Goal: Task Accomplishment & Management: Complete application form

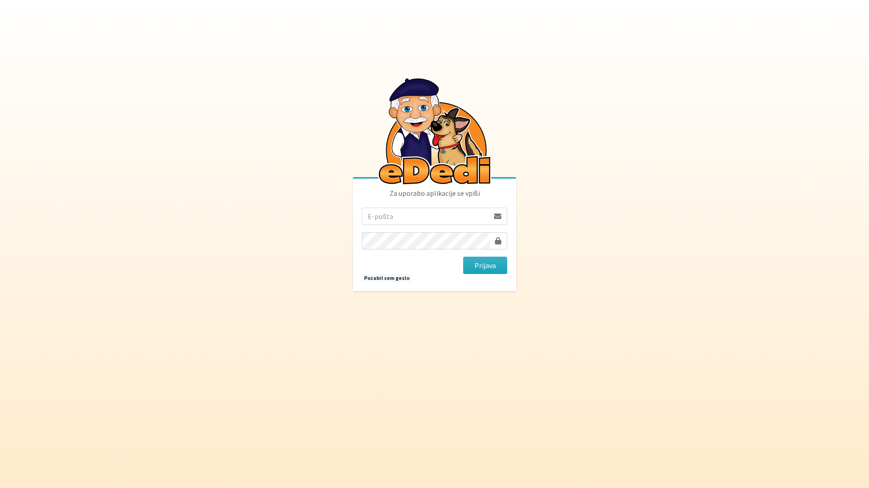
click at [423, 215] on input "email" at bounding box center [425, 216] width 127 height 17
type input "[EMAIL_ADDRESS][DOMAIN_NAME]"
click at [463, 257] on button "Prijava" at bounding box center [485, 265] width 44 height 17
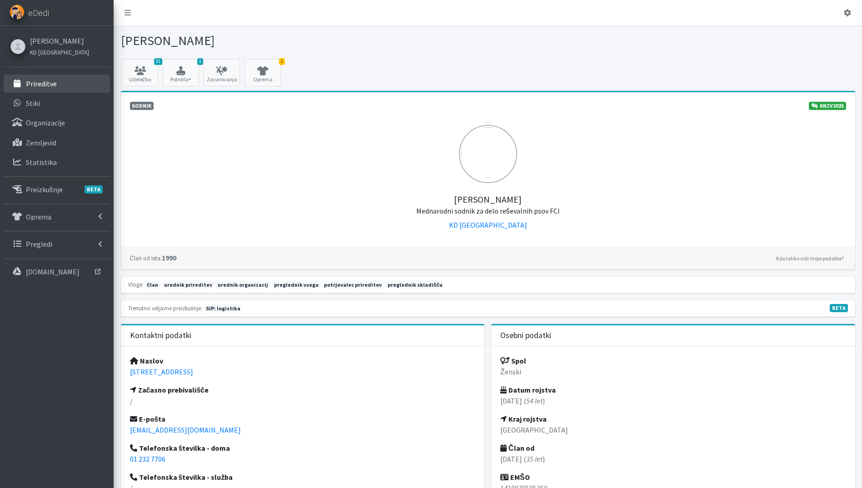
click at [50, 83] on p "Prireditve" at bounding box center [41, 83] width 31 height 9
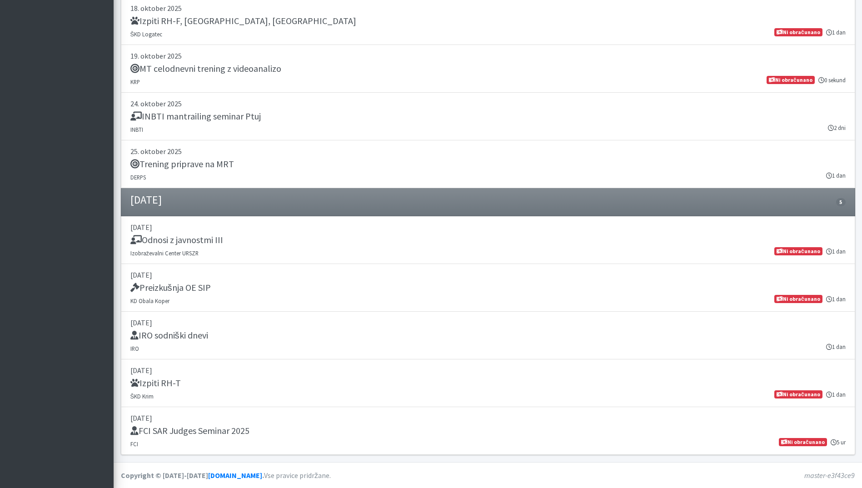
scroll to position [2103, 0]
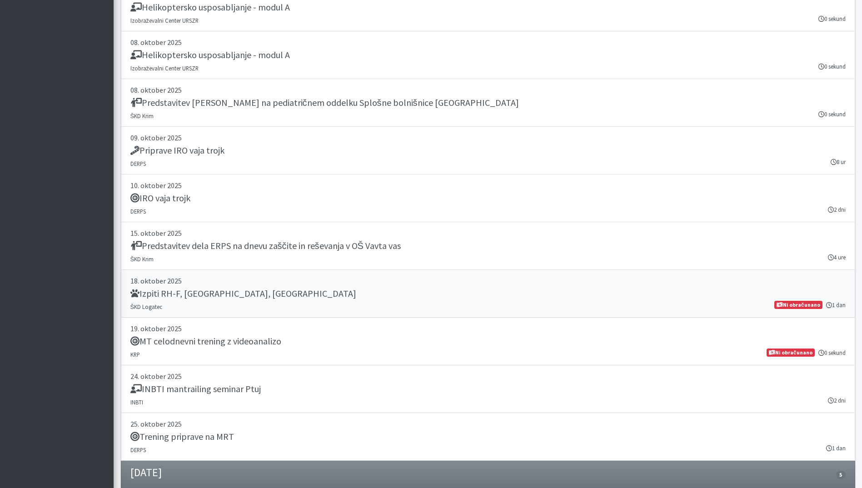
click at [320, 309] on link "18. oktober 2025 Izpiti RH-F, FL, MT ŠKD Logatec 1 dan Ni obračunano" at bounding box center [488, 294] width 735 height 48
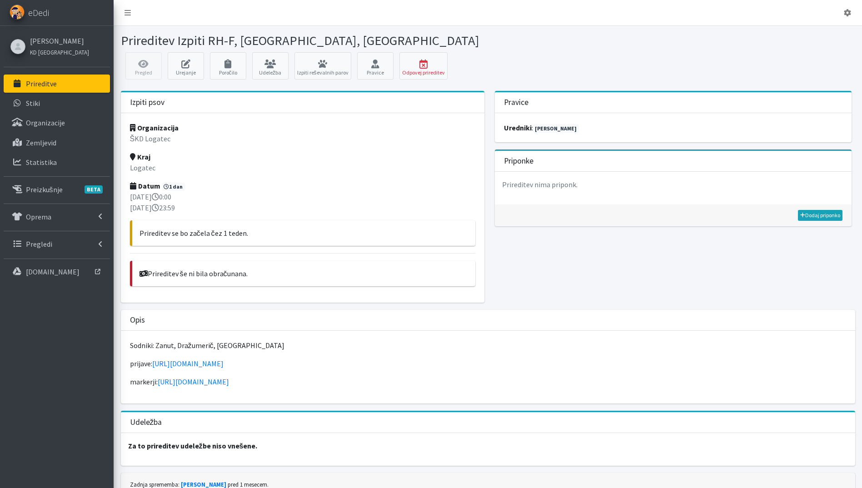
click at [72, 77] on link "Prireditve" at bounding box center [57, 84] width 106 height 18
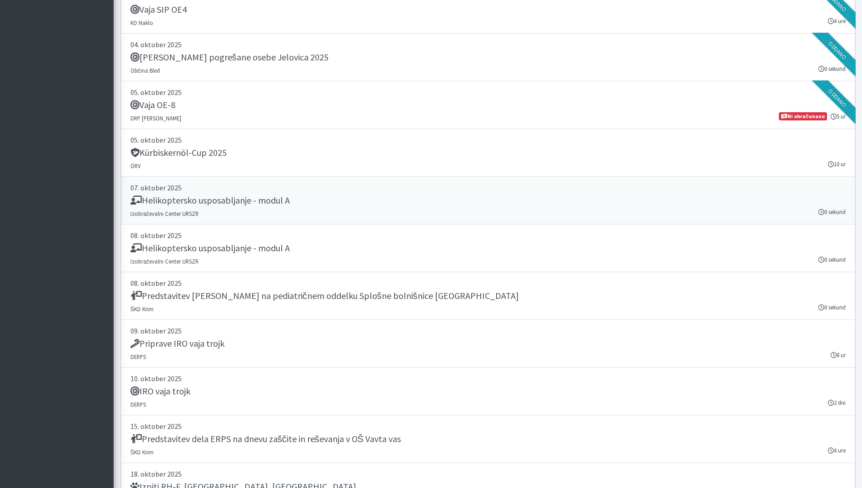
scroll to position [1637, 0]
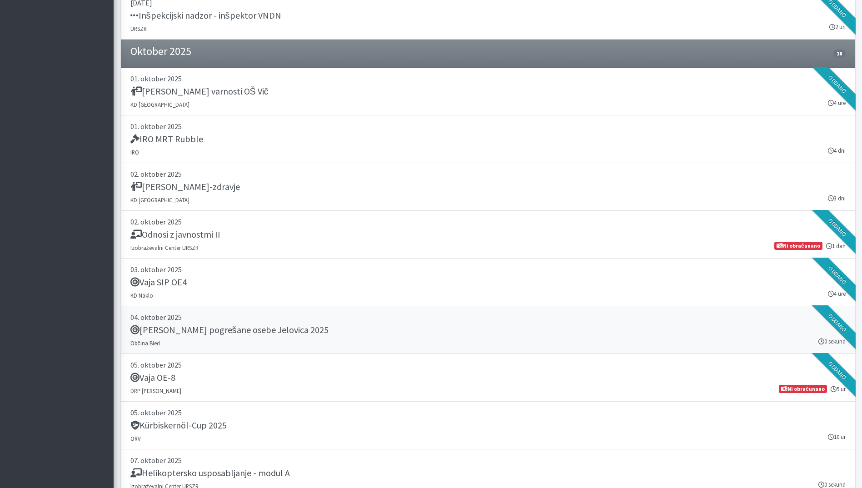
click at [298, 328] on h5 "[PERSON_NAME] pogrešane osebe Jelovica 2025" at bounding box center [229, 330] width 198 height 11
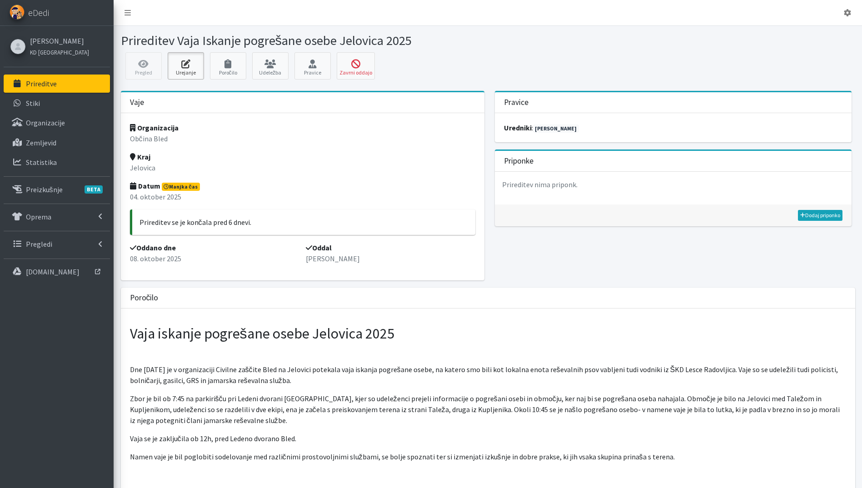
click at [190, 67] on link "Urejanje" at bounding box center [186, 65] width 36 height 27
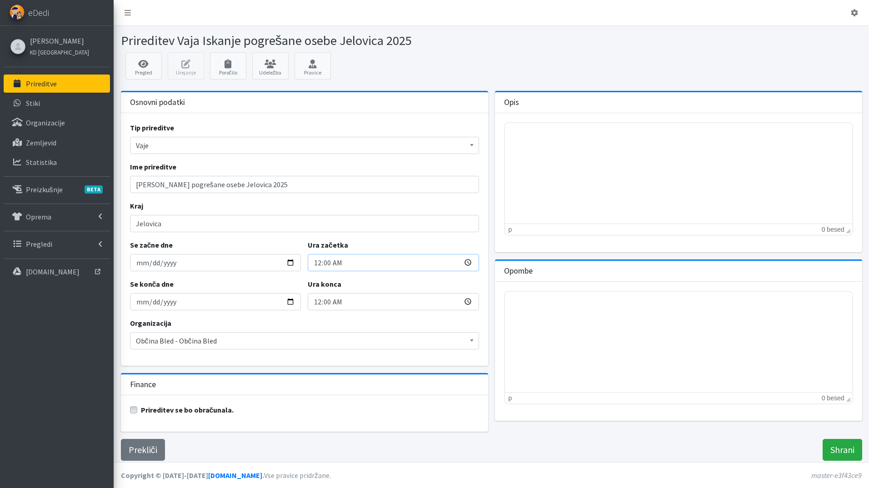
click at [319, 263] on input "00:00" at bounding box center [393, 262] width 171 height 17
type input "07:45"
click at [319, 304] on input "00:00" at bounding box center [393, 301] width 171 height 17
type input "12:00"
click at [833, 449] on input "Shrani" at bounding box center [843, 450] width 40 height 22
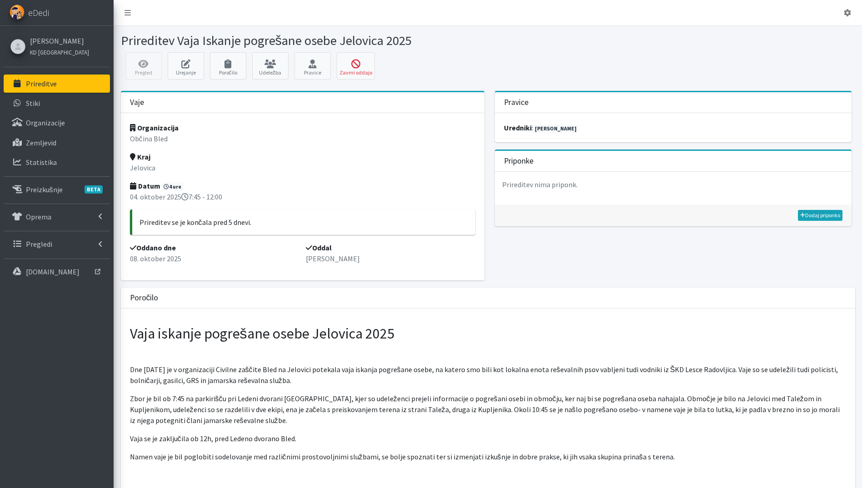
click at [45, 85] on p "Prireditve" at bounding box center [41, 83] width 31 height 9
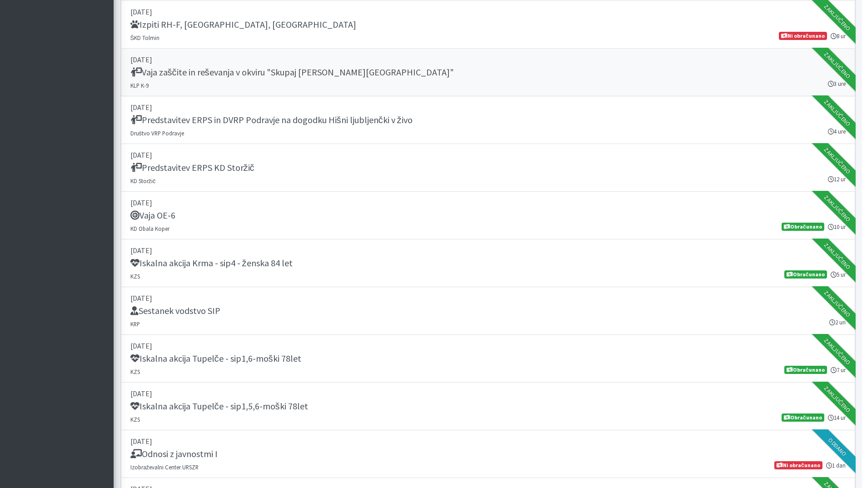
scroll to position [546, 0]
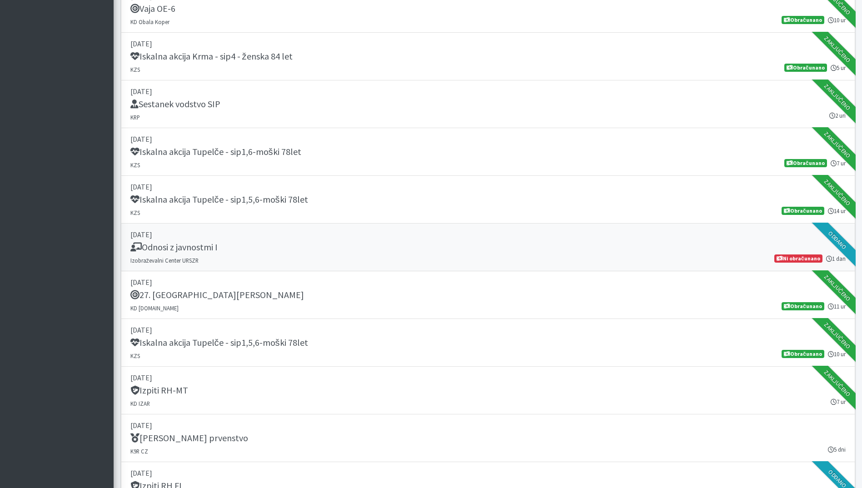
click at [321, 249] on div "Odnosi z javnostmi I" at bounding box center [488, 248] width 716 height 13
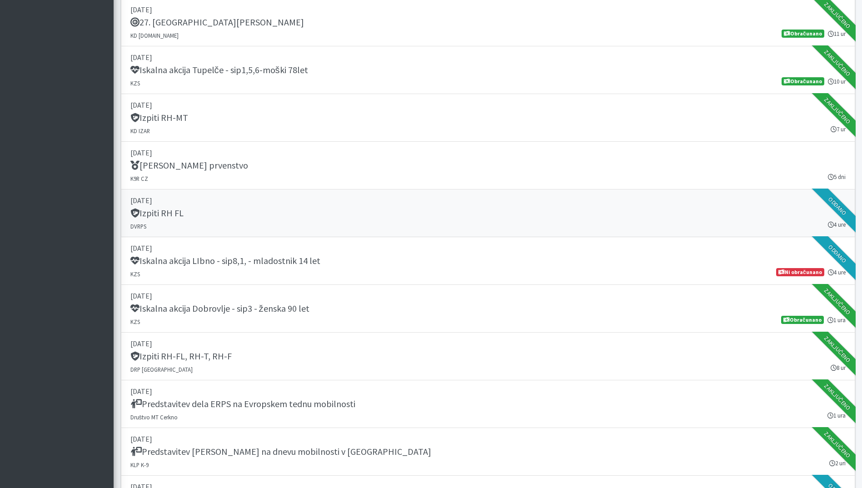
click at [348, 215] on div "Izpiti RH FL" at bounding box center [488, 214] width 716 height 13
click at [340, 266] on div "Iskalna akcija LIbno - sip8,1, - mladostnik 14 let" at bounding box center [488, 262] width 716 height 13
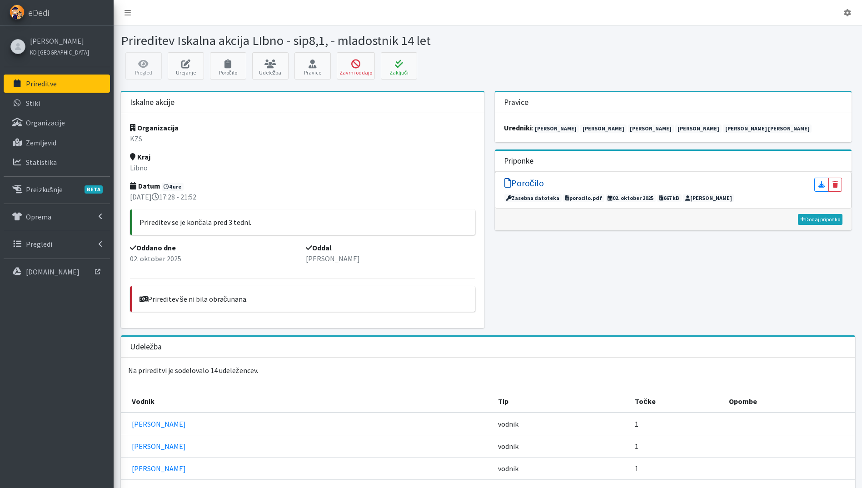
click at [534, 182] on h5 "Poročilo" at bounding box center [525, 183] width 40 height 11
click at [403, 56] on button "Zaključi" at bounding box center [399, 65] width 36 height 27
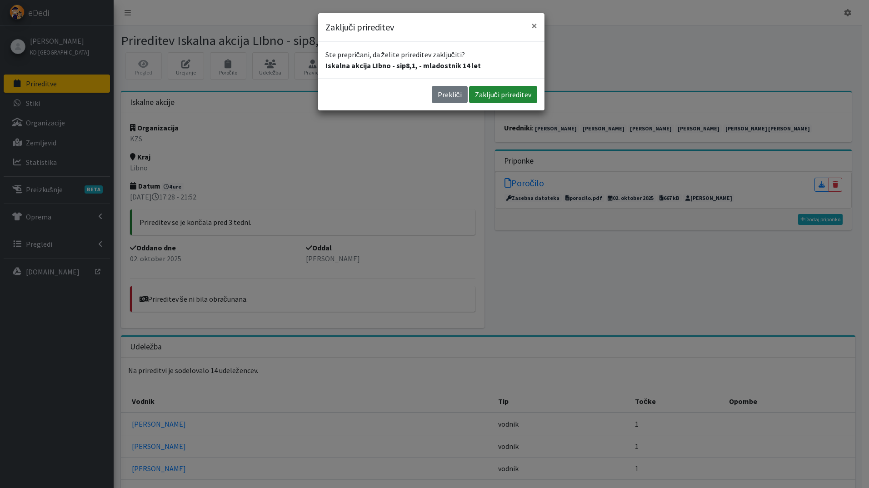
click at [509, 99] on button "Zaključi prireditev" at bounding box center [503, 94] width 68 height 17
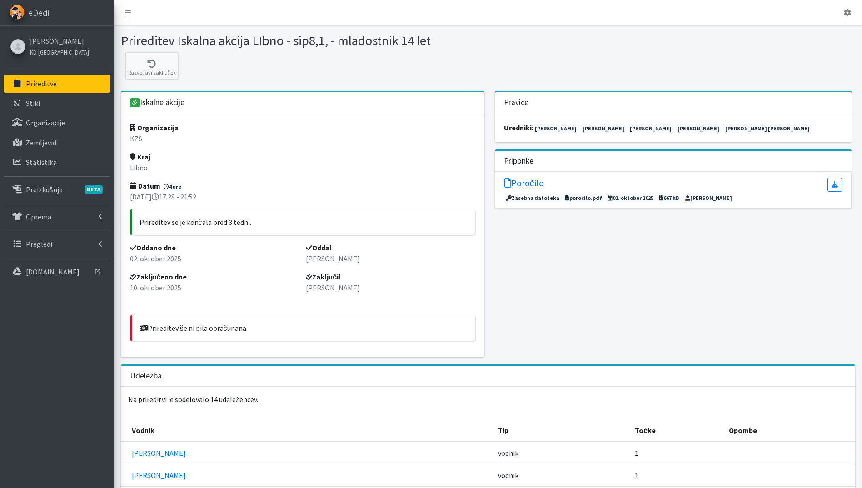
click at [48, 84] on p "Prireditve" at bounding box center [41, 83] width 31 height 9
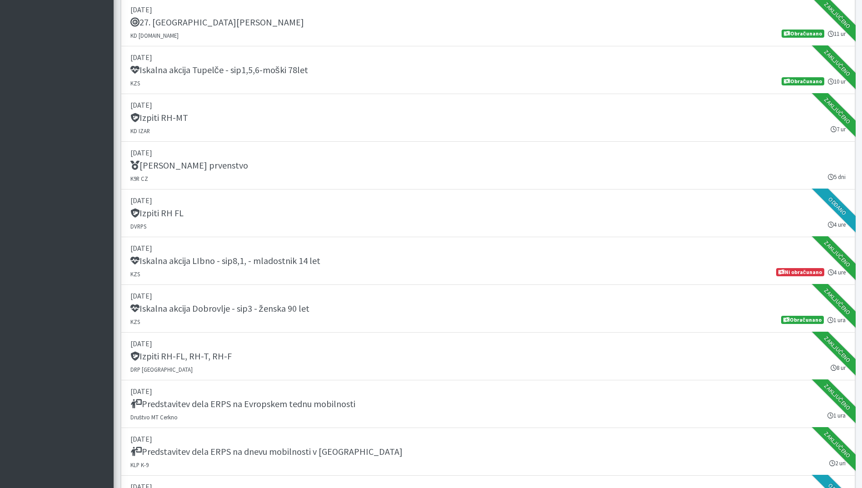
scroll to position [1091, 0]
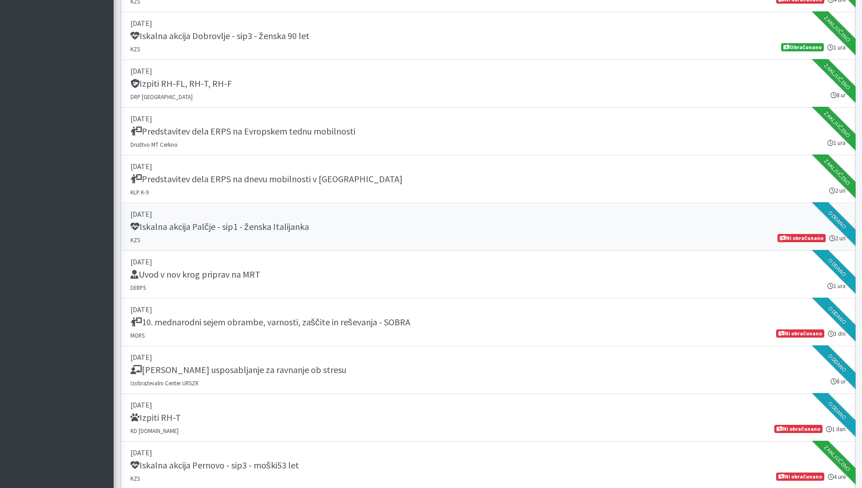
click at [386, 227] on div "Iskalna akcija Palčje - sip1 - ženska Italijanka" at bounding box center [488, 227] width 716 height 13
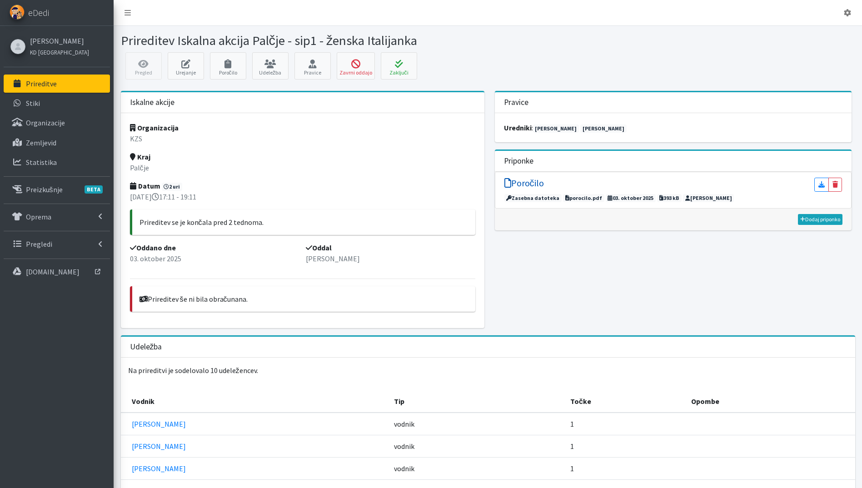
click at [523, 183] on h5 "Poročilo" at bounding box center [525, 183] width 40 height 11
click at [406, 70] on button "Zaključi" at bounding box center [399, 65] width 36 height 27
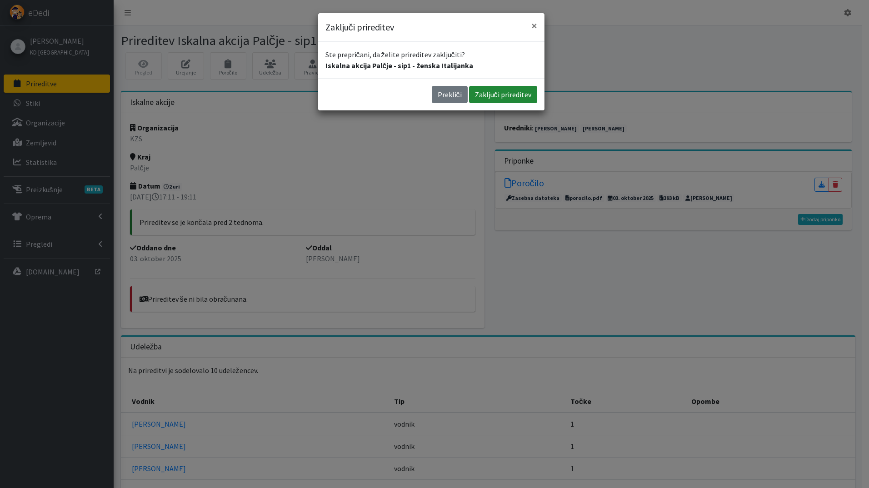
click at [516, 95] on button "Zaključi prireditev" at bounding box center [503, 94] width 68 height 17
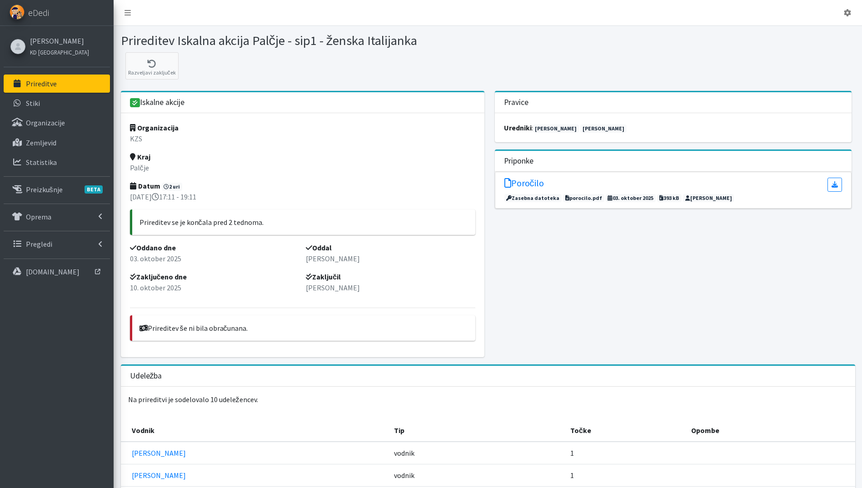
drag, startPoint x: 0, startPoint y: 0, endPoint x: 63, endPoint y: 92, distance: 111.2
click at [42, 84] on p "Prireditve" at bounding box center [41, 83] width 31 height 9
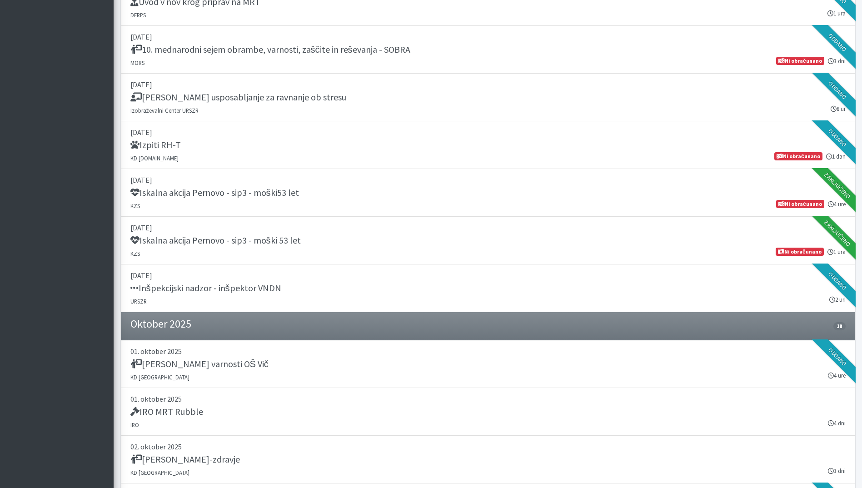
scroll to position [1091, 0]
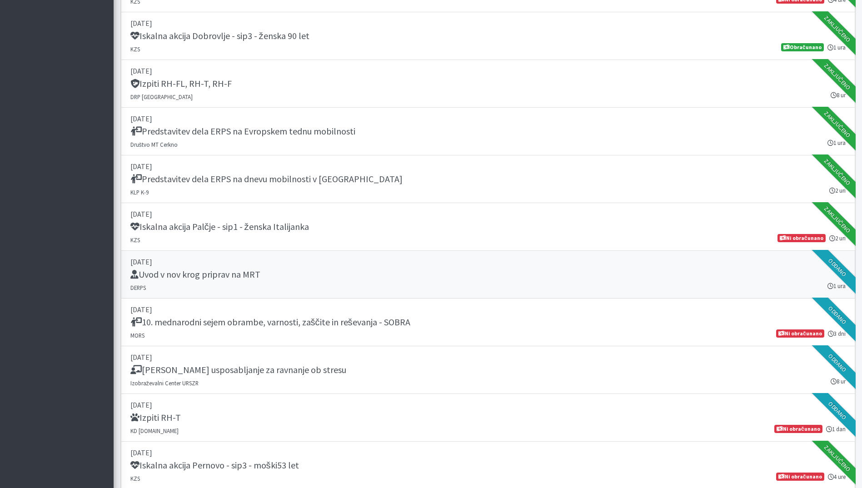
click at [306, 276] on div "Uvod v nov krog priprav na MRT" at bounding box center [488, 275] width 716 height 13
click at [469, 340] on link "24. september 2025 10. mednarodni sejem obrambe, varnosti, zaščite in reševanja…" at bounding box center [488, 323] width 735 height 48
click at [385, 367] on div "Temeljno usposabljanje za ravnanje ob stresu" at bounding box center [488, 371] width 716 height 13
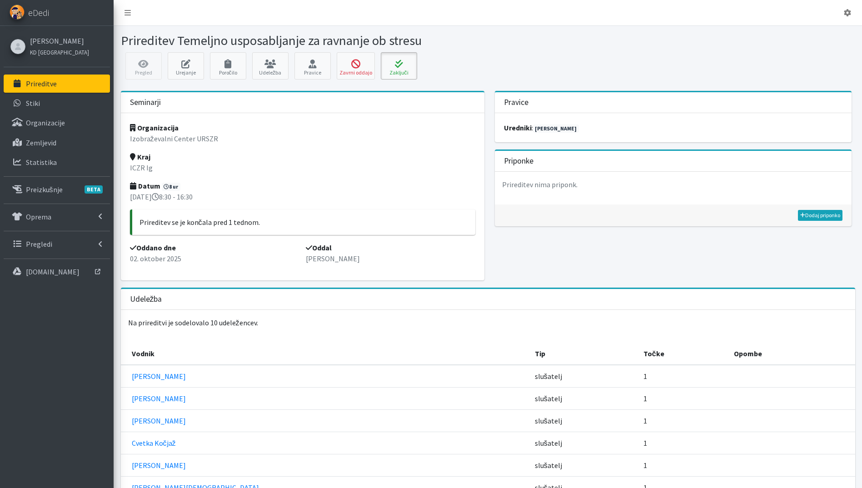
click at [403, 61] on icon at bounding box center [399, 64] width 31 height 9
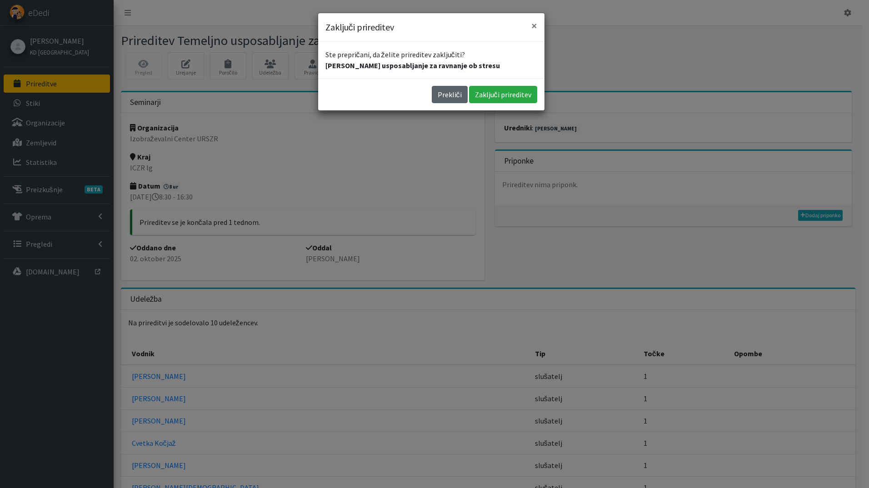
click at [451, 97] on button "Prekliči" at bounding box center [450, 94] width 36 height 17
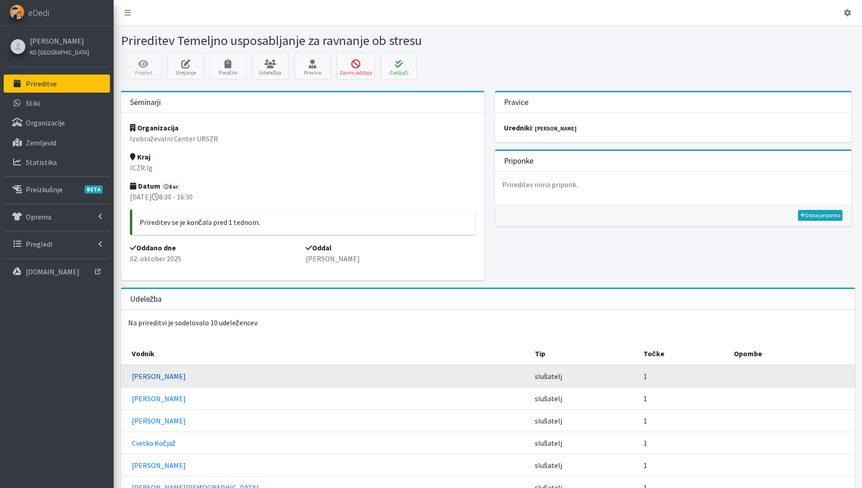
click at [151, 378] on link "Brane Erjavec" at bounding box center [159, 376] width 54 height 9
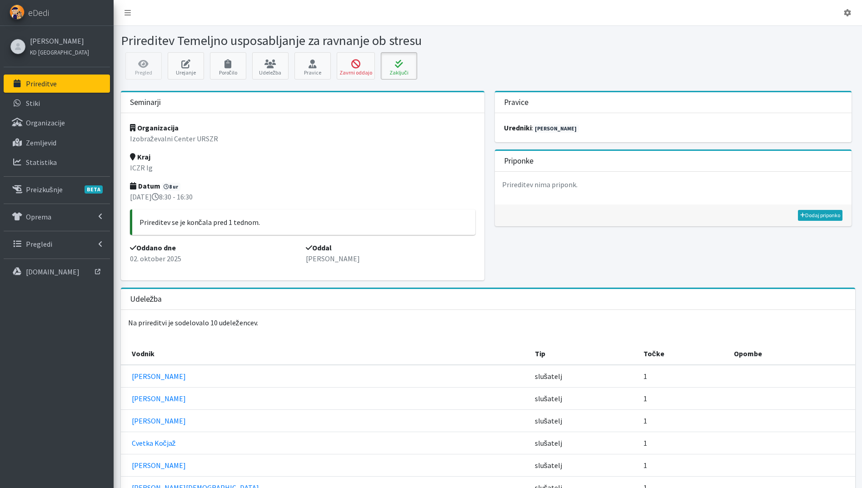
click at [412, 63] on icon at bounding box center [399, 64] width 31 height 9
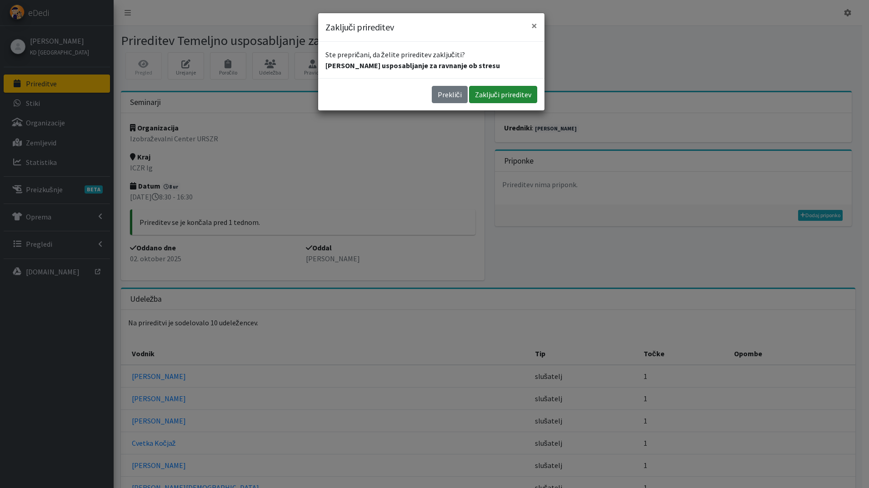
click at [503, 96] on button "Zaključi prireditev" at bounding box center [503, 94] width 68 height 17
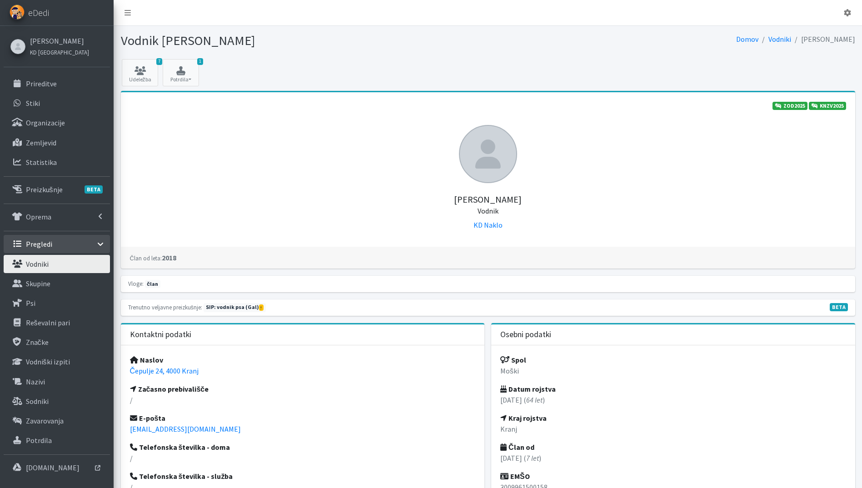
scroll to position [1018, 0]
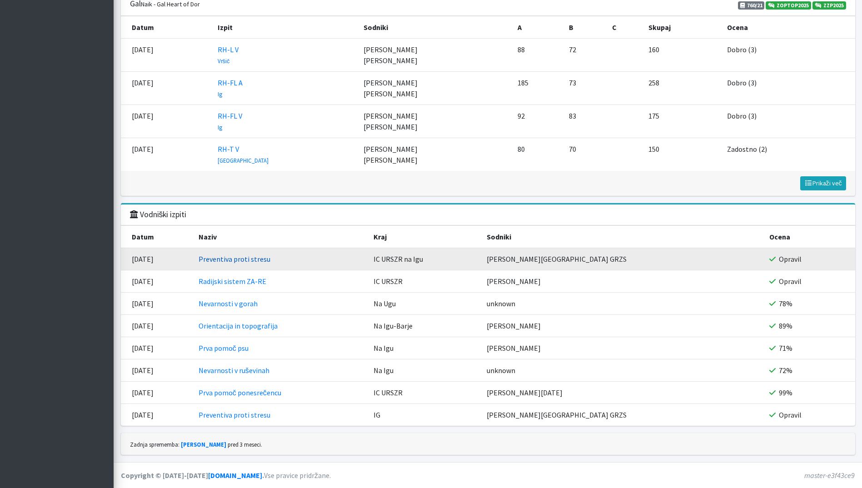
click at [257, 257] on link "Preventiva proti stresu" at bounding box center [235, 259] width 72 height 9
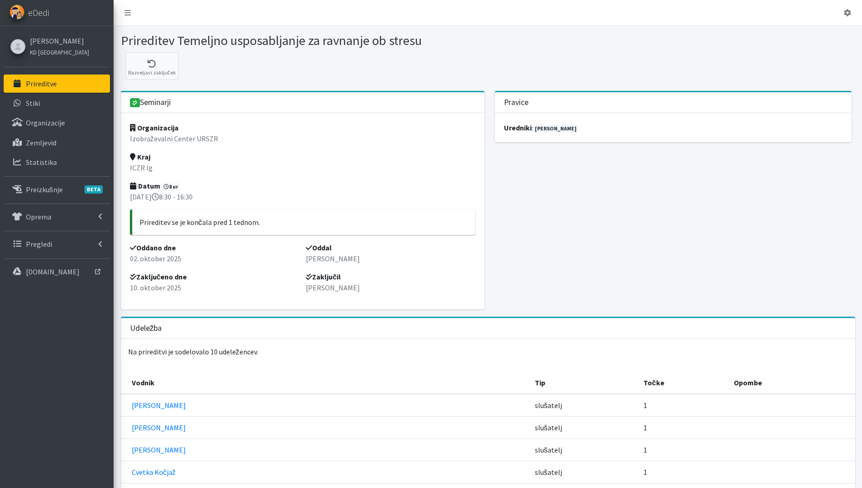
click at [50, 87] on p "Prireditve" at bounding box center [41, 83] width 31 height 9
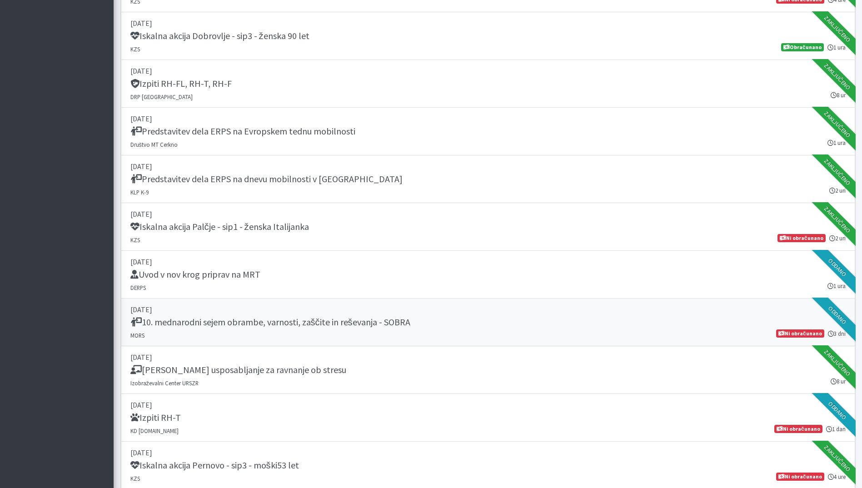
scroll to position [1364, 0]
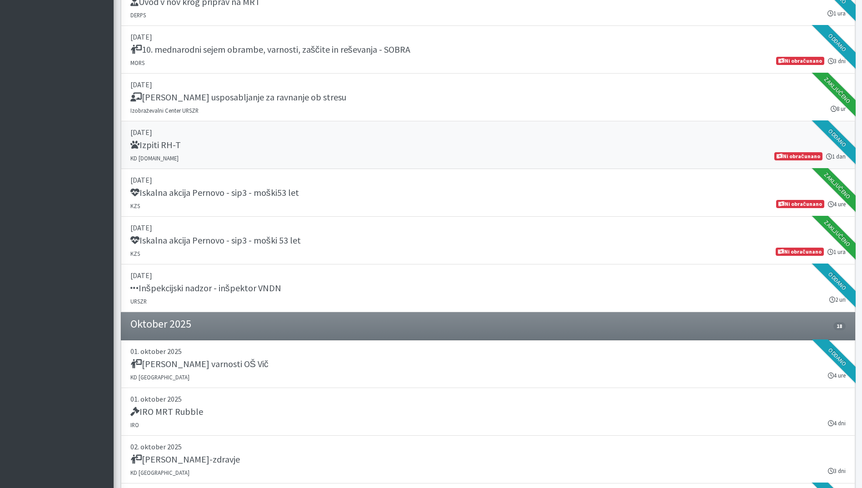
click at [251, 156] on link "27. september 2025 Izpiti RH-T KD SAR.SI 1 dan Ni obračunano" at bounding box center [488, 145] width 735 height 48
click at [295, 352] on p "01. oktober 2025" at bounding box center [488, 351] width 716 height 11
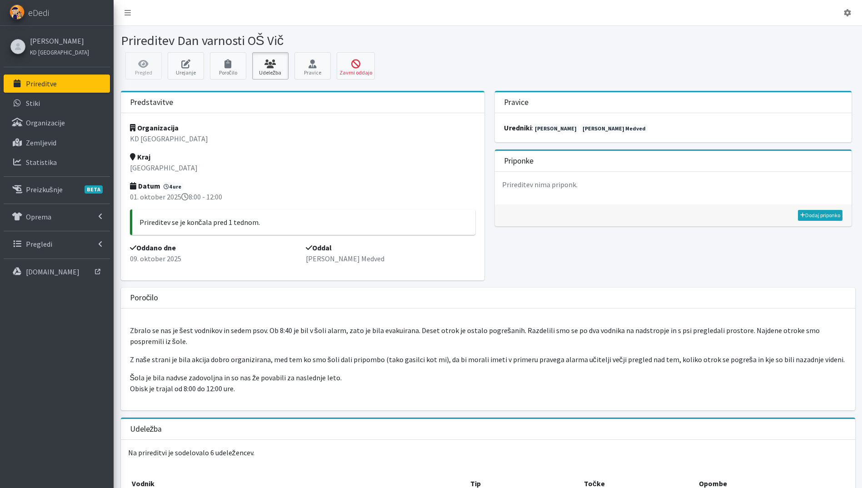
click at [266, 70] on link "Udeležba" at bounding box center [270, 65] width 36 height 27
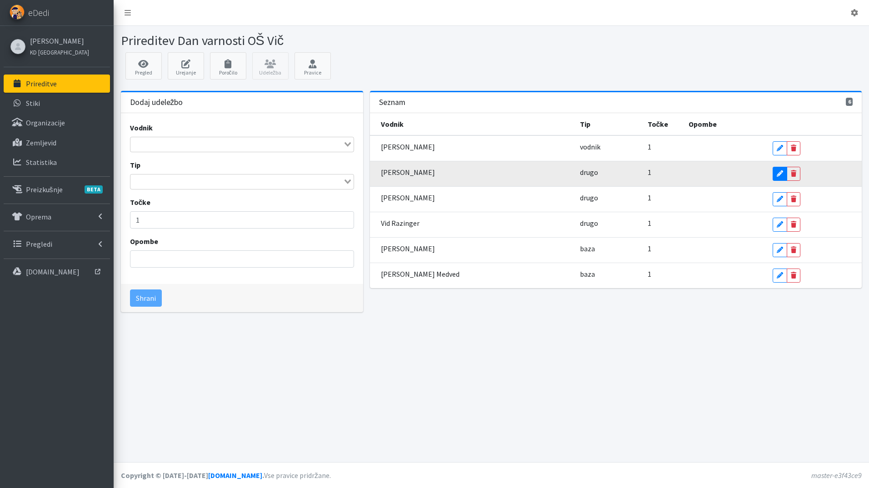
click at [778, 172] on icon at bounding box center [780, 173] width 6 height 6
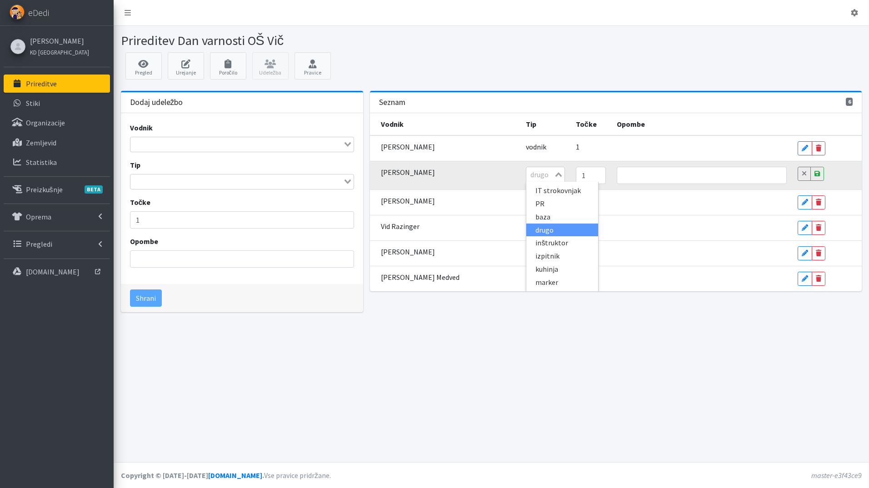
click at [546, 177] on input "Search for option" at bounding box center [539, 174] width 25 height 11
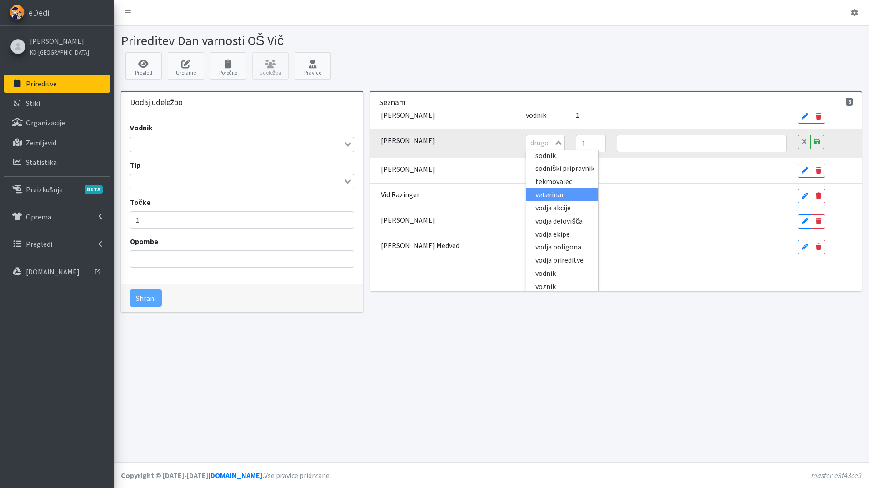
scroll to position [50, 0]
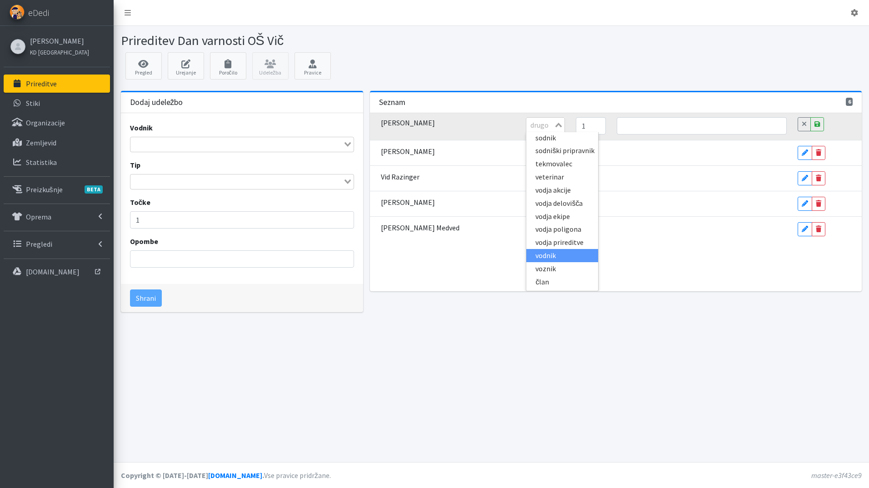
click at [572, 249] on li "vodnik" at bounding box center [562, 255] width 72 height 13
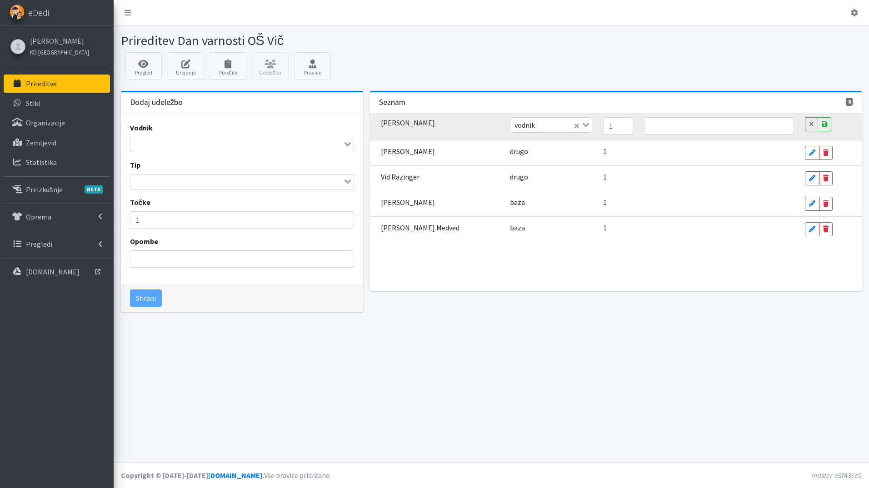
scroll to position [0, 0]
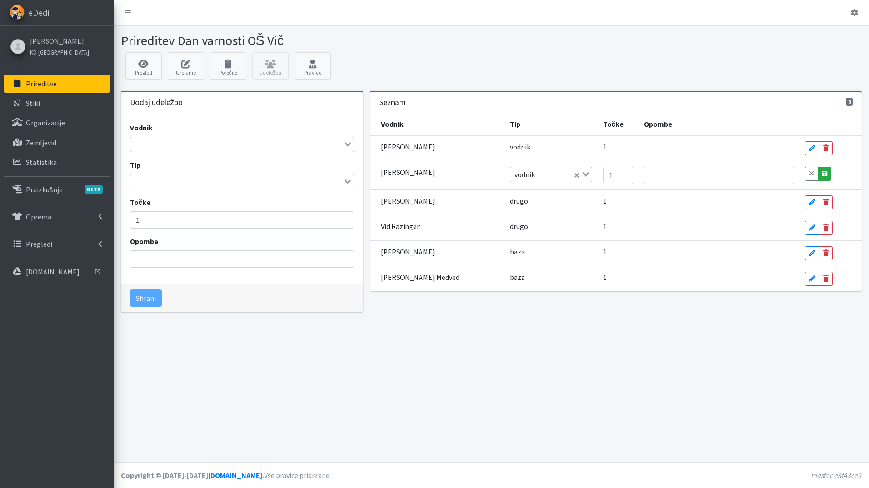
click at [822, 174] on icon at bounding box center [824, 173] width 5 height 6
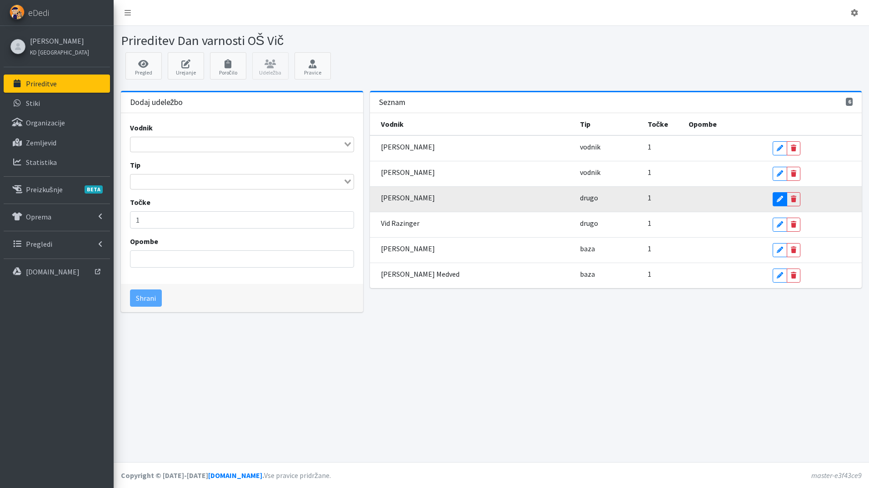
click at [777, 199] on icon at bounding box center [780, 199] width 6 height 6
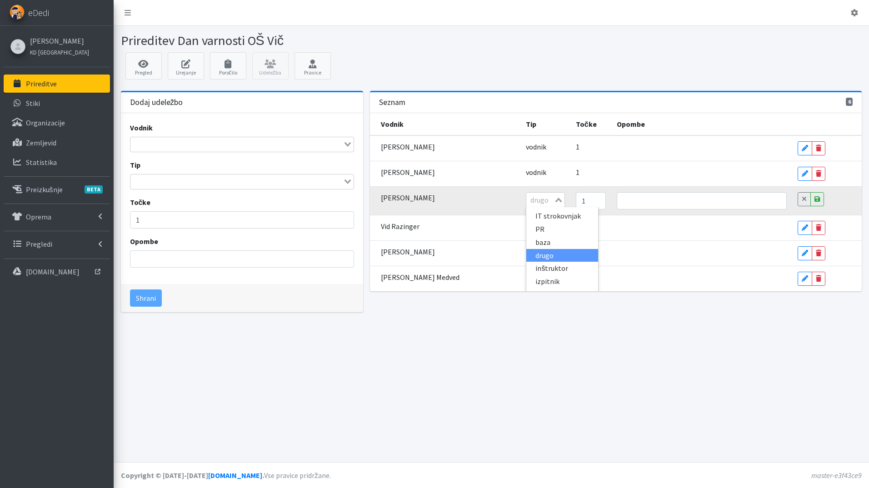
drag, startPoint x: 562, startPoint y: 201, endPoint x: 499, endPoint y: 200, distance: 62.8
click at [499, 200] on tr "Barbara Hribar Lee drugo Loading... IT strokovnjak PR baza drugo inštruktor izp…" at bounding box center [616, 200] width 492 height 29
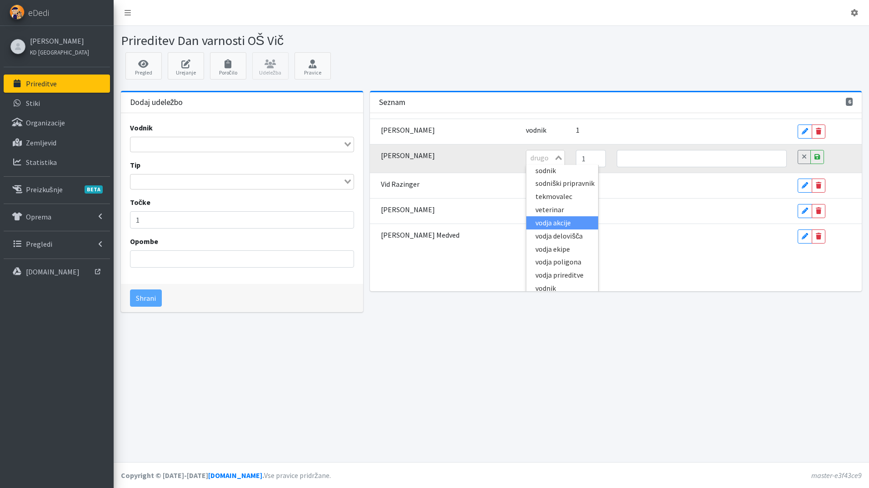
scroll to position [75, 0]
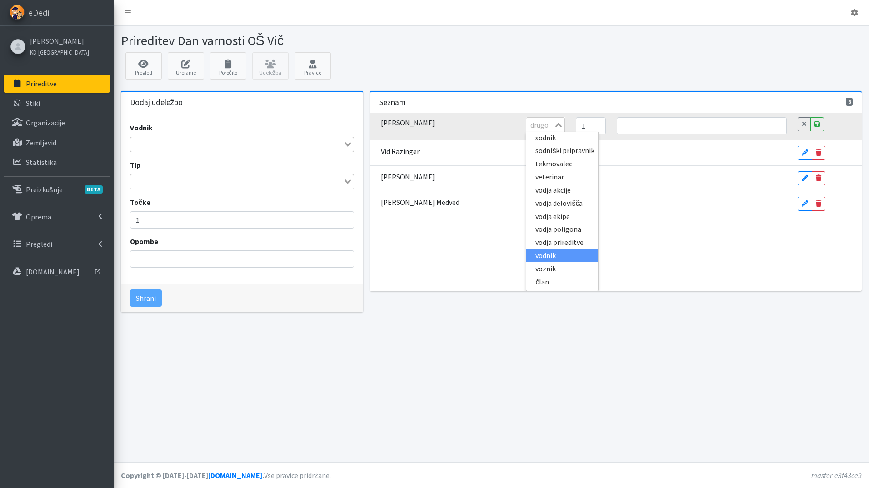
click at [561, 254] on li "vodnik" at bounding box center [562, 255] width 72 height 13
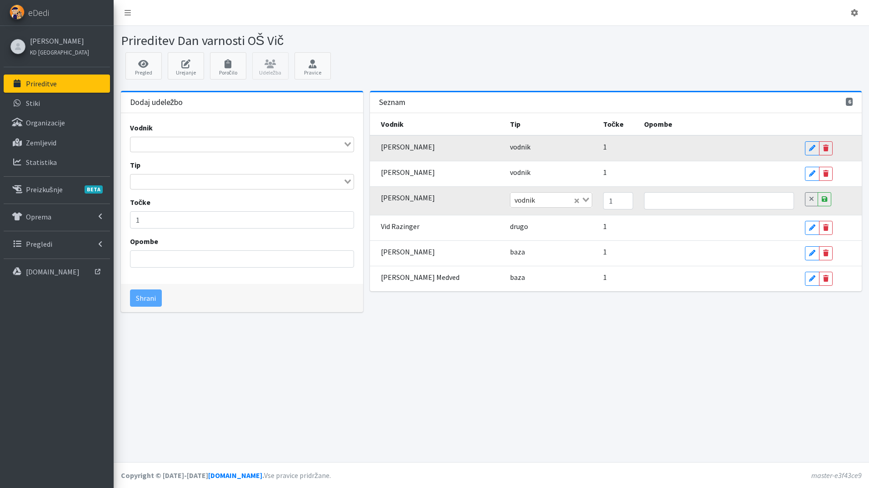
scroll to position [0, 0]
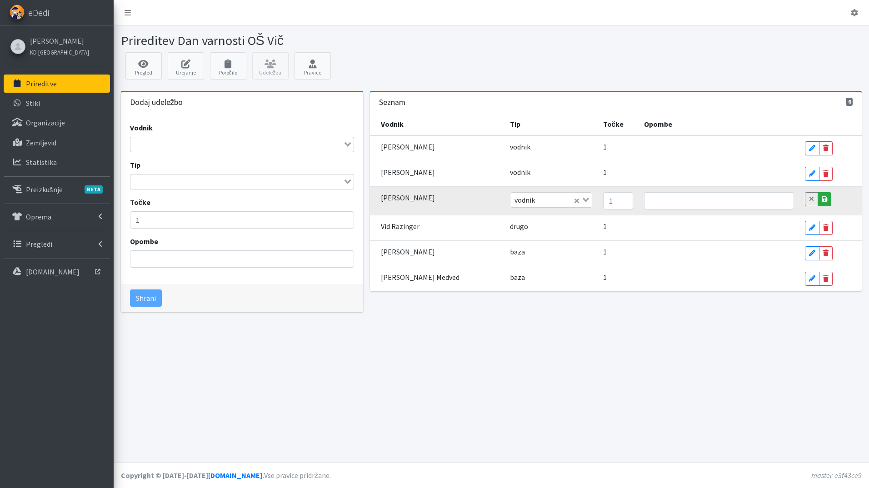
click at [823, 200] on link "Save" at bounding box center [825, 199] width 14 height 14
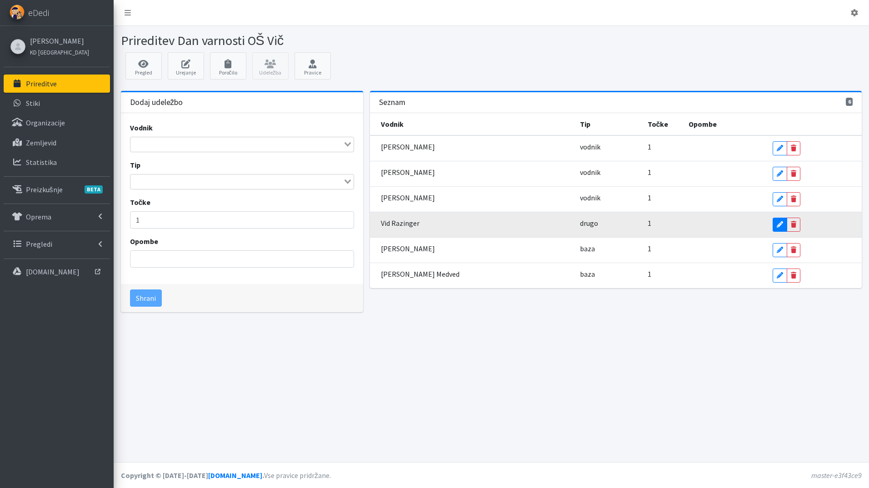
click at [777, 224] on icon at bounding box center [780, 224] width 6 height 6
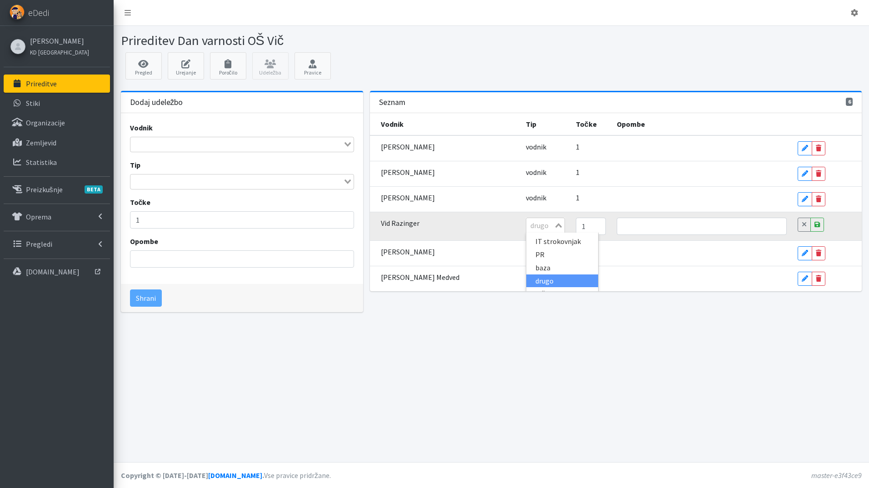
click at [562, 226] on td "drugo Loading... IT strokovnjak PR baza drugo inštruktor izpitnik kuhinja marke…" at bounding box center [546, 226] width 50 height 29
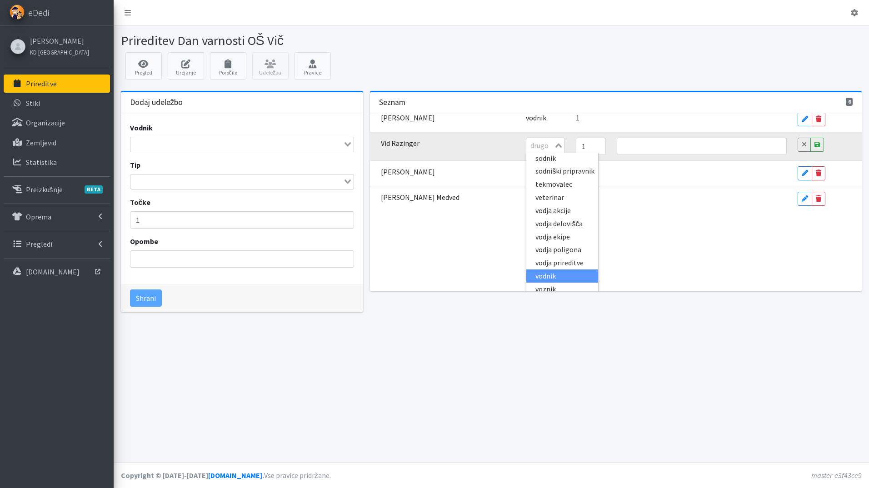
scroll to position [100, 0]
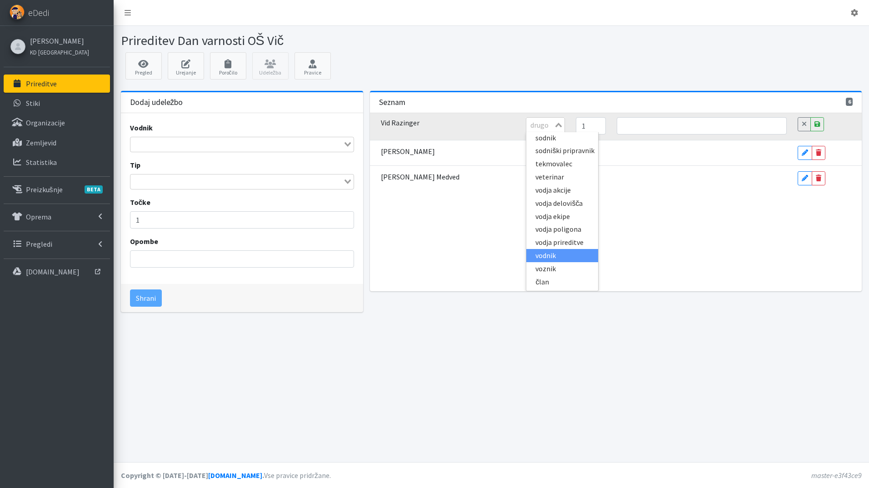
click at [565, 249] on li "vodnik" at bounding box center [562, 255] width 72 height 13
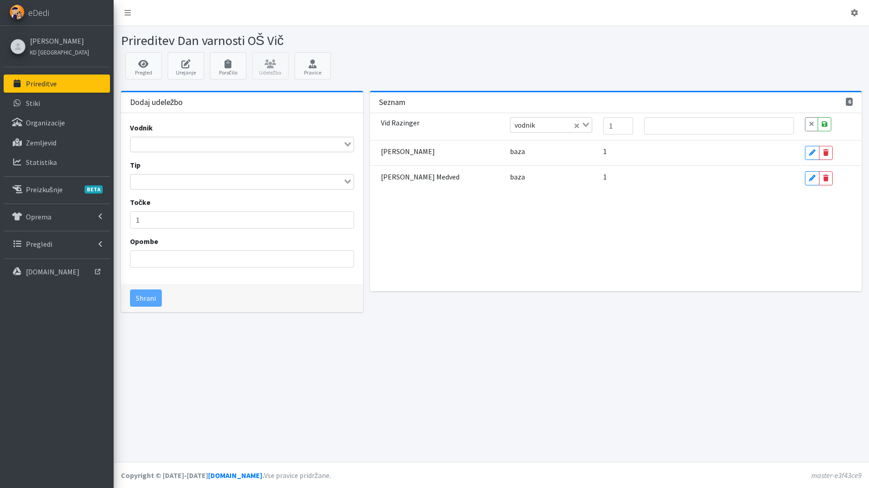
scroll to position [0, 0]
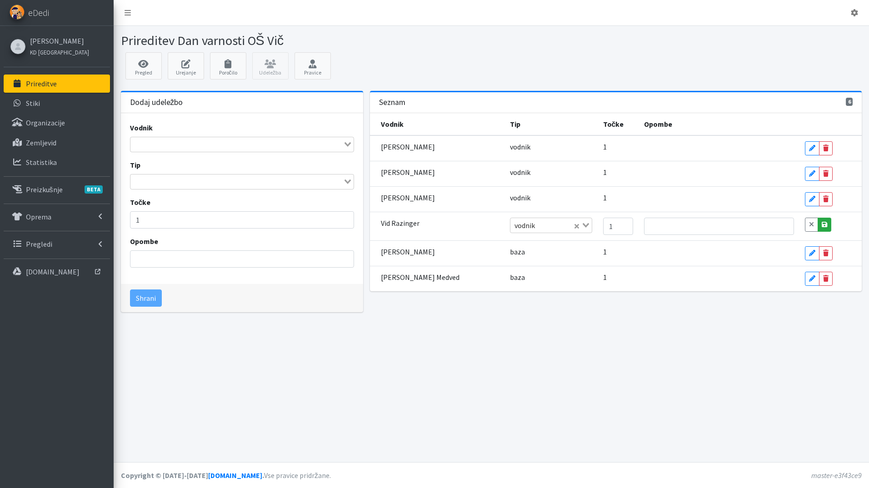
click at [818, 224] on link "Save" at bounding box center [825, 225] width 14 height 14
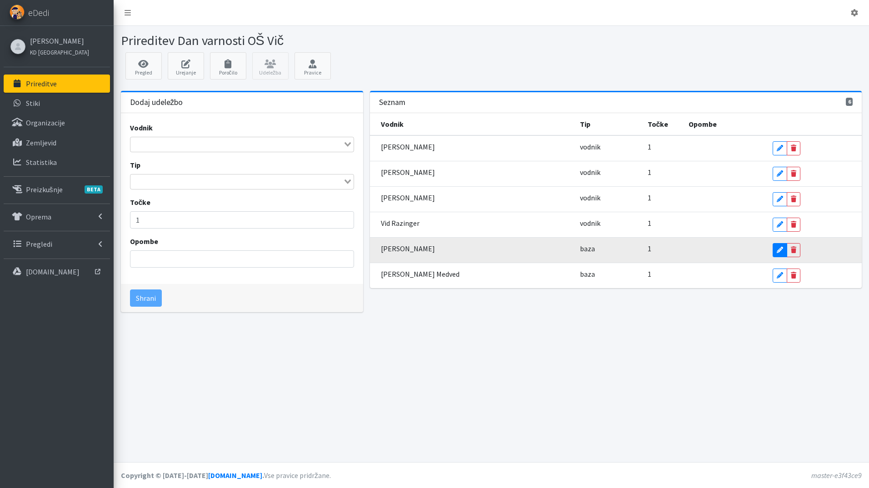
click at [777, 247] on icon at bounding box center [780, 250] width 6 height 6
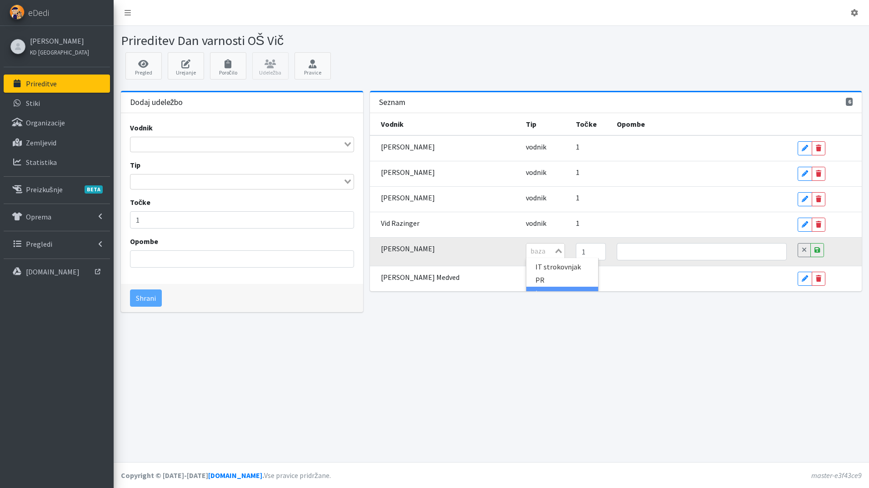
click at [562, 254] on td "baza Loading... IT strokovnjak PR baza drugo inštruktor izpitnik kuhinja marker…" at bounding box center [546, 251] width 50 height 29
type input "c"
type input "vod"
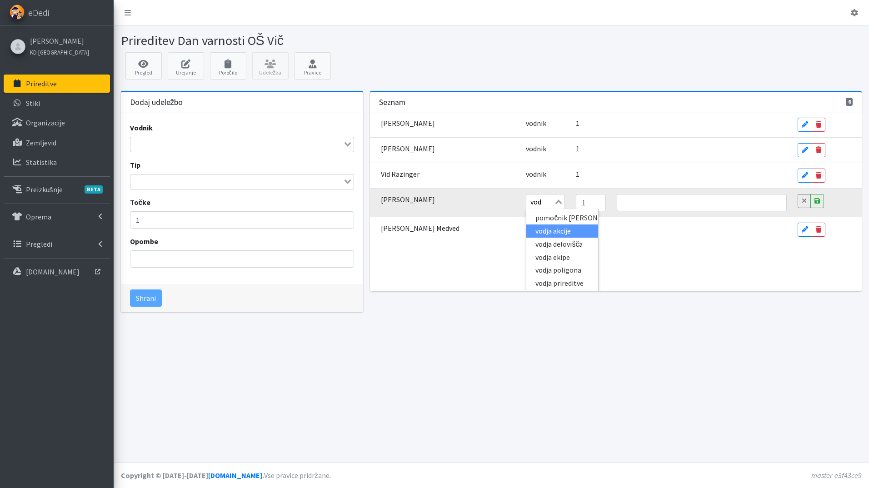
scroll to position [70, 0]
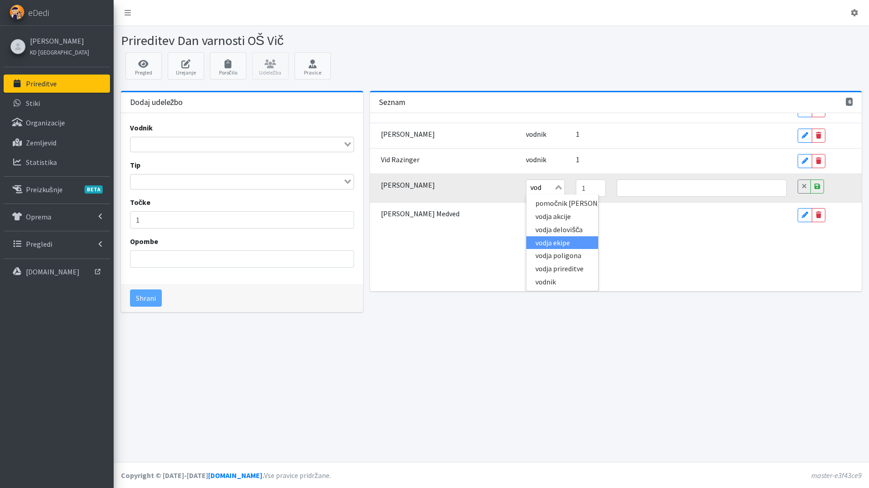
click at [551, 239] on li "vodja ekipe" at bounding box center [562, 242] width 72 height 13
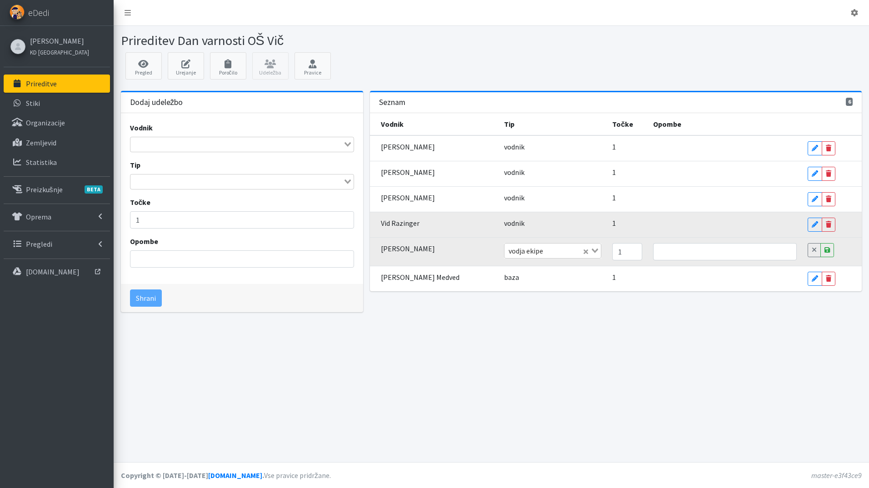
scroll to position [0, 0]
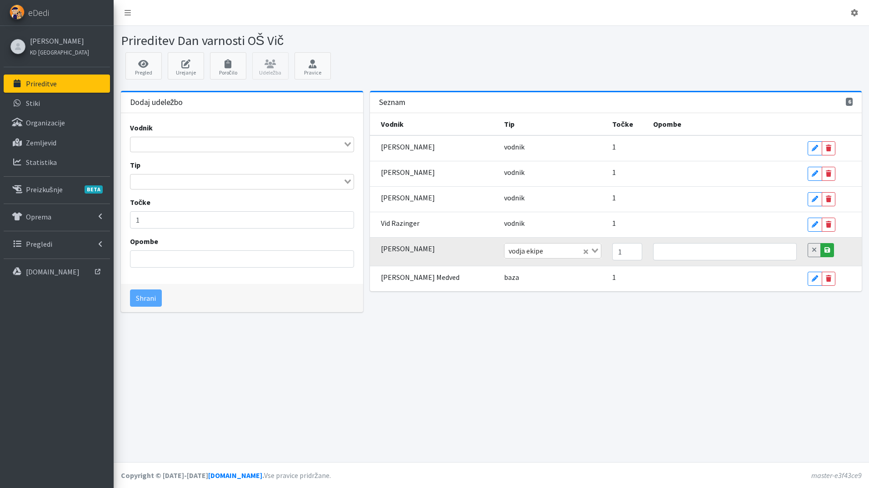
click at [827, 246] on link "Save" at bounding box center [828, 250] width 14 height 14
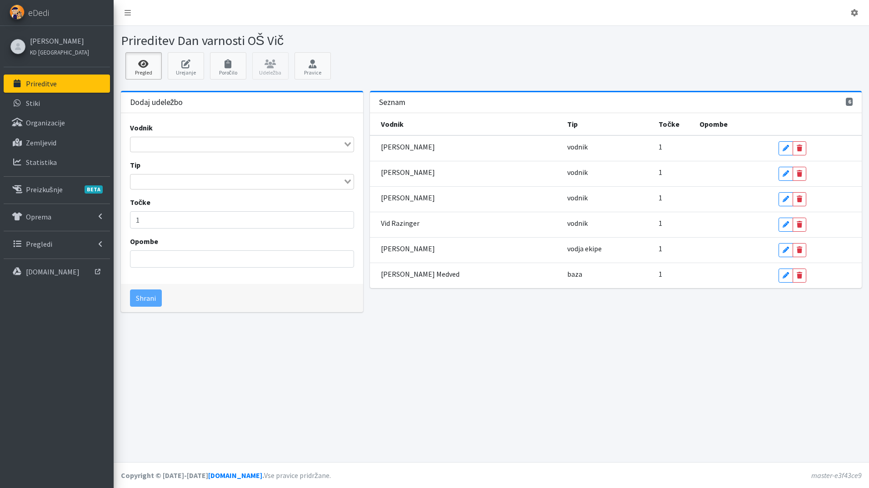
click at [155, 60] on icon at bounding box center [143, 64] width 31 height 9
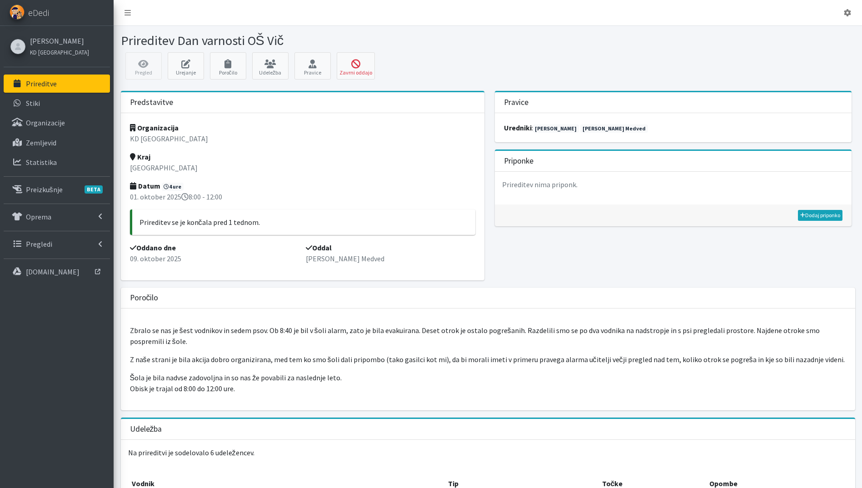
click at [64, 82] on link "Prireditve" at bounding box center [57, 84] width 106 height 18
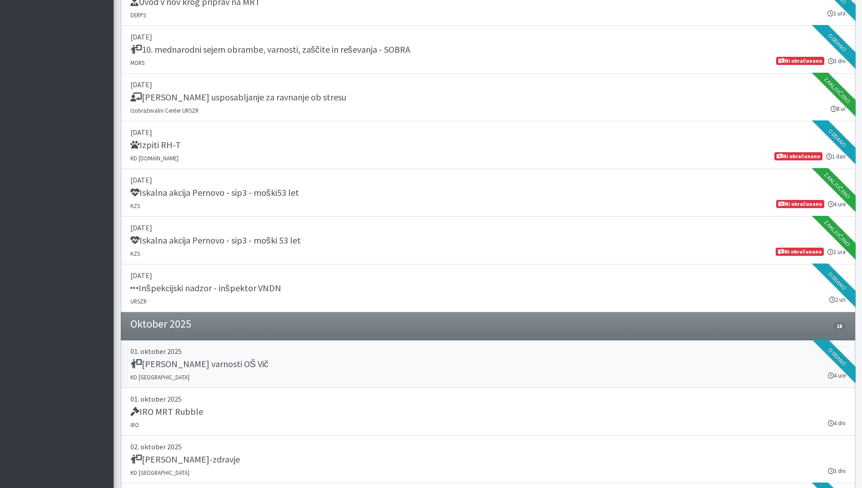
scroll to position [1637, 0]
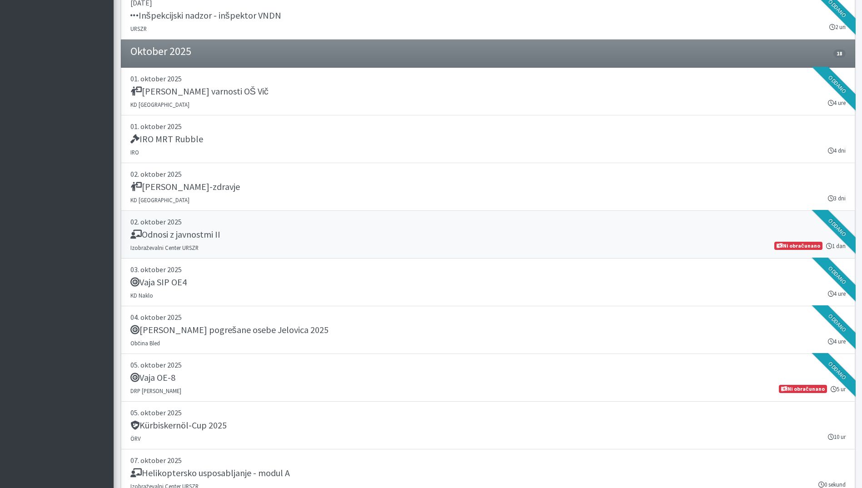
click at [371, 241] on div "Odnosi z javnostmi II" at bounding box center [488, 235] width 716 height 13
click at [401, 281] on div "Vaja SIP OE4" at bounding box center [488, 283] width 716 height 13
click at [331, 367] on p "05. oktober 2025" at bounding box center [488, 365] width 716 height 11
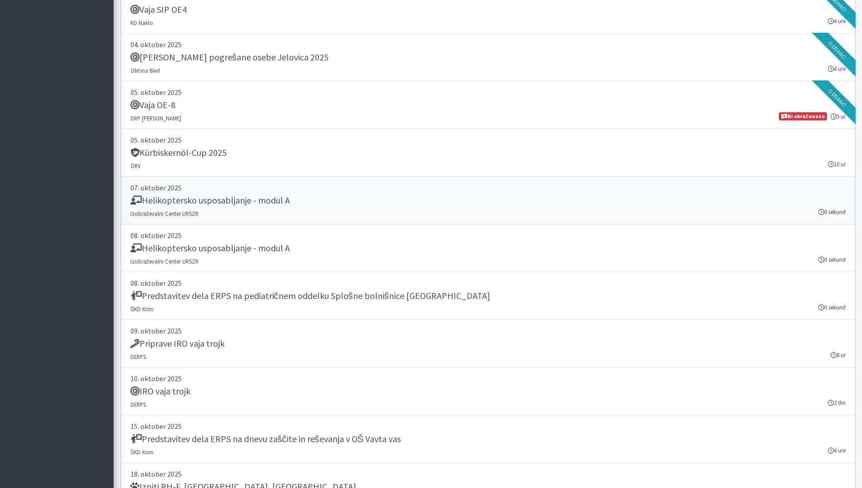
click at [313, 207] on div "Helikoptersko usposabljanje - modul A" at bounding box center [488, 201] width 716 height 13
click at [298, 307] on link "08. oktober 2025 Predstavitev dela ERPS na pediatričnem oddelku Splošne bolnišn…" at bounding box center [488, 296] width 735 height 48
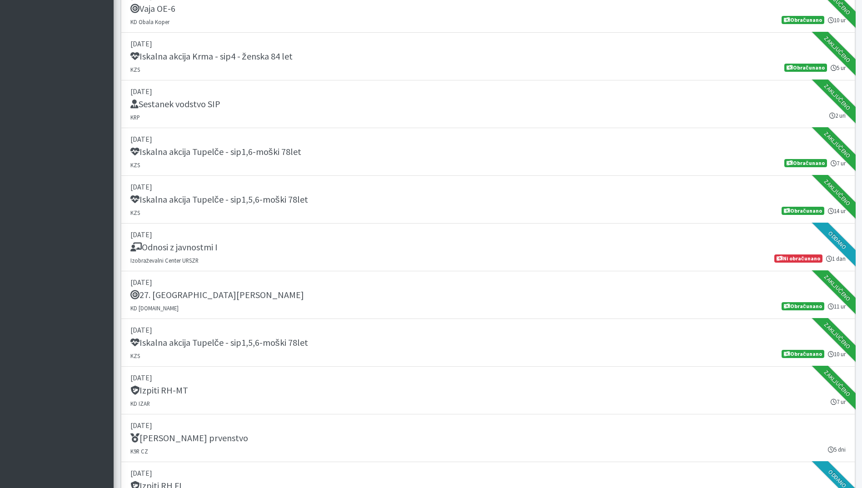
scroll to position [0, 0]
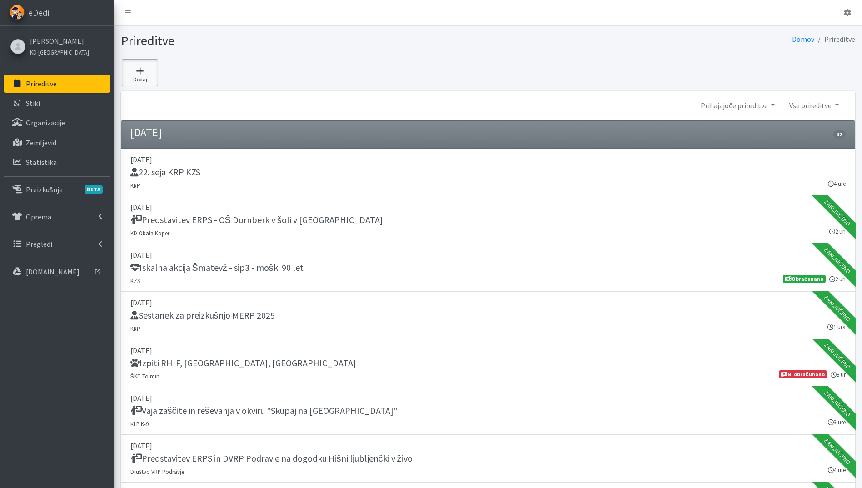
click at [145, 59] on link "Dodaj" at bounding box center [140, 72] width 36 height 27
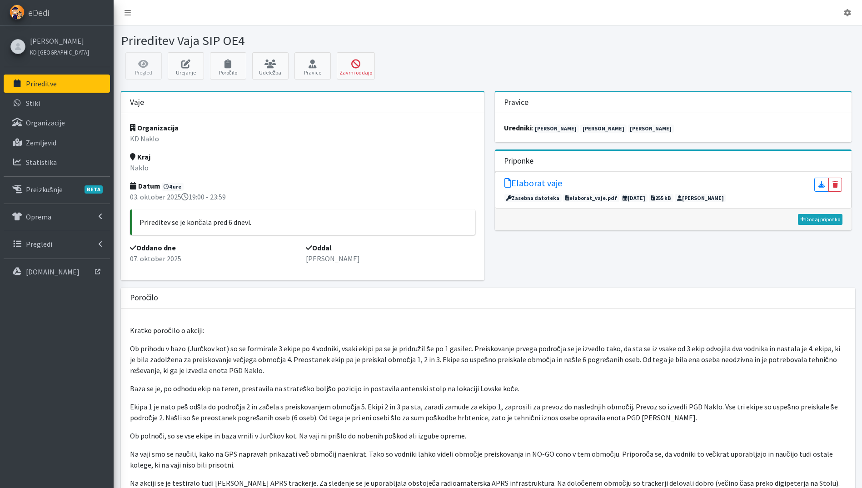
scroll to position [273, 0]
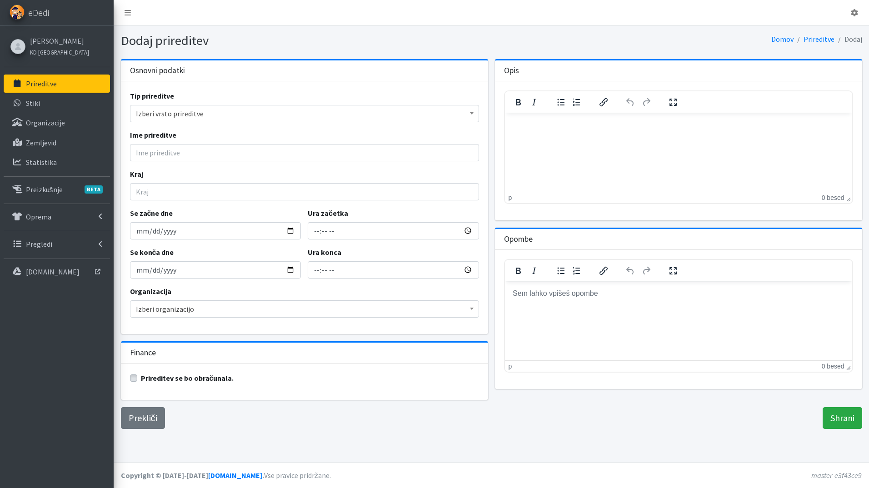
click at [161, 113] on span "Izberi vrsto prireditve" at bounding box center [304, 113] width 337 height 13
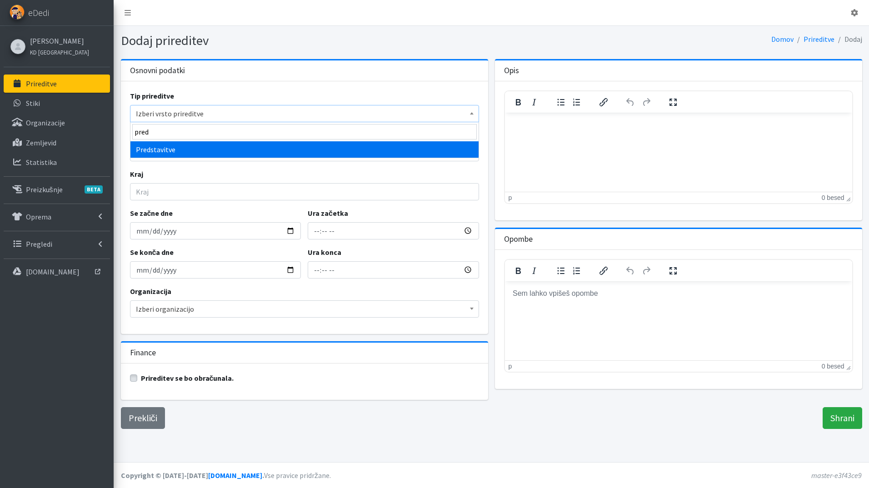
type input "pred"
select select "1011"
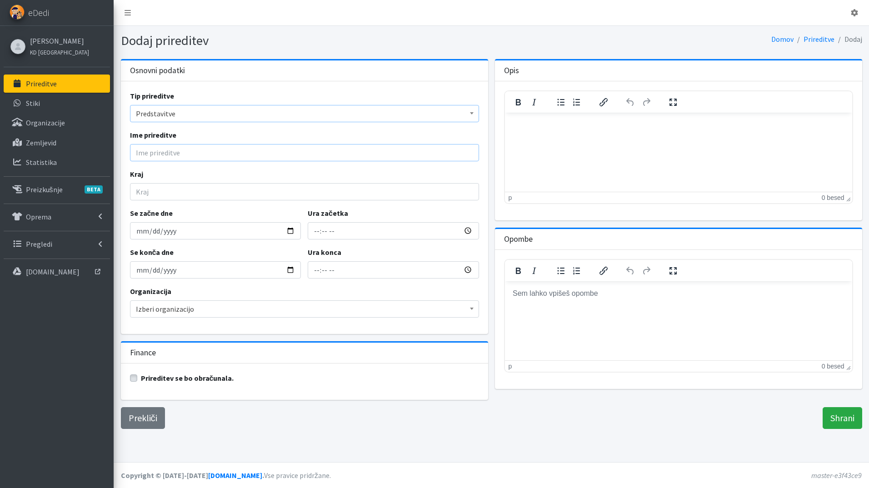
click at [166, 155] on input "Ime prireditve" at bounding box center [304, 152] width 349 height 17
paste input "poletnem taboru mladih"
click at [140, 153] on input "poletnem taboru mladih" at bounding box center [304, 152] width 349 height 17
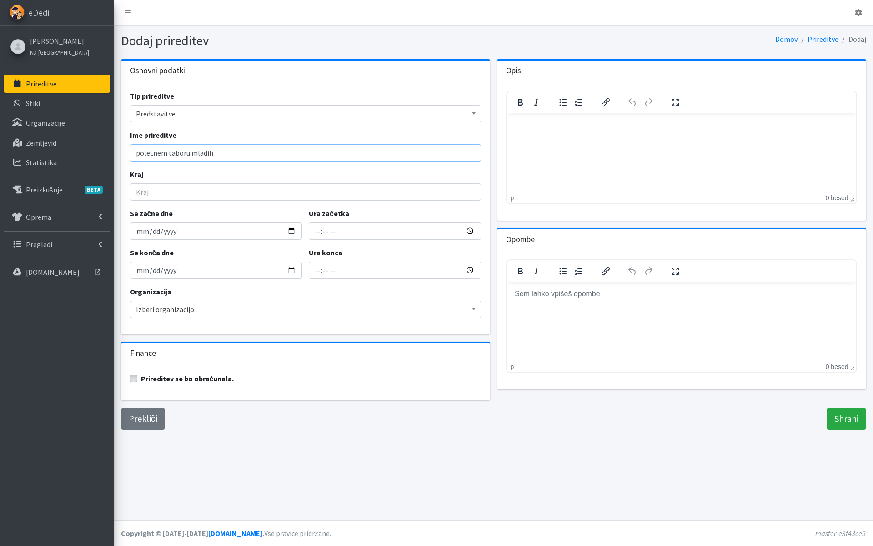
click at [139, 153] on input "poletnem taboru mladih" at bounding box center [305, 152] width 351 height 17
click at [219, 155] on input "Poletnem taboru mladih" at bounding box center [305, 152] width 351 height 17
click at [187, 153] on input "Poletnem taboru mladih" at bounding box center [305, 152] width 351 height 17
type input "Poletnem tabor mladih"
click at [187, 190] on input "Kraj" at bounding box center [305, 191] width 351 height 17
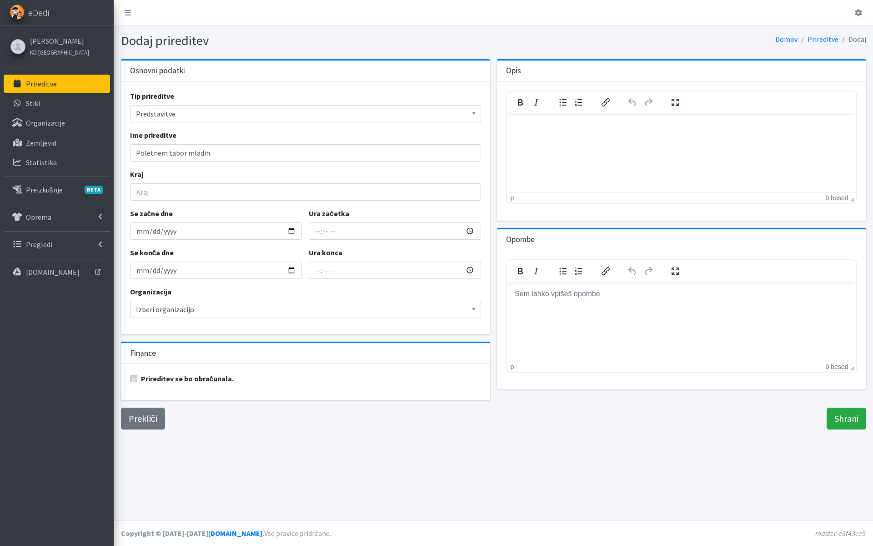
click at [842, 0] on nav "Odjavi se" at bounding box center [493, 13] width 759 height 26
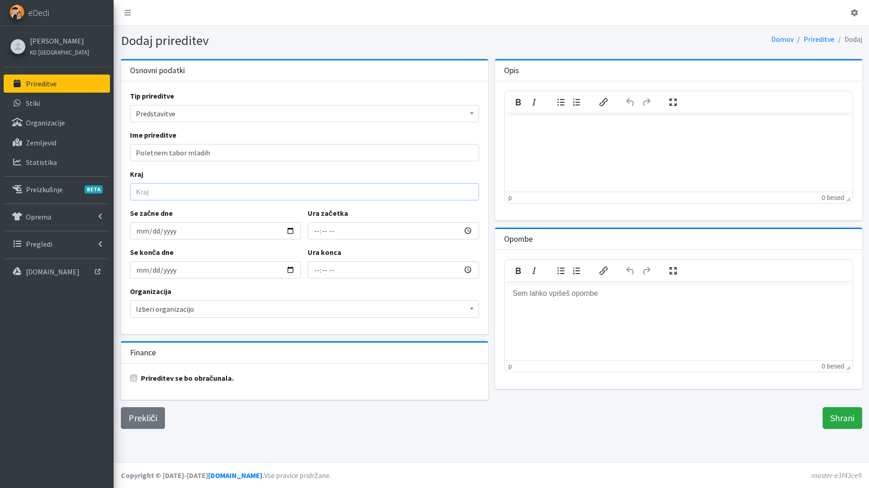
click at [182, 194] on input "Kraj" at bounding box center [304, 191] width 349 height 17
type input "Kmetija pr' Osolet"
click at [292, 233] on input "Se začne dne" at bounding box center [215, 230] width 171 height 17
click at [296, 231] on input "Se začne dne" at bounding box center [215, 230] width 171 height 17
click at [291, 231] on input "Se začne dne" at bounding box center [215, 230] width 171 height 17
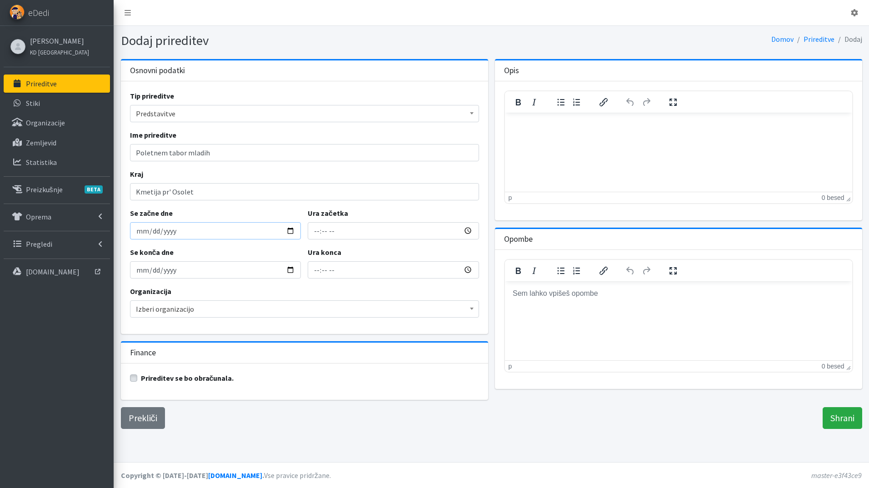
type input "2025-08-21"
click at [290, 271] on input "2025-08-21" at bounding box center [215, 269] width 171 height 17
click at [211, 312] on span "Izberi organizacijo" at bounding box center [304, 309] width 337 height 13
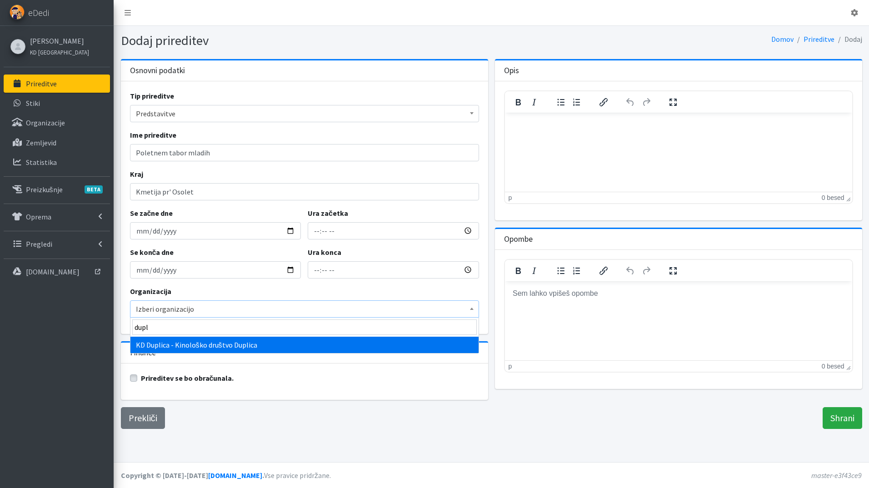
type input "dupl"
select select "1045"
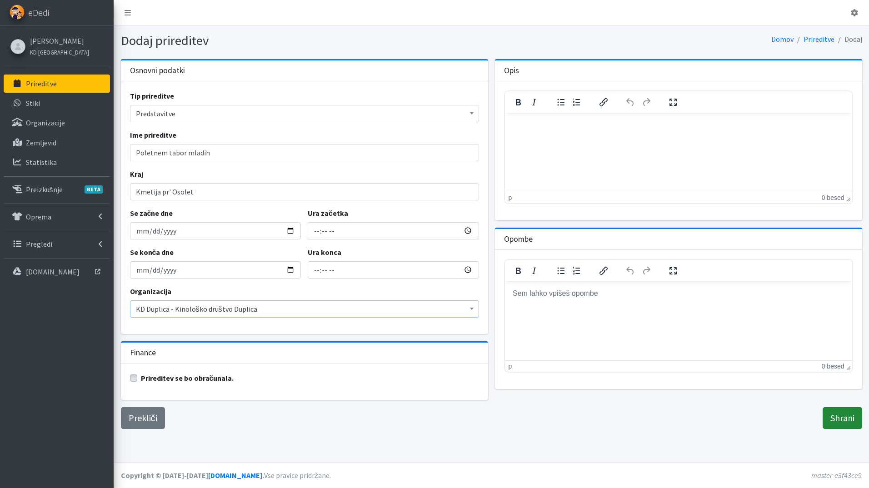
click at [844, 422] on input "Shrani" at bounding box center [843, 418] width 40 height 22
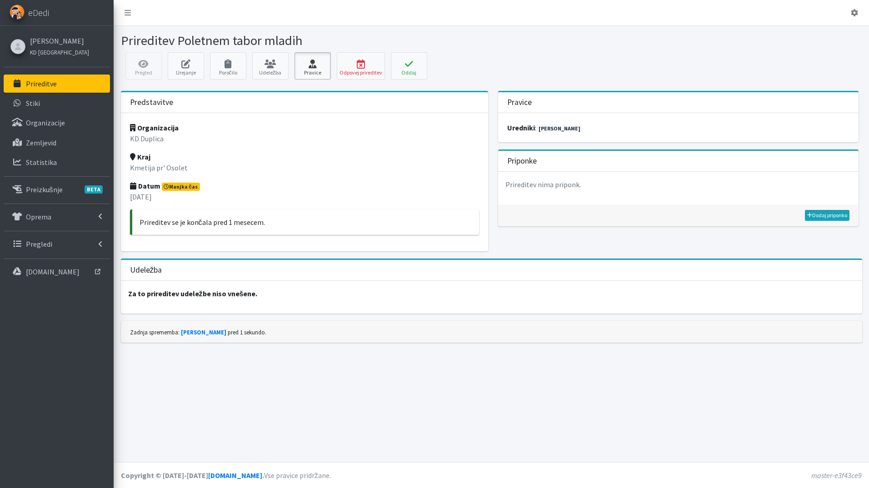
click at [312, 70] on link "Pravice" at bounding box center [313, 65] width 36 height 27
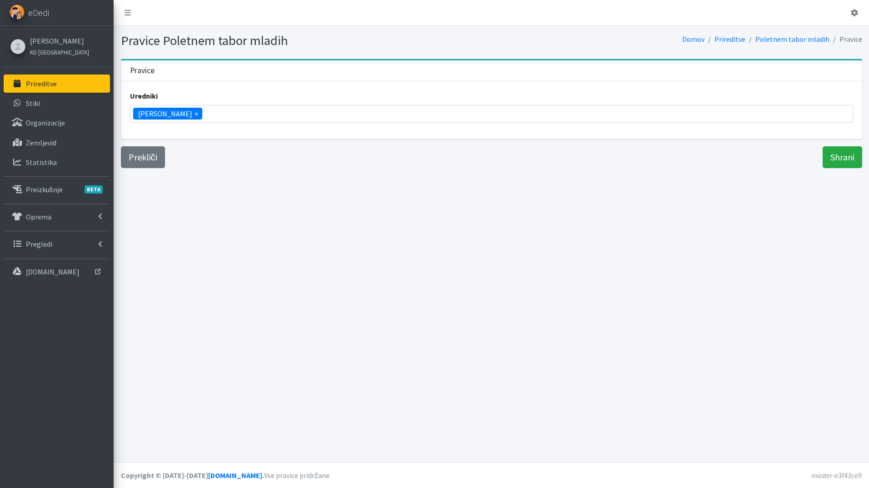
scroll to position [344, 0]
click at [176, 115] on li "× Katja Skulj" at bounding box center [167, 114] width 69 height 12
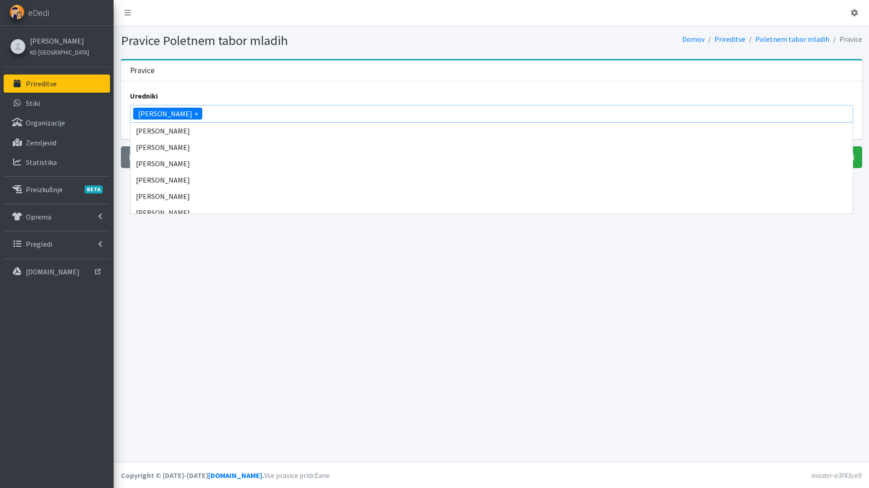
scroll to position [556, 0]
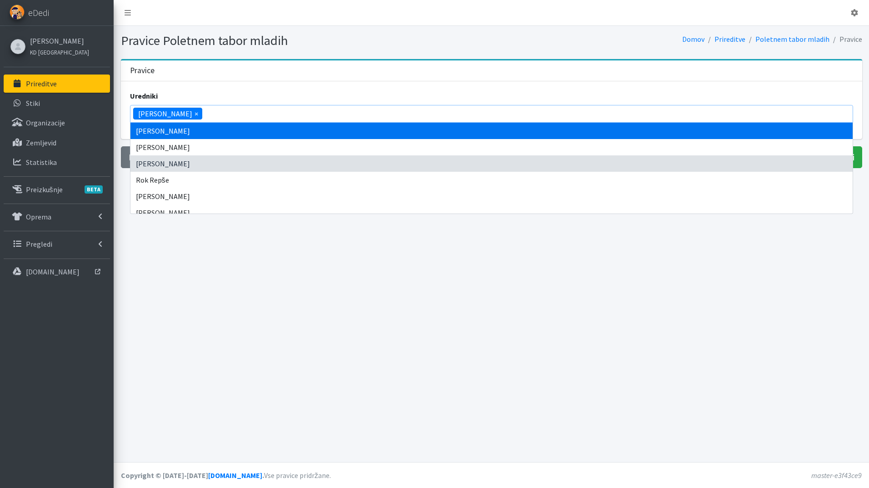
click at [178, 112] on li "× Katja Skulj" at bounding box center [167, 114] width 69 height 12
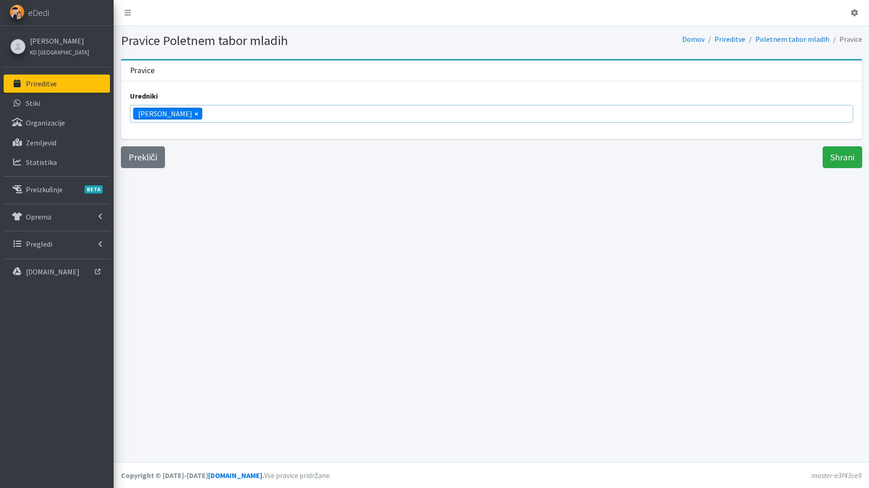
click at [195, 112] on span "×" at bounding box center [197, 113] width 4 height 11
select select
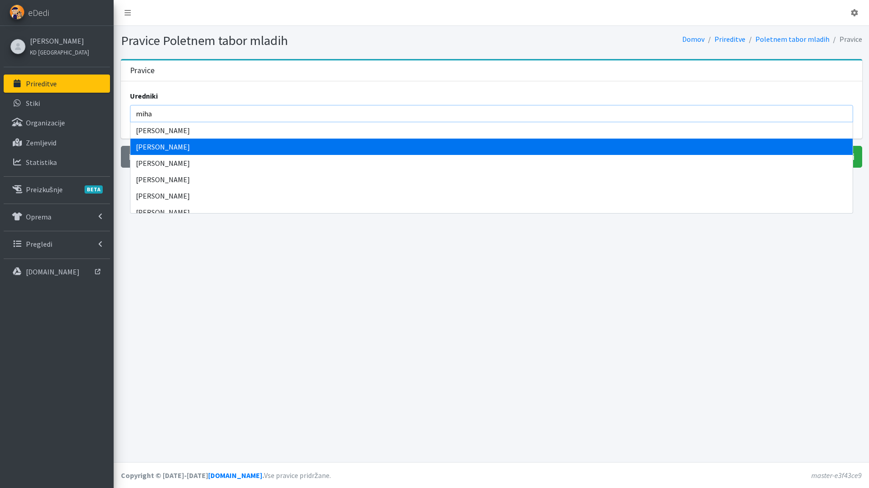
type input "miha"
select select "1113"
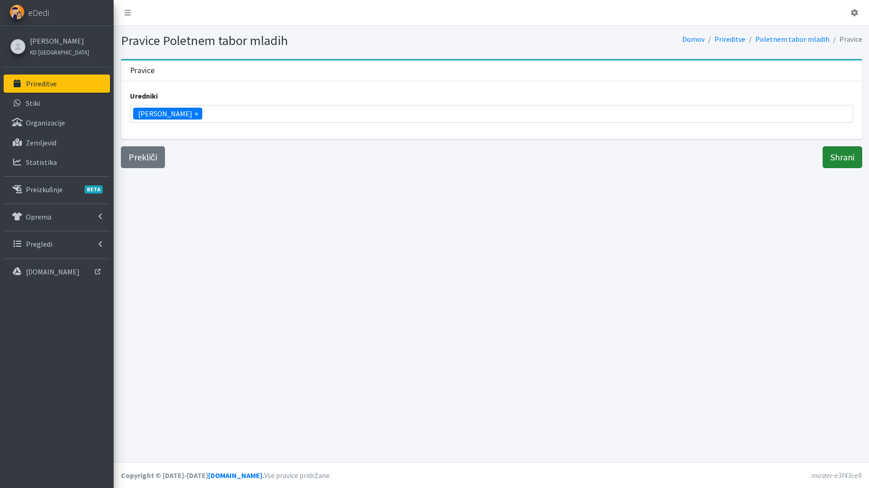
click at [837, 148] on input "Shrani" at bounding box center [843, 157] width 40 height 22
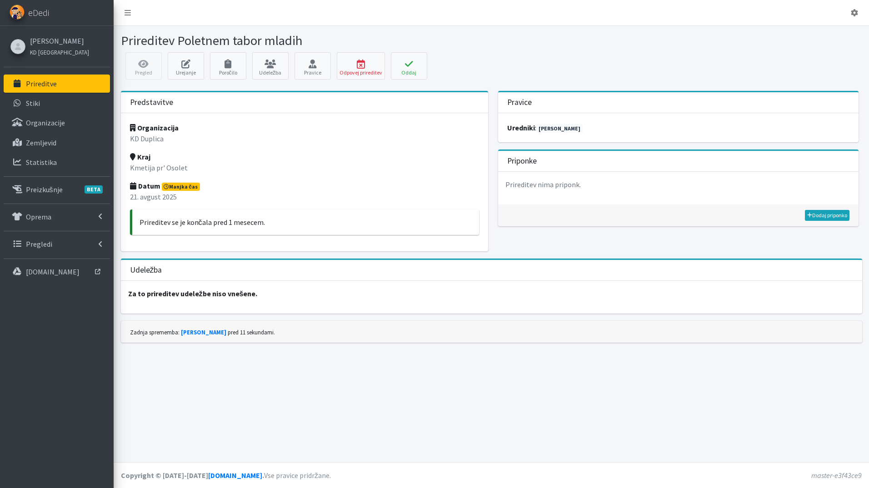
drag, startPoint x: 75, startPoint y: 83, endPoint x: 82, endPoint y: 83, distance: 7.3
click at [75, 83] on link "Prireditve" at bounding box center [57, 84] width 106 height 18
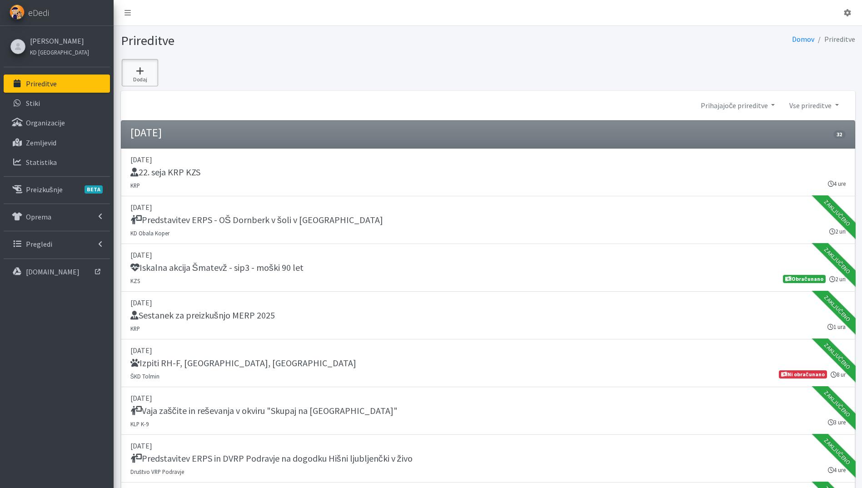
click at [136, 75] on link "Dodaj" at bounding box center [140, 72] width 36 height 27
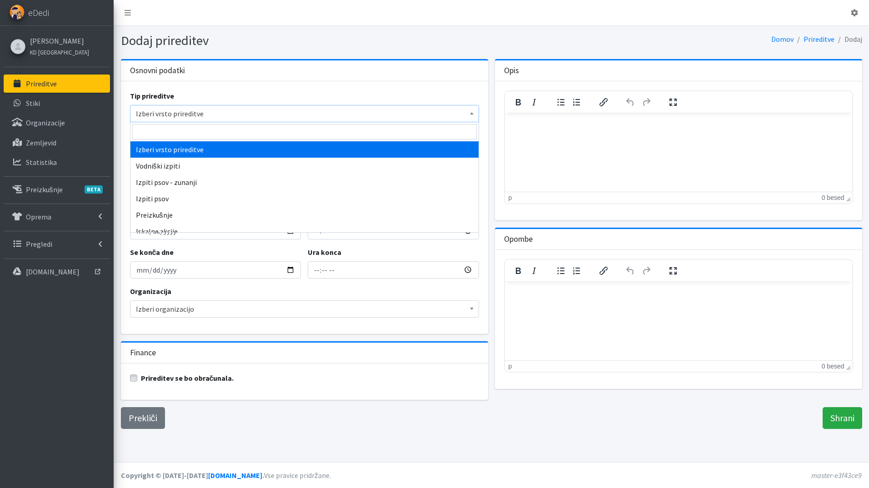
click at [178, 115] on span "Izberi vrsto prireditve" at bounding box center [304, 113] width 337 height 13
type input "pred"
select select "1011"
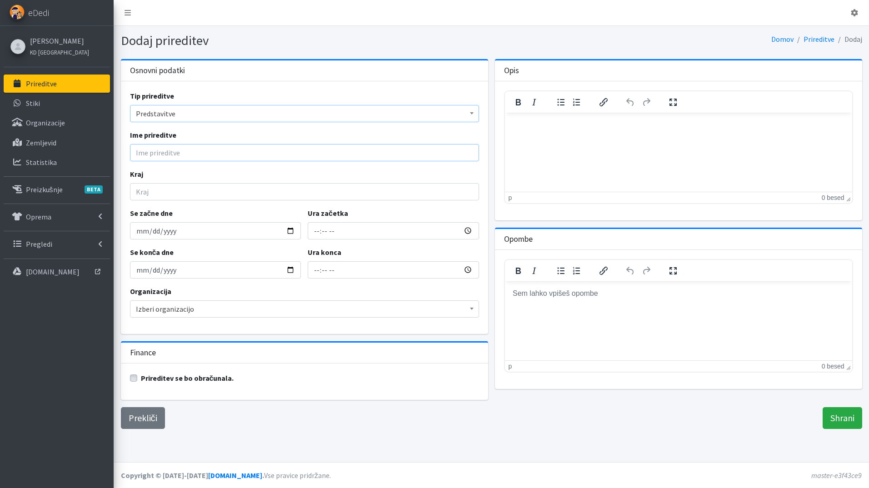
click at [179, 157] on input "Ime prireditve" at bounding box center [304, 152] width 349 height 17
paste input "otroškem Živ-žavu"
click at [137, 150] on input "otroškem Živ-žav OŠ Mengeš" at bounding box center [304, 152] width 349 height 17
type input "Otroškem Živ-žav OŠ Mengeš"
click at [185, 191] on input "Kraj" at bounding box center [304, 191] width 349 height 17
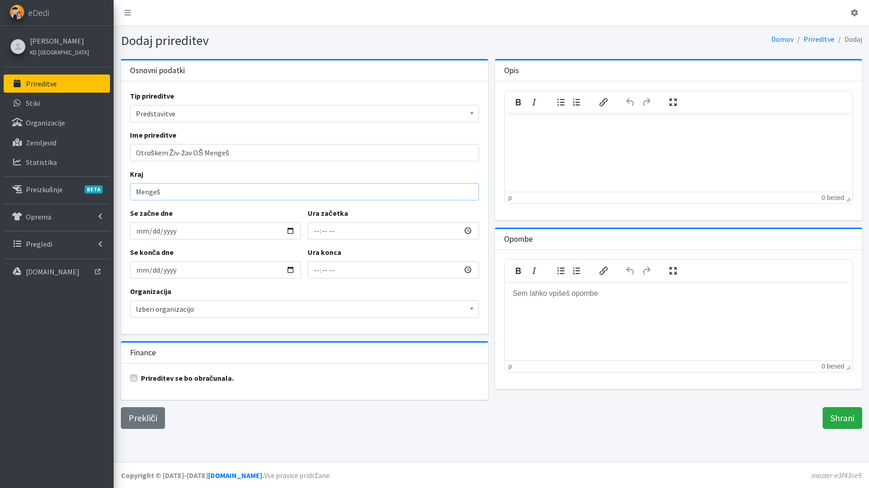
type input "Mengeš"
click at [288, 231] on input "Se začne dne" at bounding box center [215, 230] width 171 height 17
drag, startPoint x: 286, startPoint y: 229, endPoint x: 291, endPoint y: 230, distance: 5.2
click at [291, 230] on input "Se začne dne" at bounding box center [215, 230] width 171 height 17
click at [288, 232] on input "Se začne dne" at bounding box center [215, 230] width 171 height 17
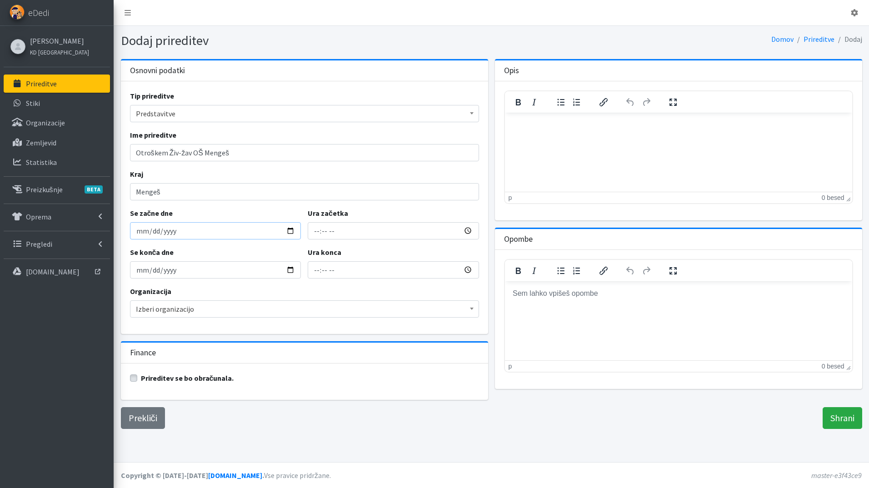
type input "2025-10-08"
click at [296, 265] on input "2025-10-08" at bounding box center [215, 269] width 171 height 17
click at [235, 308] on span "Izberi organizacijo" at bounding box center [304, 309] width 337 height 13
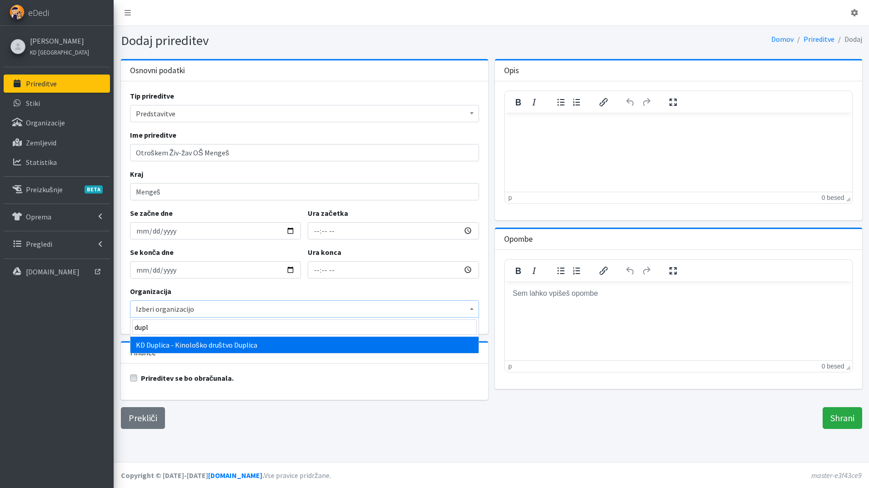
type input "dupl"
select select "1045"
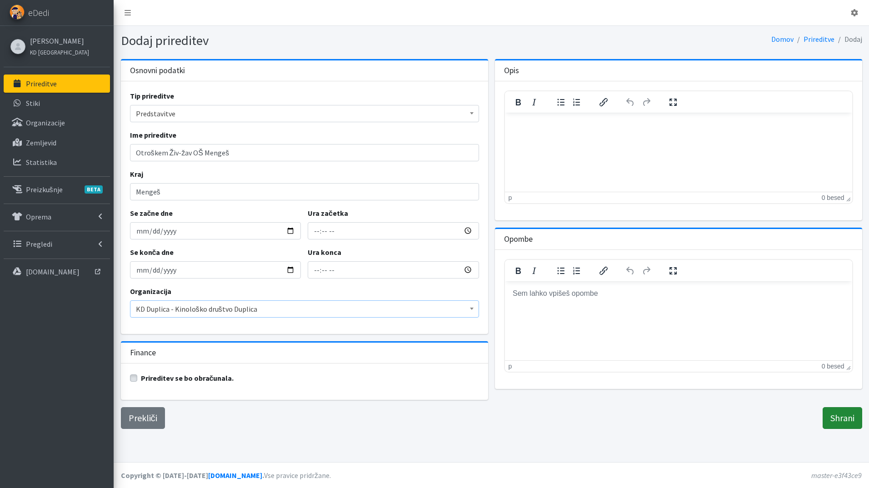
drag, startPoint x: 846, startPoint y: 424, endPoint x: 835, endPoint y: 416, distance: 13.4
click at [847, 424] on input "Shrani" at bounding box center [843, 418] width 40 height 22
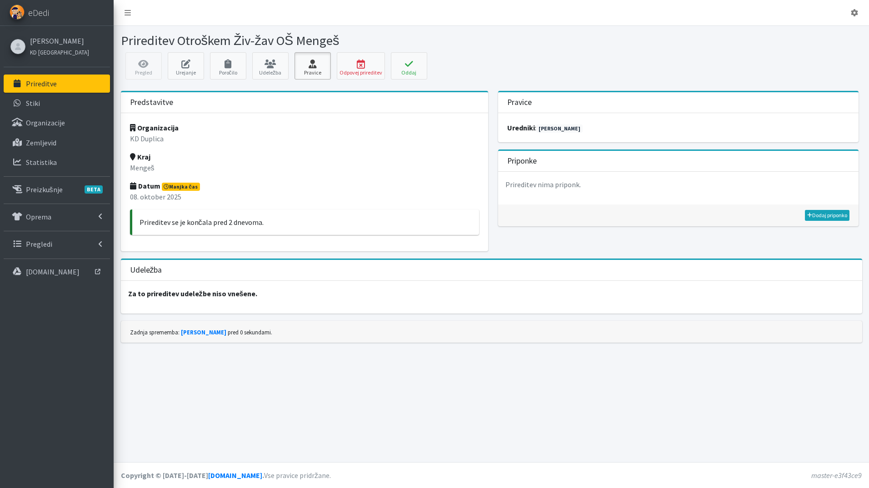
click at [311, 59] on link "Pravice" at bounding box center [313, 65] width 36 height 27
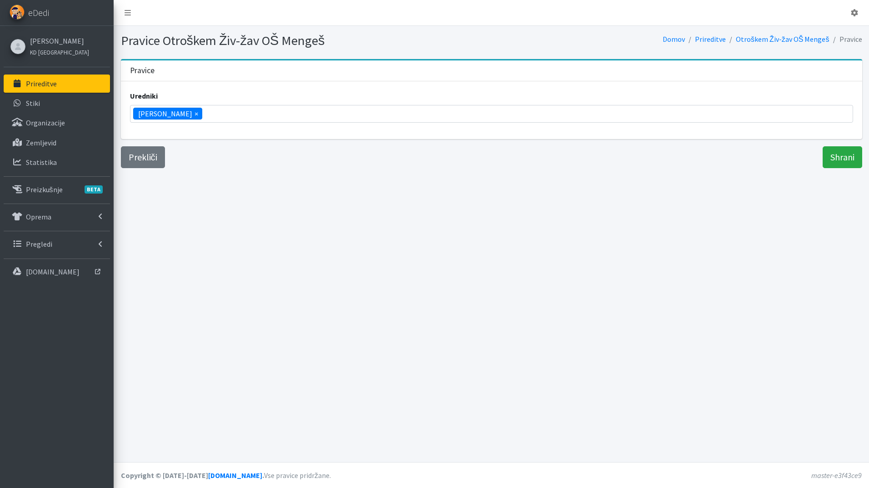
scroll to position [344, 0]
click at [195, 113] on span "×" at bounding box center [197, 113] width 4 height 11
select select
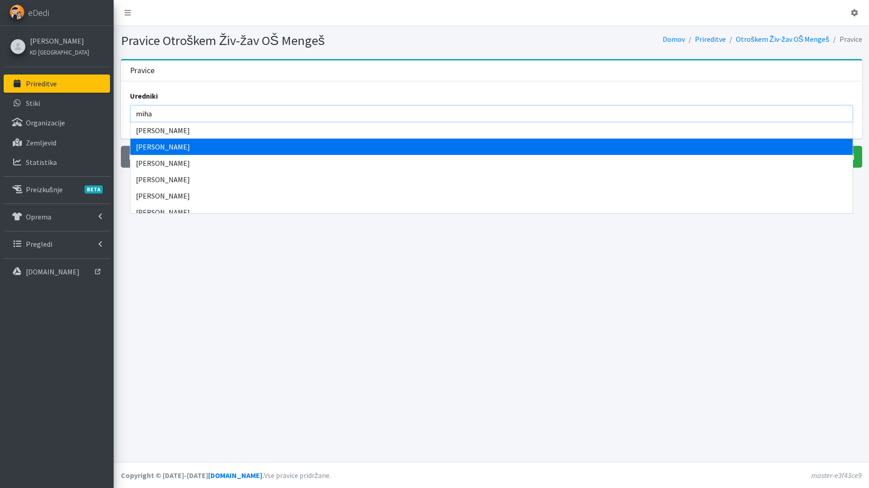
type input "miha"
select select "1113"
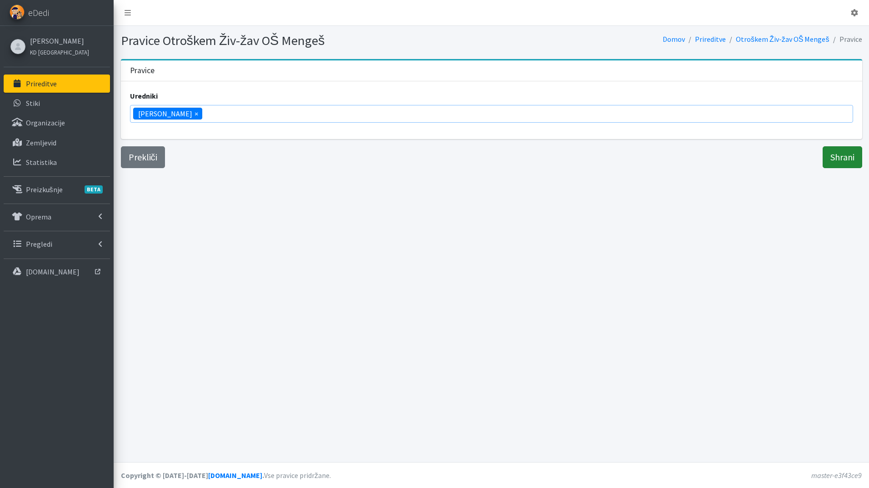
click at [835, 153] on input "Shrani" at bounding box center [843, 157] width 40 height 22
click at [54, 90] on link "Prireditve" at bounding box center [57, 84] width 106 height 18
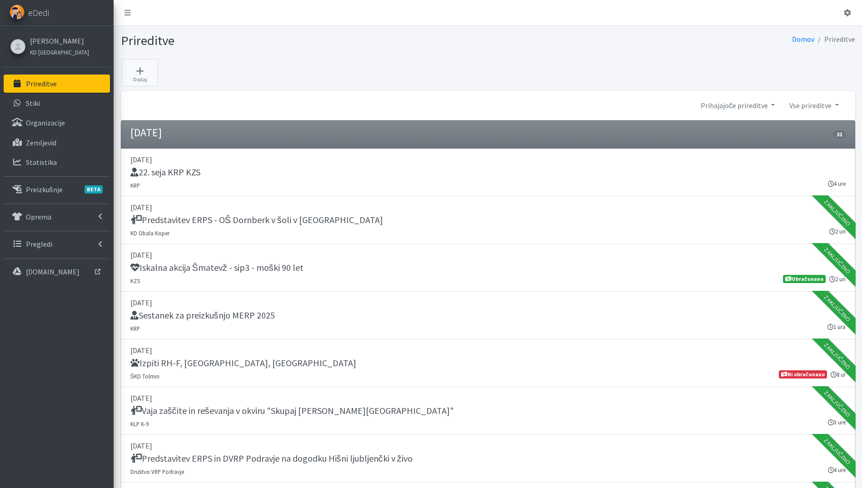
click at [722, 115] on div "Prihajajoče prireditve 2026 2025 2024 2023 2022" at bounding box center [488, 106] width 735 height 30
click at [736, 111] on link "Prihajajoče prireditve" at bounding box center [738, 105] width 89 height 18
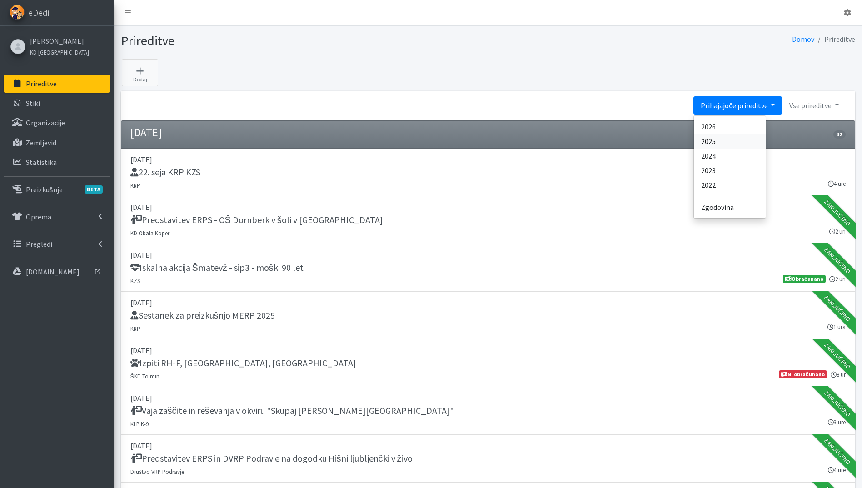
click at [737, 145] on link "2025" at bounding box center [730, 141] width 72 height 15
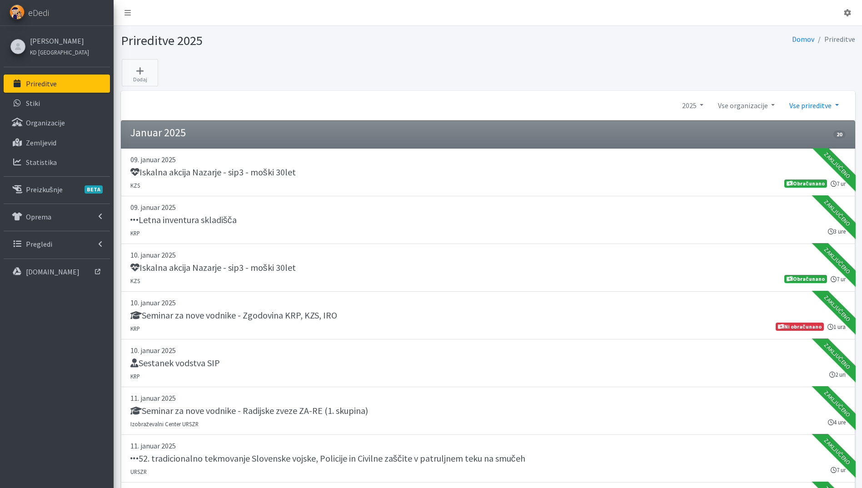
click at [817, 109] on link "Vse prireditve" at bounding box center [814, 105] width 64 height 18
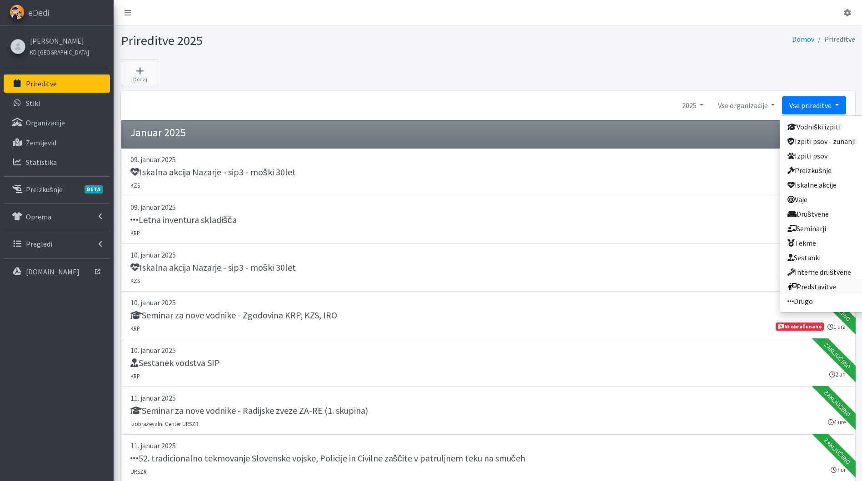
click at [832, 282] on link "Predstavitve" at bounding box center [822, 287] width 83 height 15
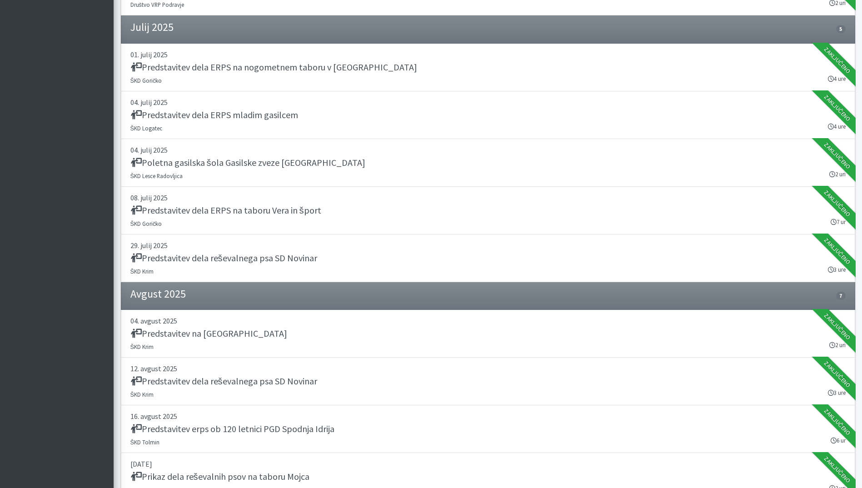
scroll to position [2161, 0]
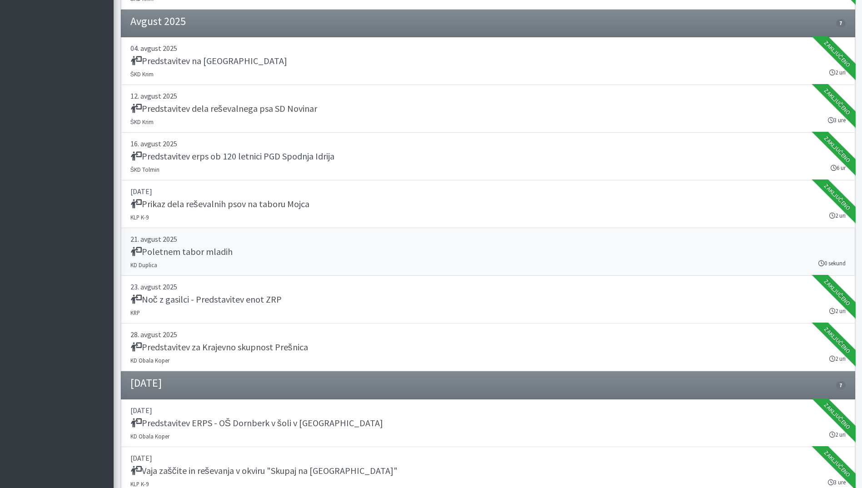
click at [281, 236] on p "21. avgust 2025" at bounding box center [488, 239] width 716 height 11
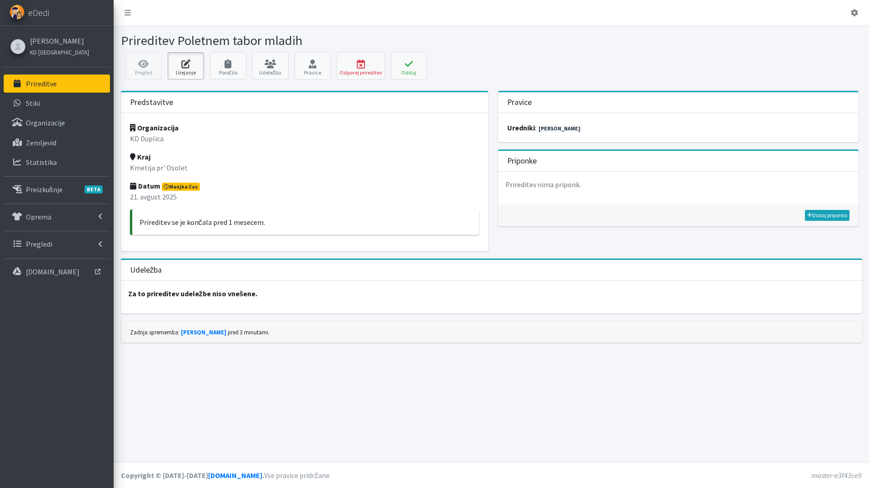
drag, startPoint x: 195, startPoint y: 63, endPoint x: 195, endPoint y: 75, distance: 12.3
click at [195, 63] on icon at bounding box center [185, 64] width 31 height 9
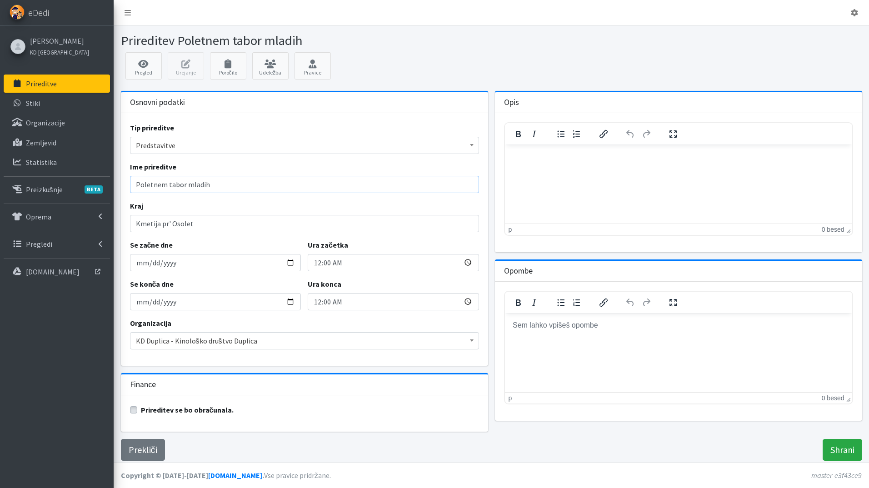
click at [166, 183] on input "Poletnem tabor mladih" at bounding box center [304, 184] width 349 height 17
type input "Poletni tabor mladih"
drag, startPoint x: 172, startPoint y: 217, endPoint x: 75, endPoint y: 220, distance: 96.9
click at [75, 220] on div "Odjavi se eDedi Katja Skulj KD Ljubljana Psi" at bounding box center [434, 244] width 869 height 488
click at [211, 188] on input "Poletni tabor mladih" at bounding box center [304, 184] width 349 height 17
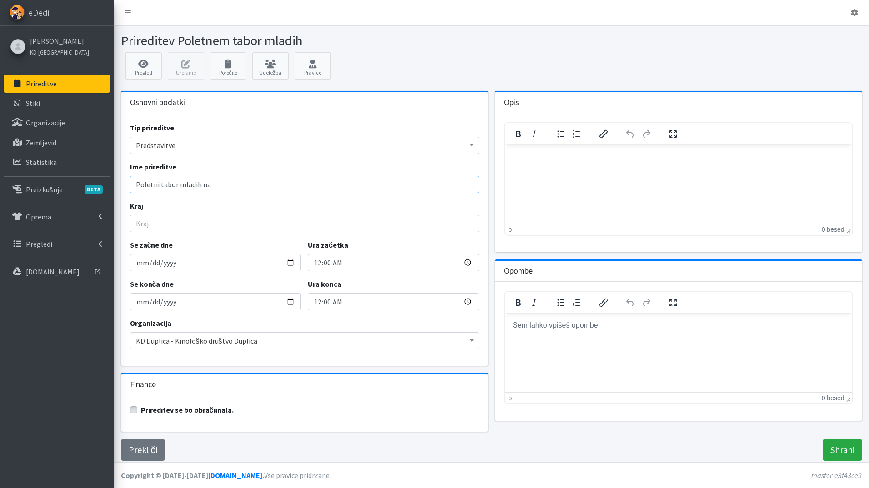
paste input "Kmetija pr' Osolet"
click at [210, 184] on input "Poletni tabor mladih na Kmetija pr' Osolet" at bounding box center [304, 184] width 349 height 17
click at [231, 187] on input "Poletni tabor mladih na kmetija pr' Osolet" at bounding box center [304, 184] width 349 height 17
type input "Poletni tabor mladih na kmetiji pr' Osolet"
click at [195, 220] on input "Kraj" at bounding box center [304, 223] width 349 height 17
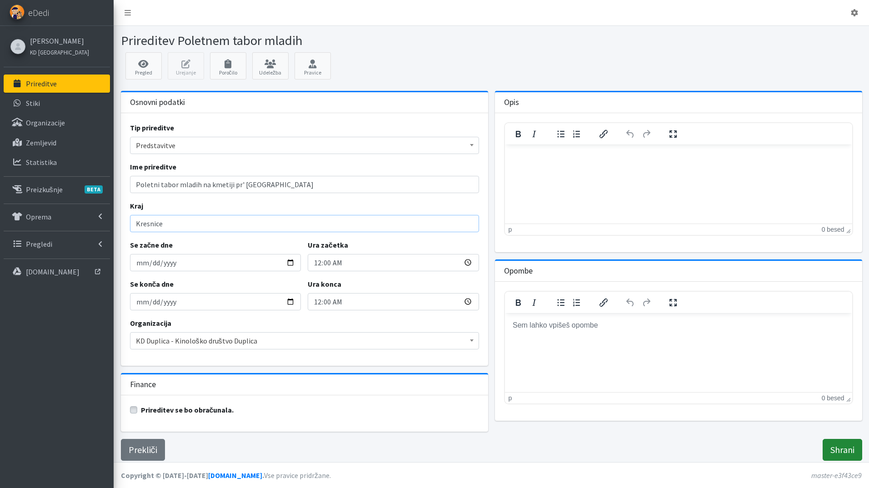
type input "Kresnice"
click at [843, 451] on input "Shrani" at bounding box center [843, 450] width 40 height 22
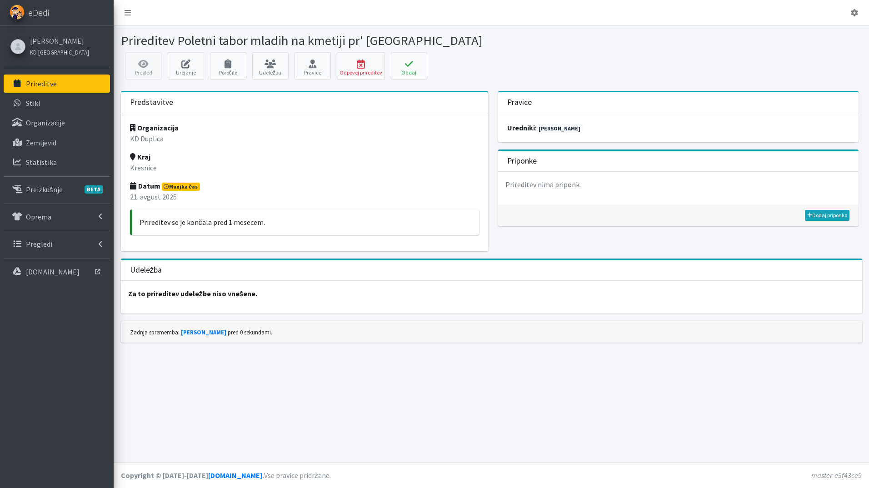
drag, startPoint x: 31, startPoint y: 78, endPoint x: 41, endPoint y: 82, distance: 11.1
click at [31, 78] on link "Prireditve" at bounding box center [57, 84] width 106 height 18
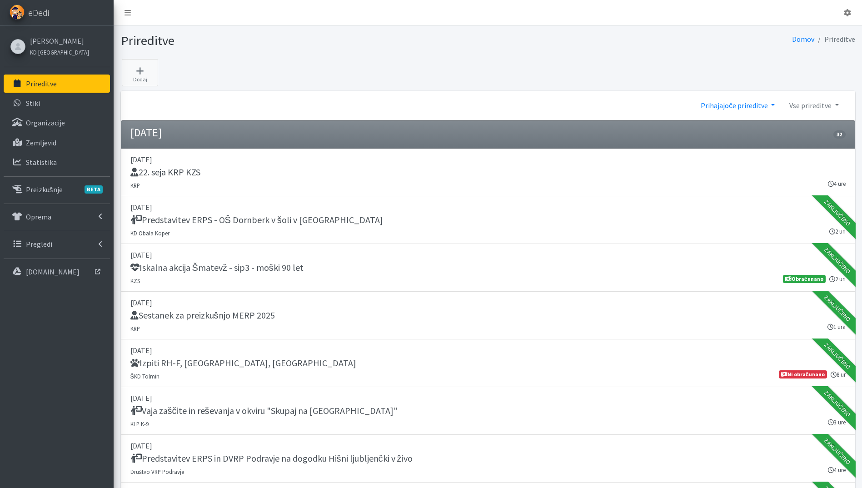
click at [729, 102] on link "Prihajajoče prireditve" at bounding box center [738, 105] width 89 height 18
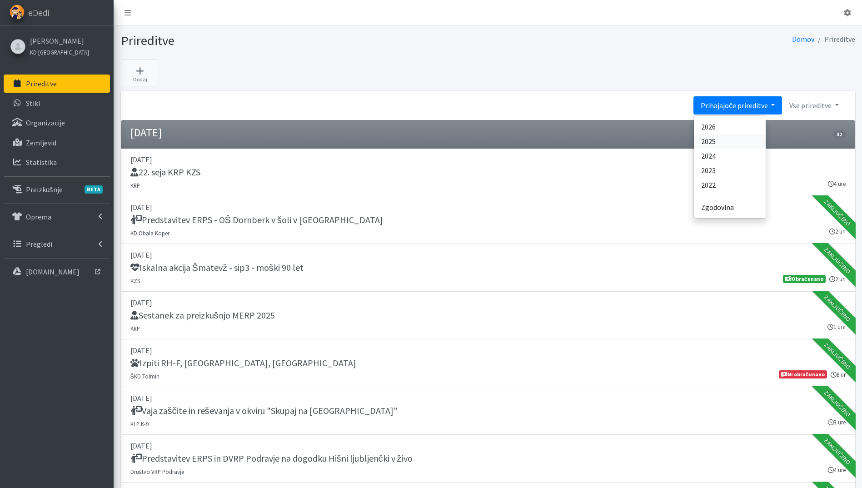
click at [737, 142] on link "2025" at bounding box center [730, 141] width 72 height 15
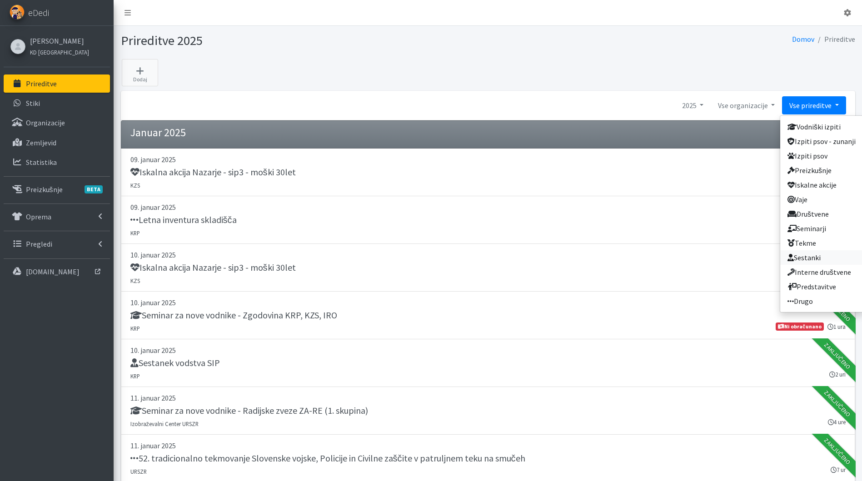
click at [835, 254] on link "Sestanki" at bounding box center [822, 258] width 83 height 15
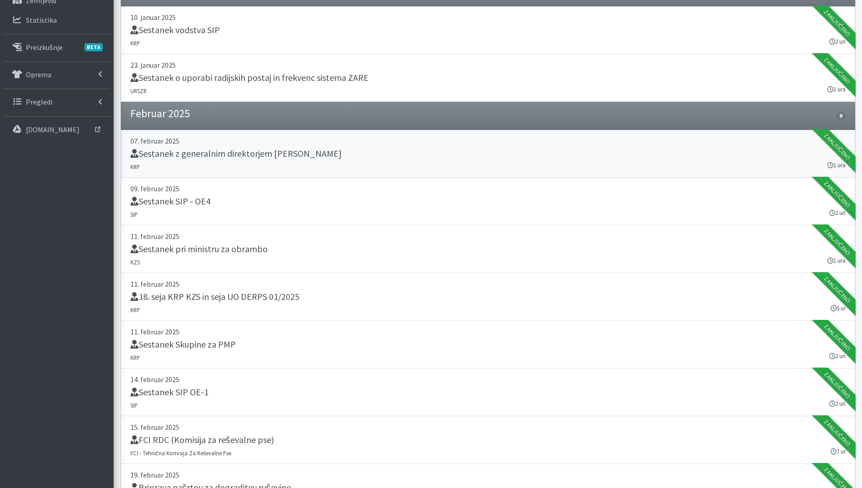
scroll to position [273, 0]
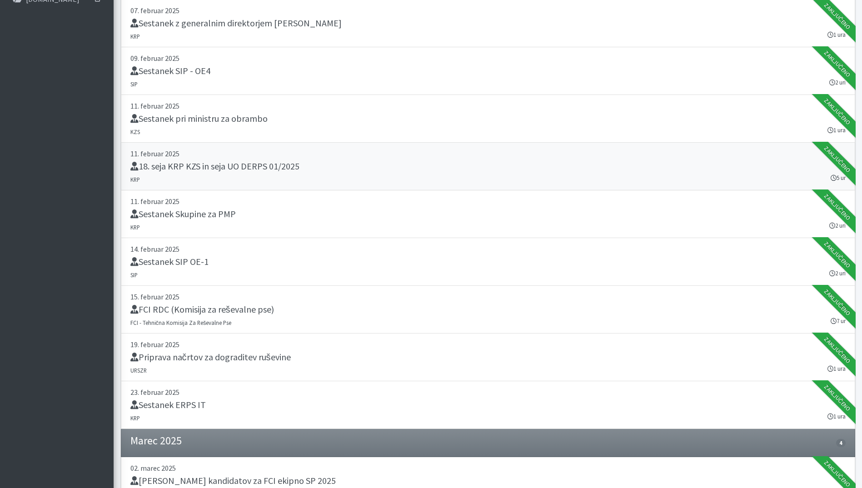
click at [287, 176] on link "11. februar 2025 18. seja KRP KZS in seja UO DERPS 01/2025 KRP 5 ur Zaključeno" at bounding box center [488, 167] width 735 height 48
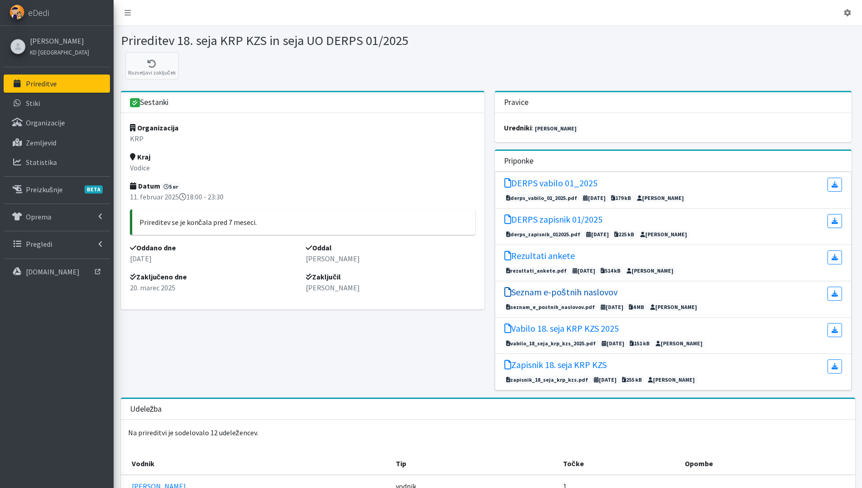
click at [602, 292] on h5 "Seznam e-poštnih naslovov" at bounding box center [561, 292] width 113 height 11
click at [57, 85] on link "Prireditve" at bounding box center [57, 84] width 106 height 18
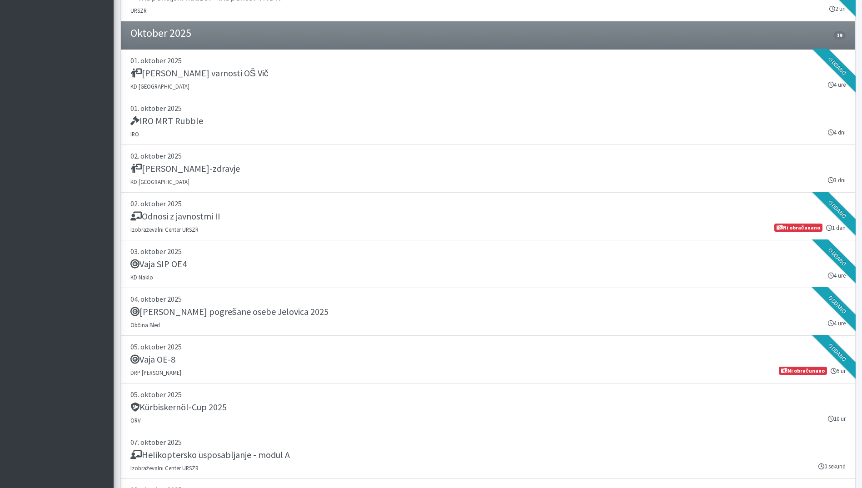
scroll to position [1909, 0]
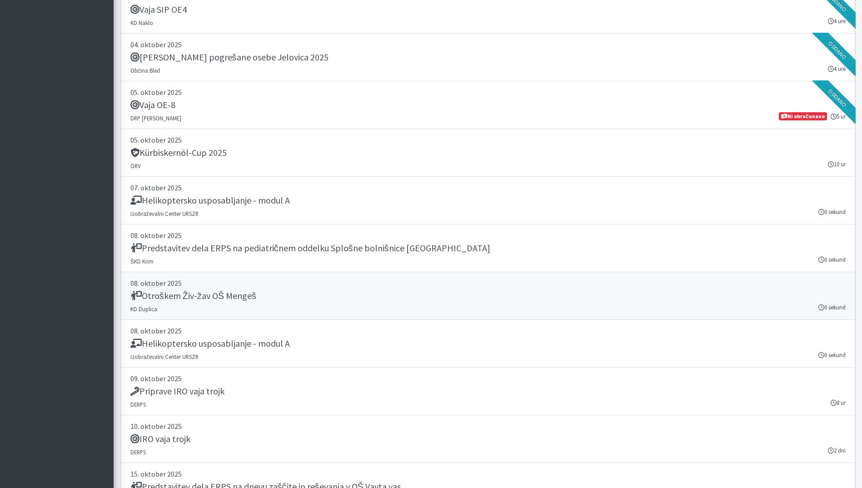
click at [197, 293] on h5 "Otroškem Živ-žav OŠ Mengeš" at bounding box center [193, 296] width 126 height 11
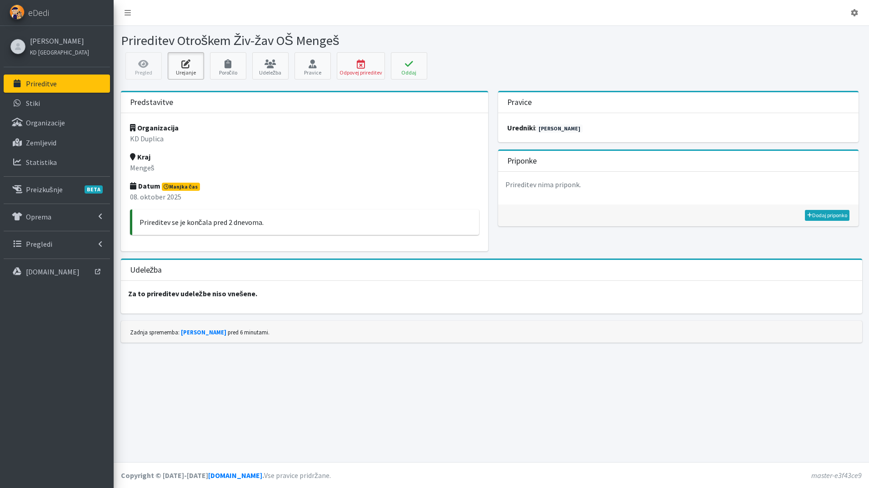
click at [193, 69] on link "Urejanje" at bounding box center [186, 65] width 36 height 27
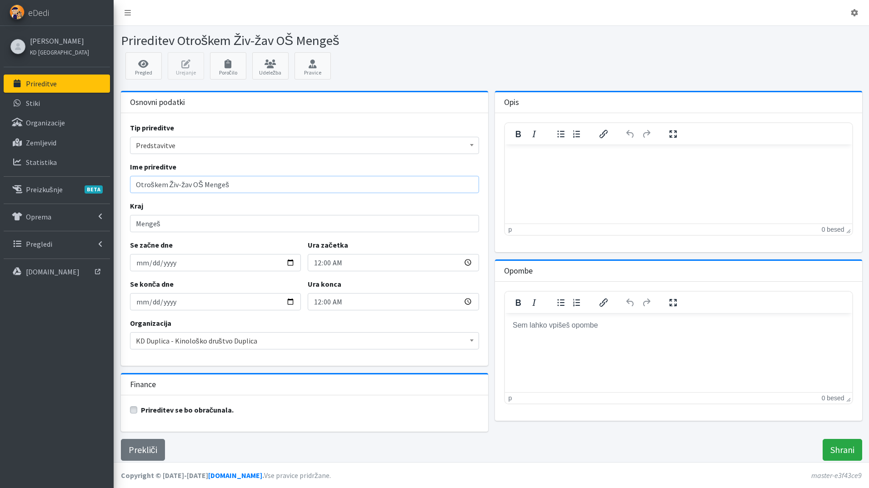
click at [164, 184] on input "Otroškem Živ-žav OŠ Mengeš" at bounding box center [304, 184] width 349 height 17
type input "Otroški Živ-žav OŠ Mengeš"
click at [853, 457] on input "Shrani" at bounding box center [843, 450] width 40 height 22
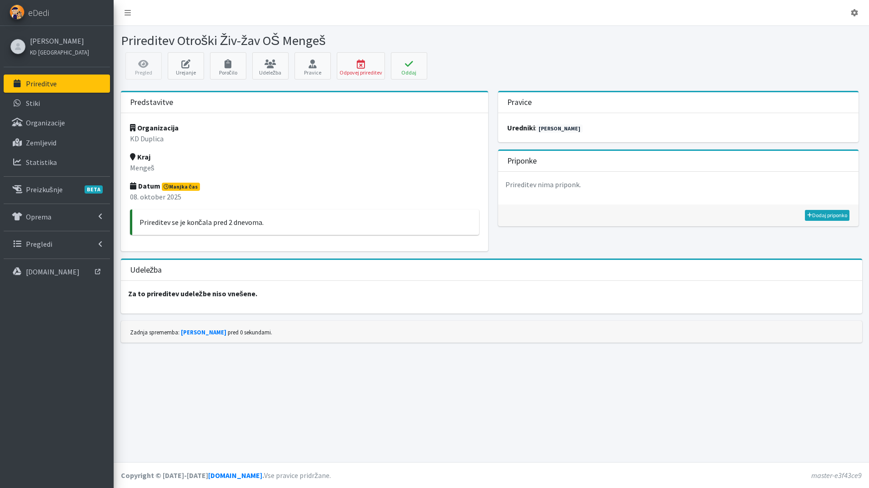
click at [73, 82] on link "Prireditve" at bounding box center [57, 84] width 106 height 18
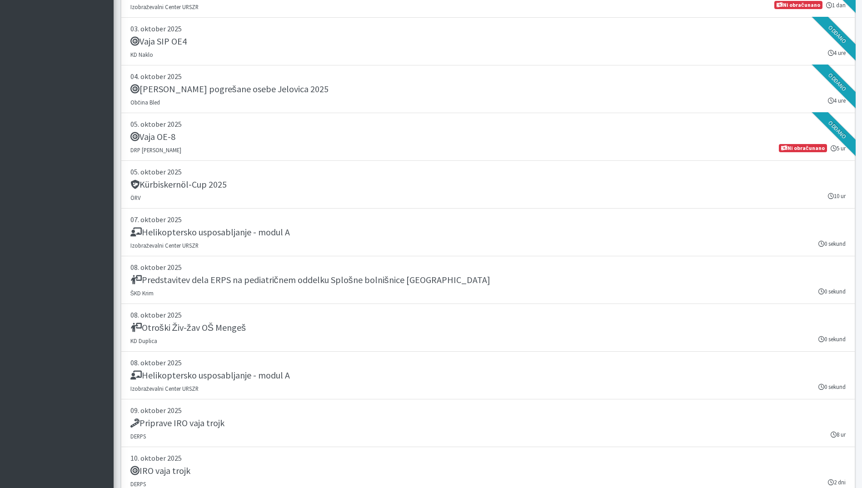
scroll to position [2150, 0]
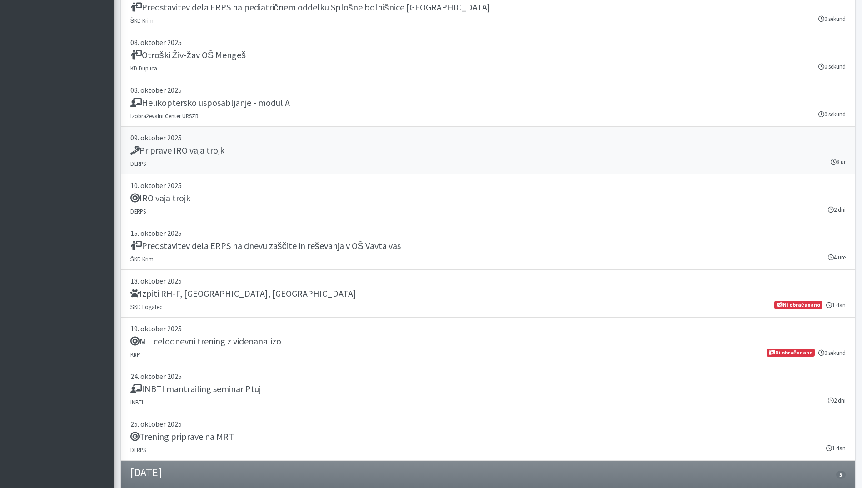
click at [237, 153] on div "Priprave IRO vaja trojk" at bounding box center [488, 151] width 716 height 13
click at [314, 250] on h5 "Predstavitev dela ERPS na dnevu zaščite in reševanja v OŠ Vavta vas" at bounding box center [265, 246] width 271 height 11
click at [345, 203] on div "IRO vaja trojk" at bounding box center [488, 199] width 716 height 13
click at [312, 291] on div "Izpiti RH-F, FL, MT" at bounding box center [488, 294] width 716 height 13
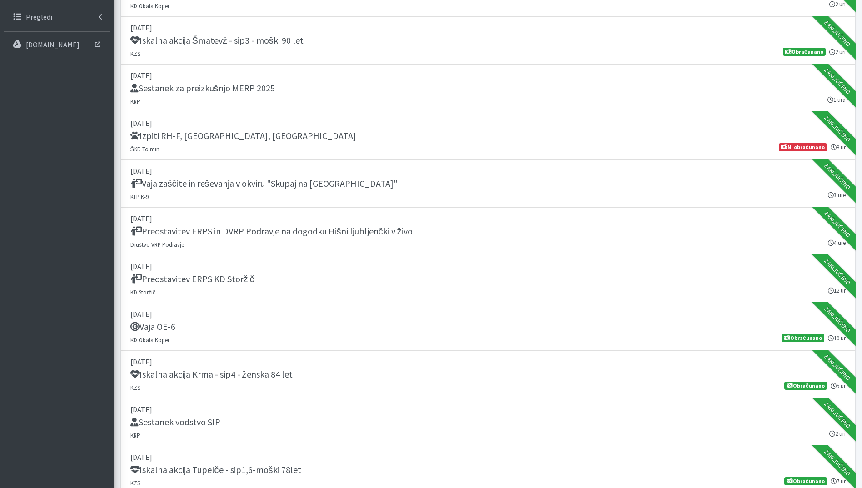
scroll to position [0, 0]
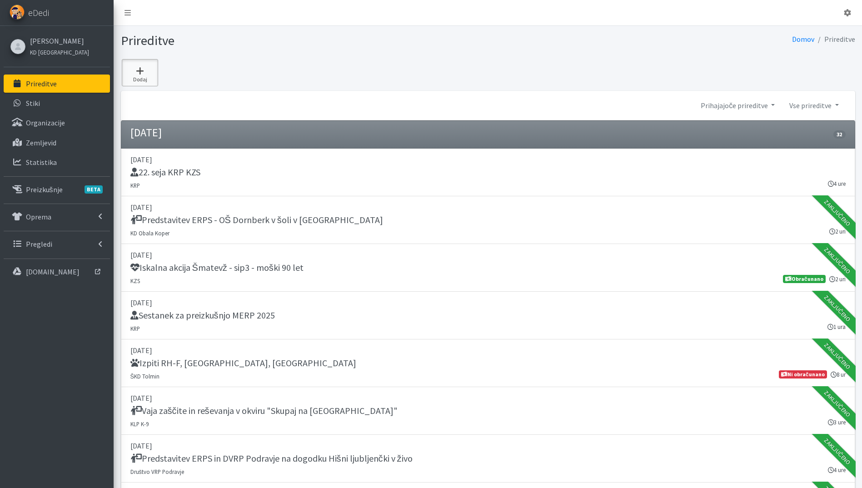
click at [123, 70] on link "Dodaj" at bounding box center [140, 72] width 36 height 27
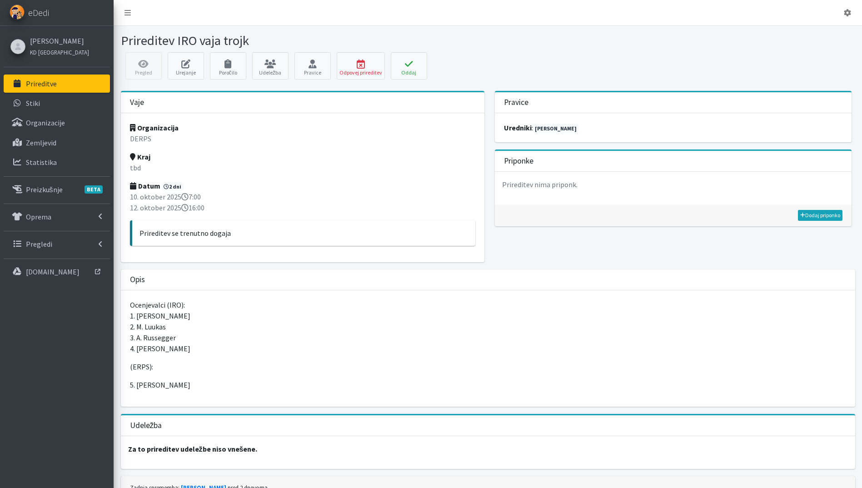
scroll to position [43, 0]
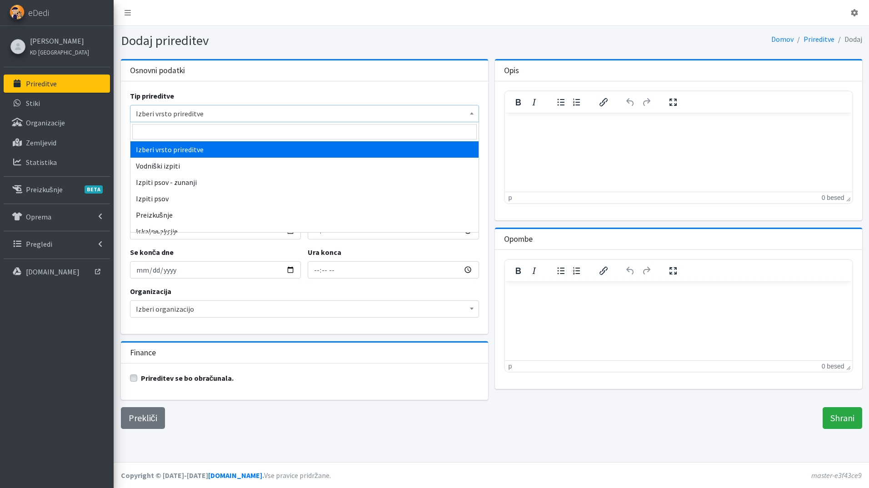
click at [189, 111] on span "Izberi vrsto prireditve" at bounding box center [304, 113] width 337 height 13
type input "pred"
drag, startPoint x: 192, startPoint y: 146, endPoint x: 171, endPoint y: 152, distance: 21.7
select select "1011"
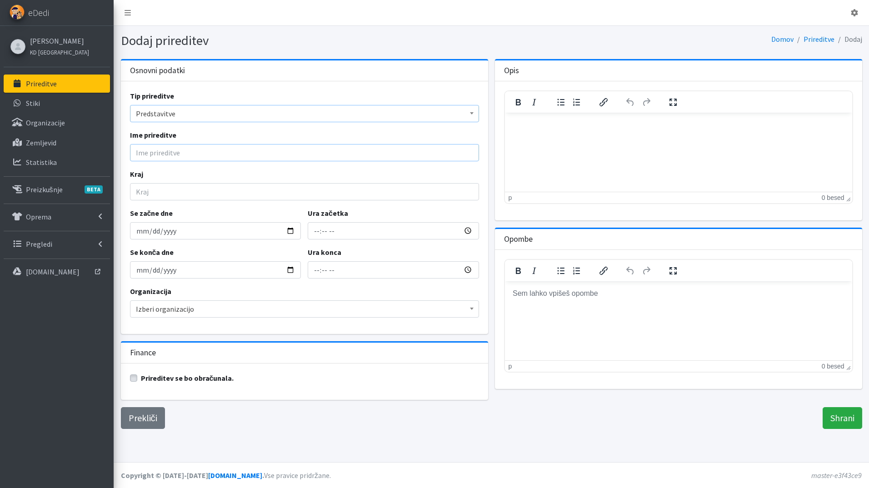
click at [171, 152] on input "Ime prireditve" at bounding box center [304, 152] width 349 height 17
drag, startPoint x: 163, startPoint y: 161, endPoint x: 170, endPoint y: 151, distance: 12.1
click at [163, 161] on div "Tip prireditve Izberi vrsto prireditve Vodniški izpiti Izpiti psov - zunanji Iz…" at bounding box center [304, 207] width 367 height 253
click at [170, 151] on input "Ime prireditve" at bounding box center [304, 152] width 349 height 17
paste input "rednega letnega izobraževanja [PERSON_NAME]"
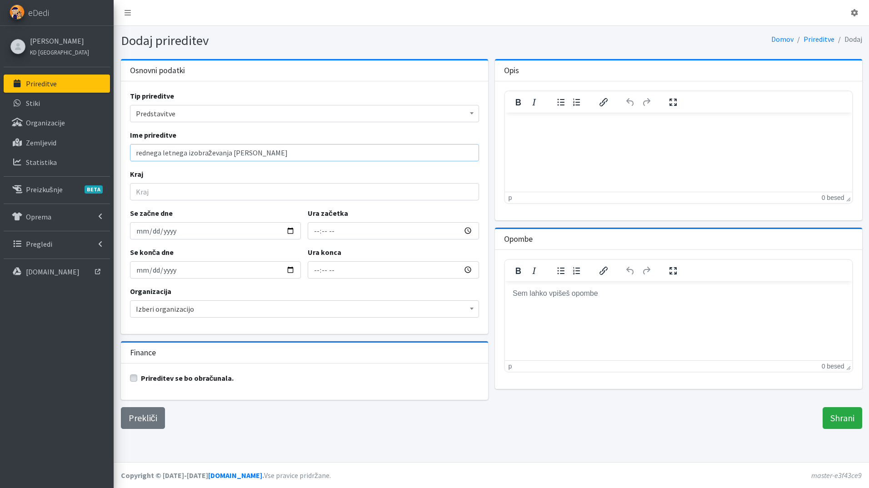
click at [140, 154] on input "rednega letnega izobraževanja [PERSON_NAME]" at bounding box center [304, 152] width 349 height 17
click at [161, 153] on input "Rednega letnega izobraževanja [PERSON_NAME]" at bounding box center [304, 152] width 349 height 17
type input "Redno letno izobraževanje ARON"
click at [158, 194] on input "Kraj" at bounding box center [304, 191] width 349 height 17
type input "Ig"
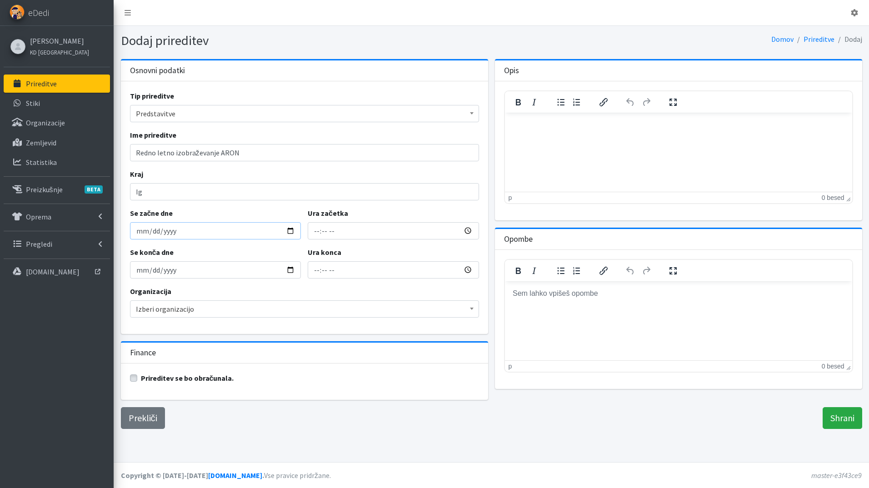
click at [294, 232] on input "Se začne dne" at bounding box center [215, 230] width 171 height 17
type input "2025-11-08"
drag, startPoint x: 289, startPoint y: 271, endPoint x: 239, endPoint y: 281, distance: 50.6
click at [286, 271] on input "2025-11-08" at bounding box center [215, 269] width 171 height 17
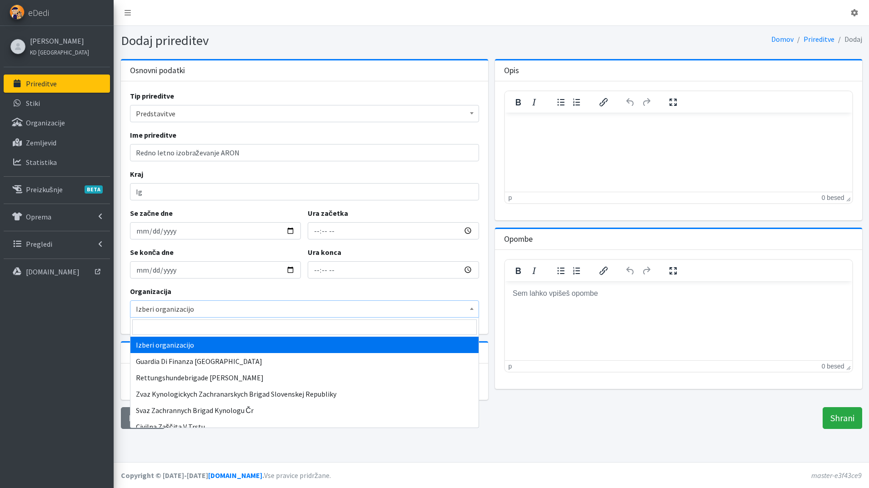
click at [189, 308] on span "Izberi organizacijo" at bounding box center [304, 309] width 337 height 13
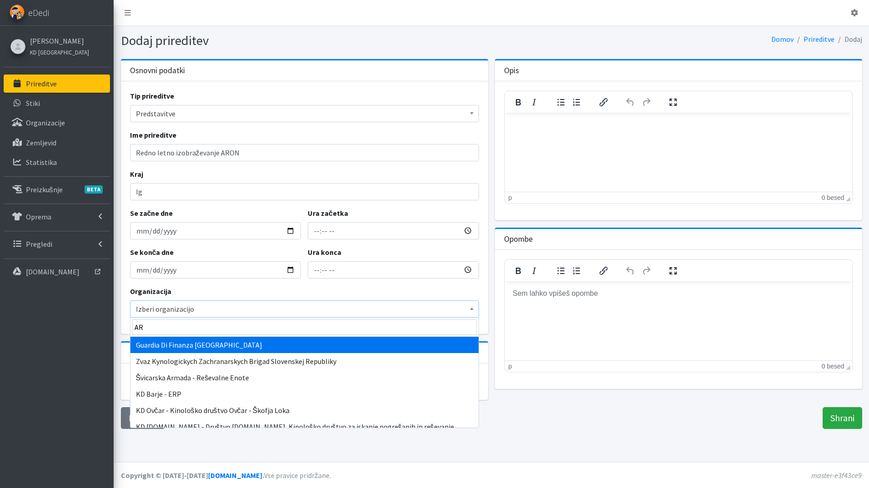
type input "A"
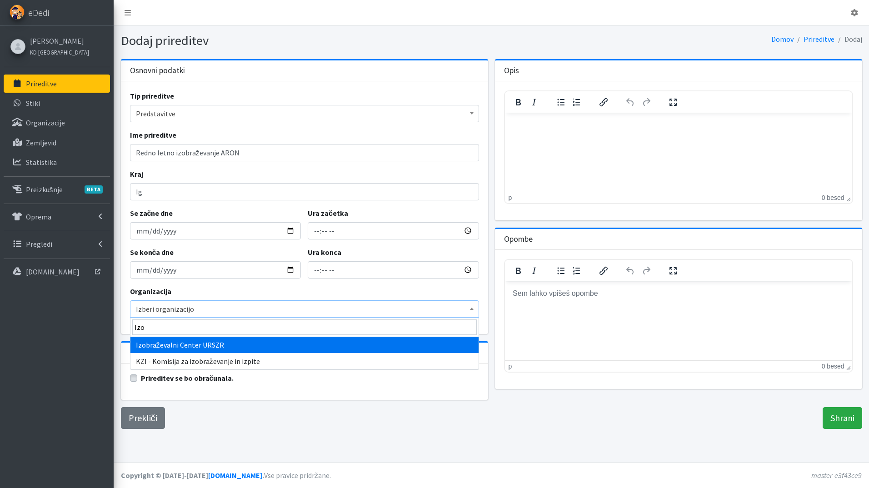
type input "Izo"
select select "1013"
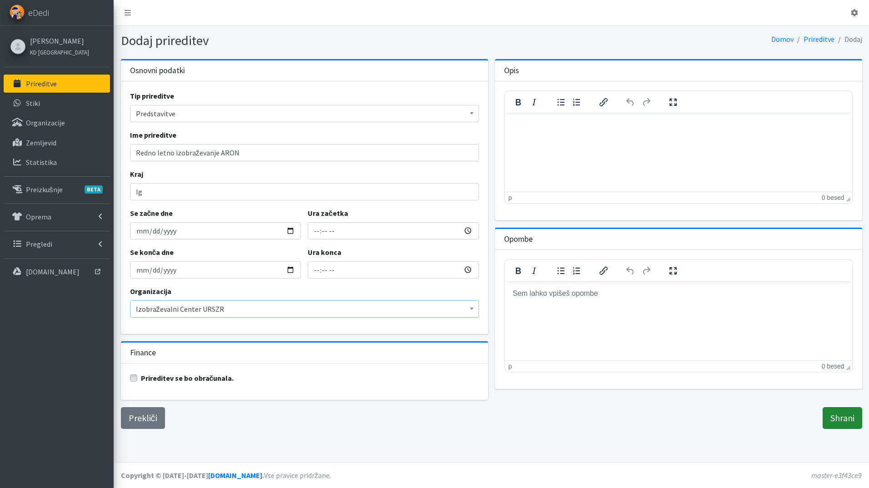
click at [855, 418] on input "Shrani" at bounding box center [843, 418] width 40 height 22
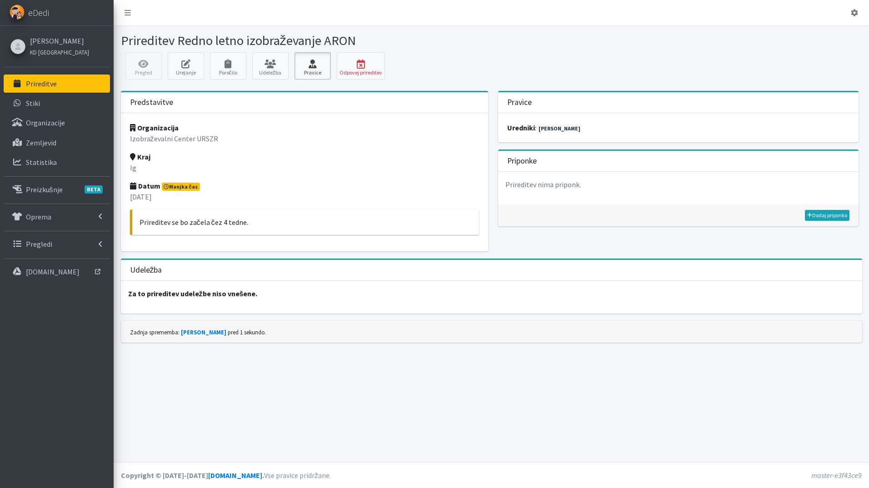
click at [312, 64] on icon at bounding box center [312, 64] width 31 height 9
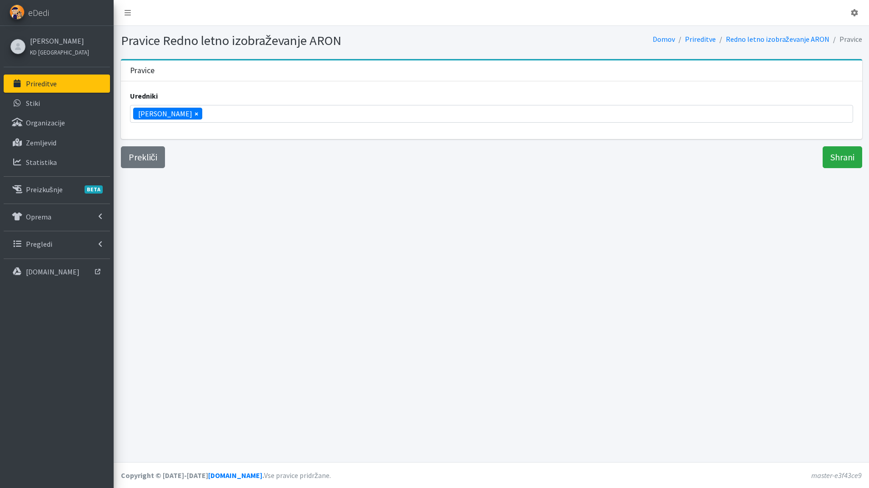
scroll to position [344, 0]
click at [178, 115] on li "× Katja Skulj" at bounding box center [167, 114] width 69 height 12
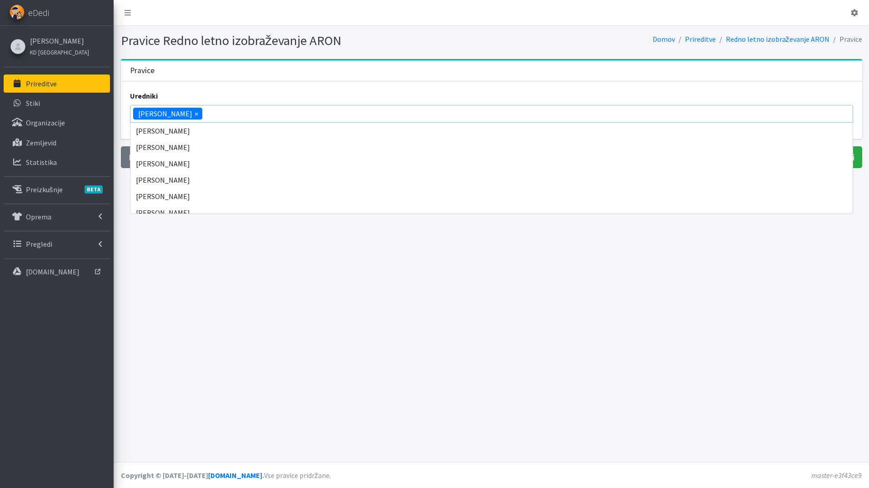
scroll to position [556, 0]
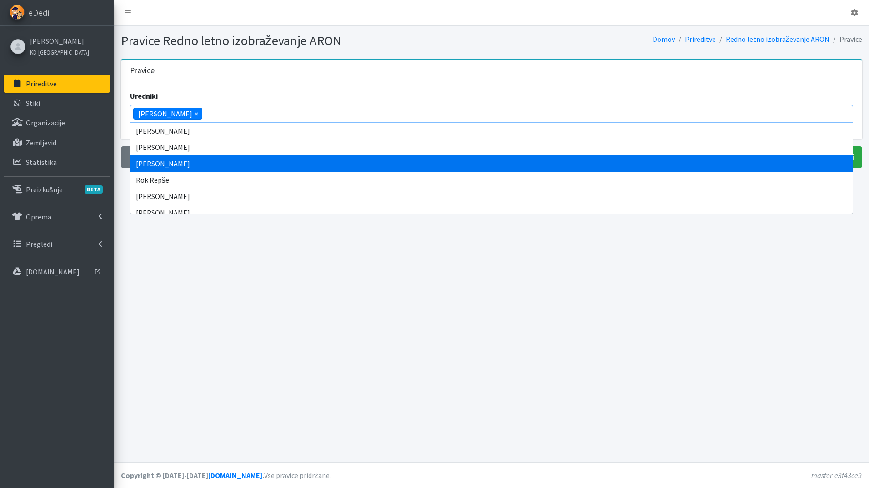
click at [176, 114] on li "× Katja Skulj" at bounding box center [167, 114] width 69 height 12
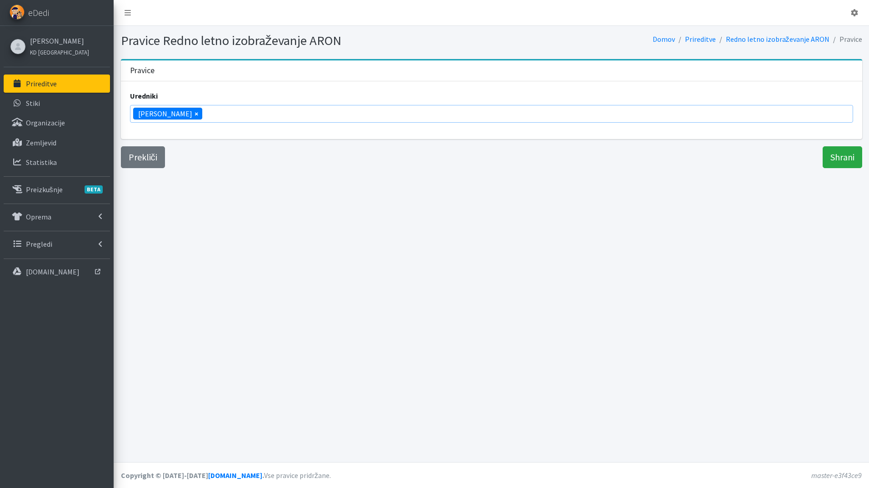
click at [195, 114] on span "×" at bounding box center [197, 113] width 4 height 11
select select
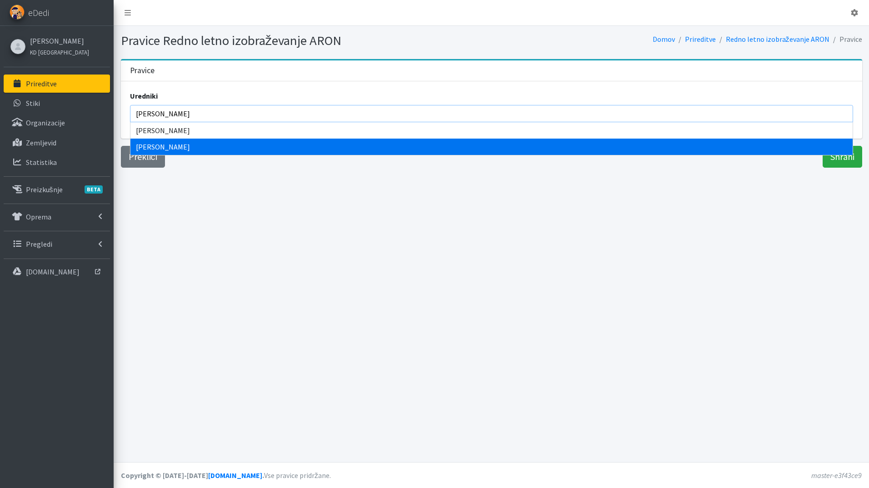
type input "ana v"
select select "1011"
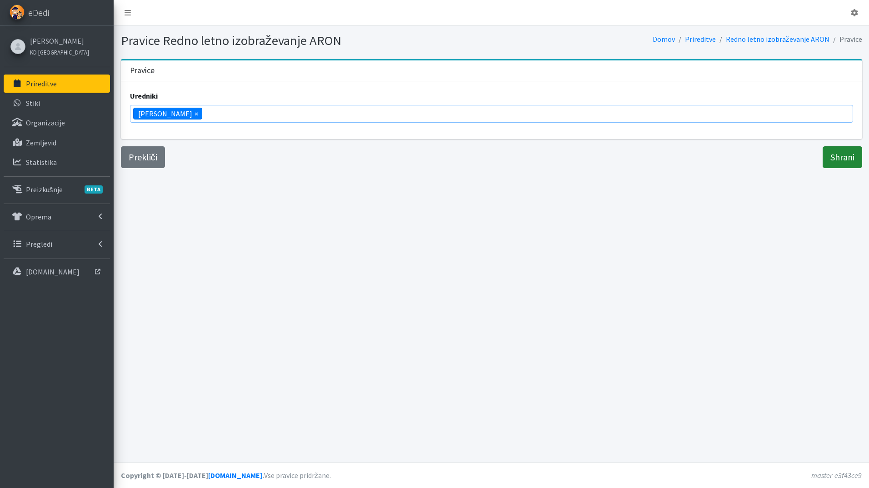
click at [841, 155] on input "Shrani" at bounding box center [843, 157] width 40 height 22
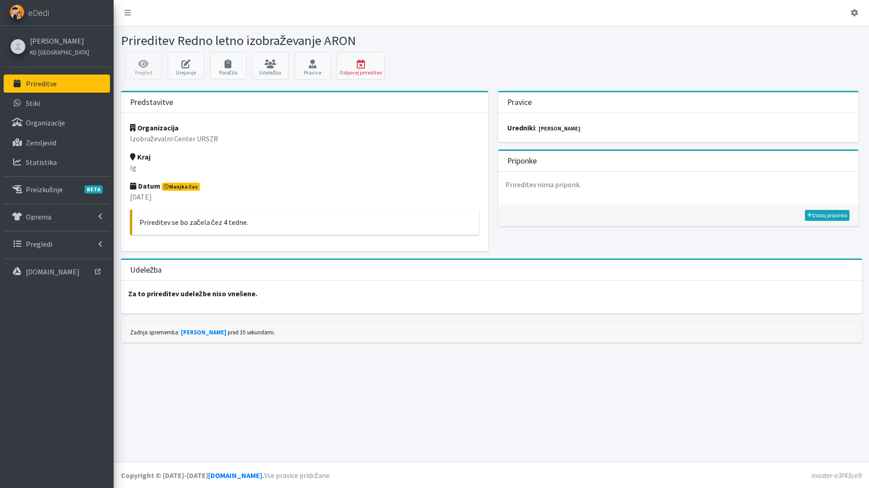
click at [57, 78] on link "Prireditve" at bounding box center [57, 84] width 106 height 18
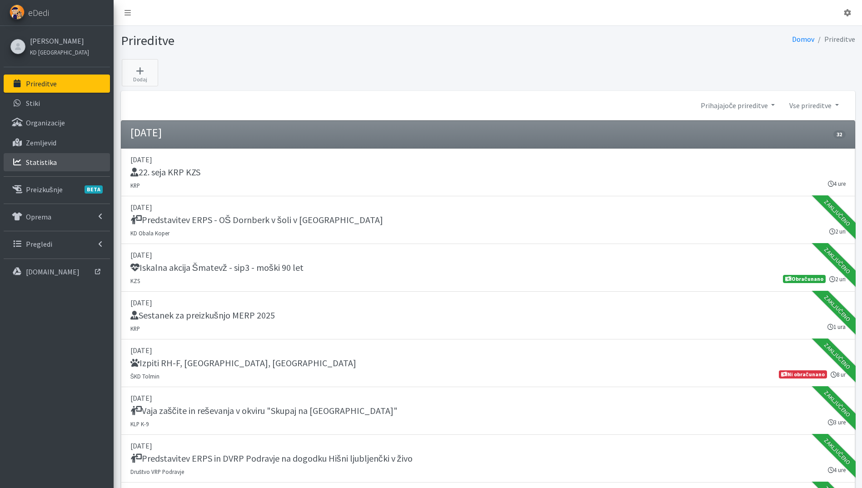
click at [57, 165] on link "Statistika" at bounding box center [57, 162] width 106 height 18
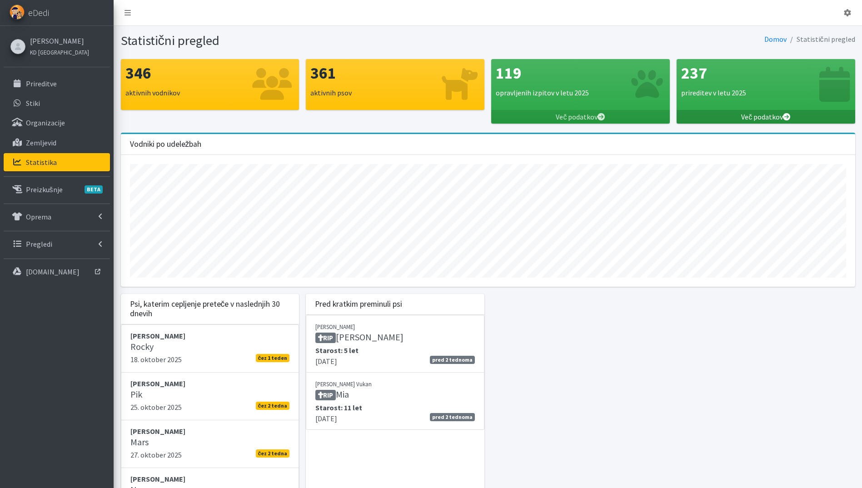
click at [774, 116] on link "Več podatkov" at bounding box center [766, 117] width 179 height 14
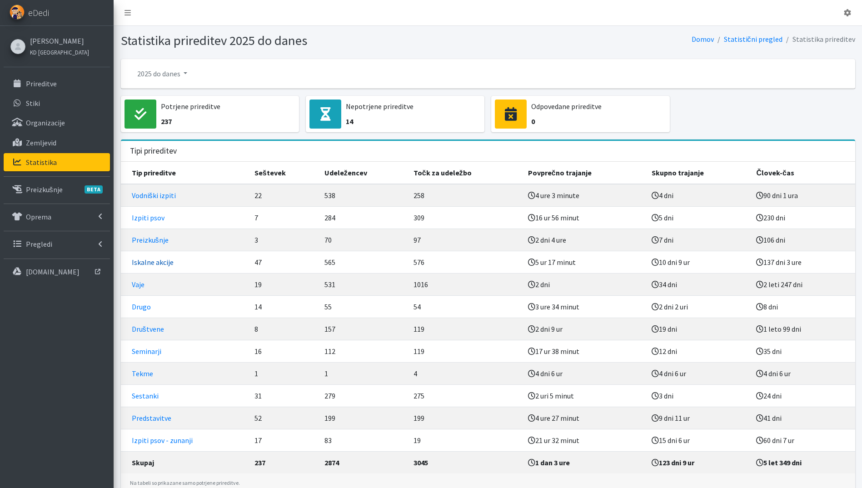
click at [159, 264] on link "Iskalne akcije" at bounding box center [153, 262] width 42 height 9
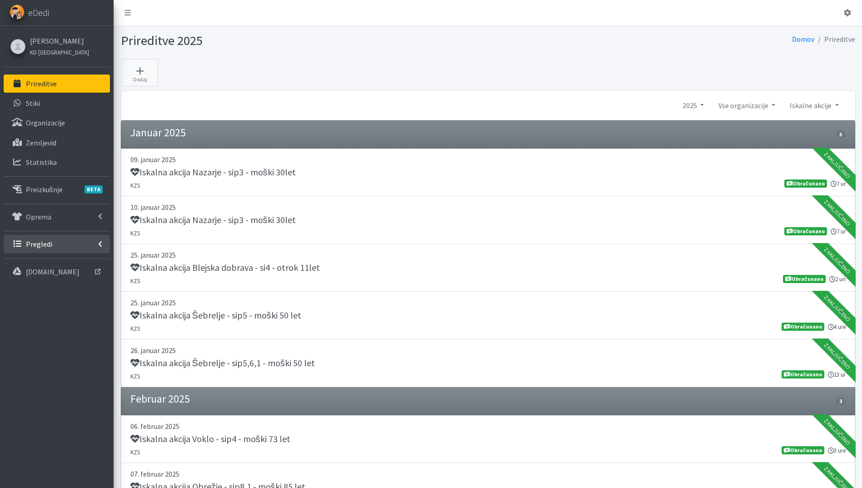
click at [50, 246] on p "Pregledi" at bounding box center [39, 244] width 26 height 9
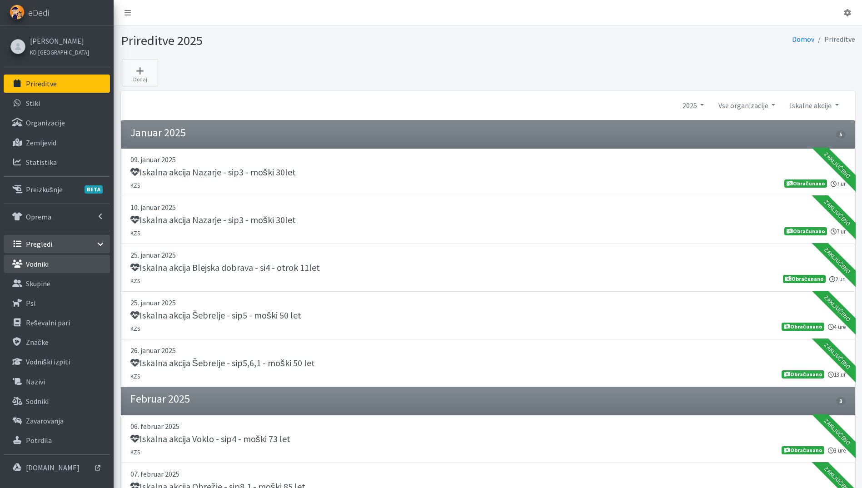
click at [50, 270] on link "Vodniki" at bounding box center [57, 264] width 106 height 18
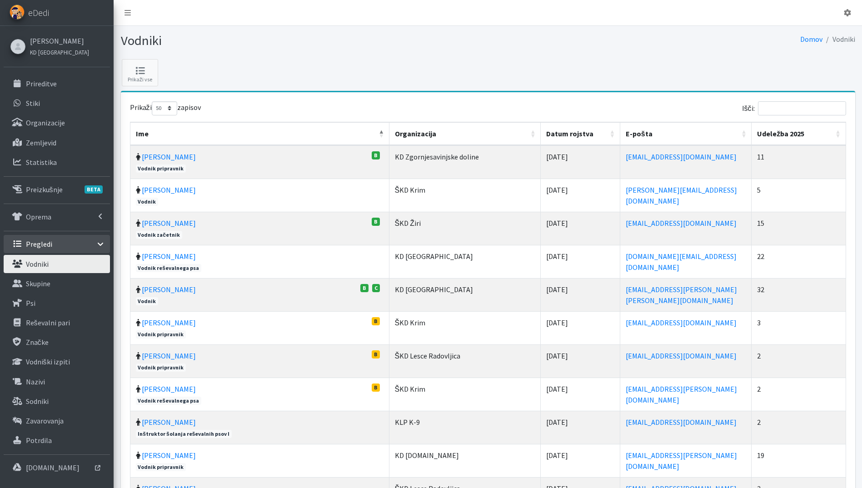
select select "50"
click at [839, 131] on th "Udeležba 2025" at bounding box center [799, 133] width 94 height 23
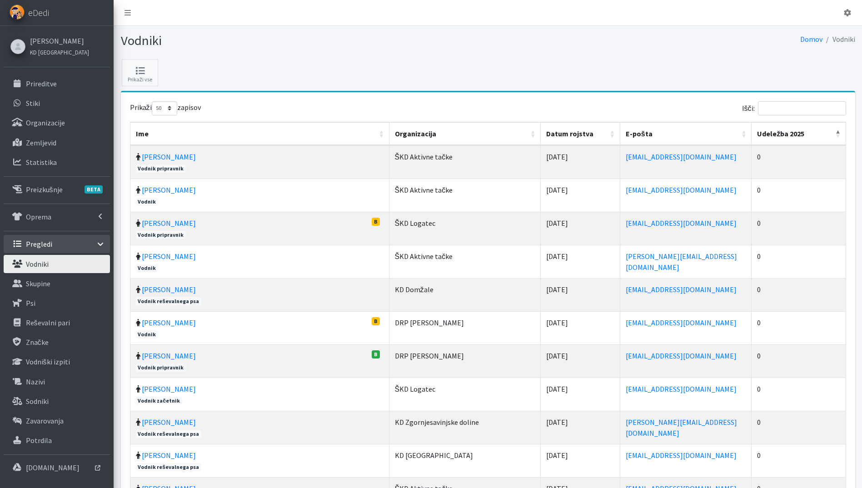
drag, startPoint x: 840, startPoint y: 131, endPoint x: 413, endPoint y: 128, distance: 426.5
click at [839, 131] on th "Udeležba 2025" at bounding box center [799, 133] width 94 height 23
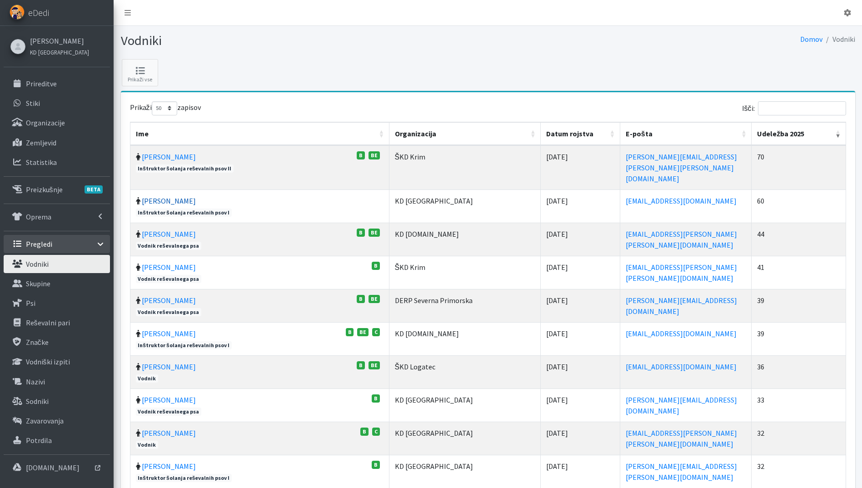
click at [168, 196] on link "[PERSON_NAME]" at bounding box center [169, 200] width 54 height 9
click at [773, 106] on input "Išči:" at bounding box center [802, 108] width 88 height 14
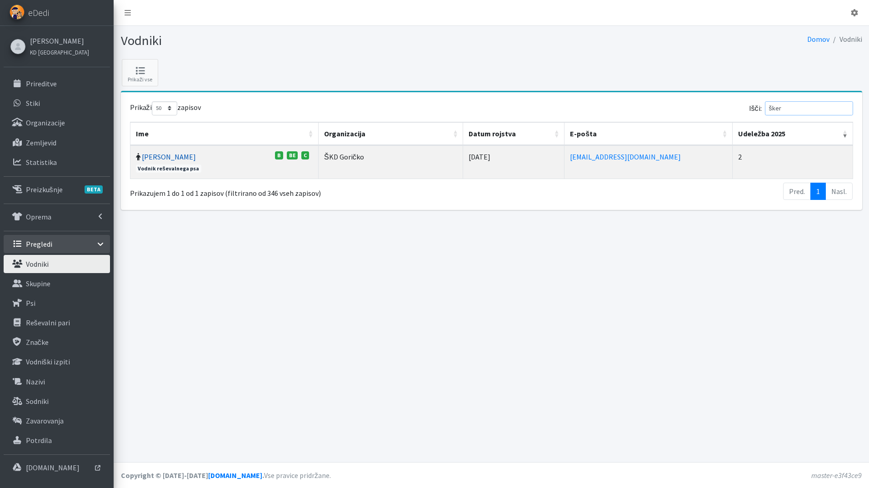
type input "šker"
click at [180, 152] on link "Vladimir Škerlak" at bounding box center [169, 156] width 54 height 9
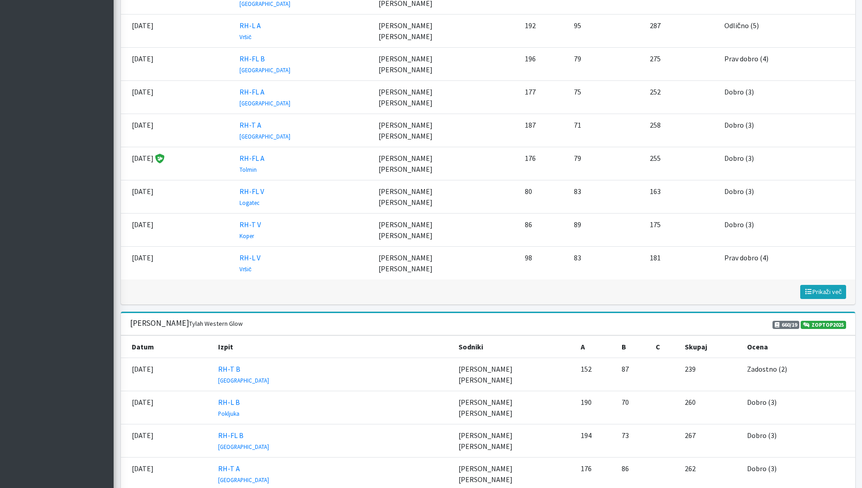
scroll to position [1091, 0]
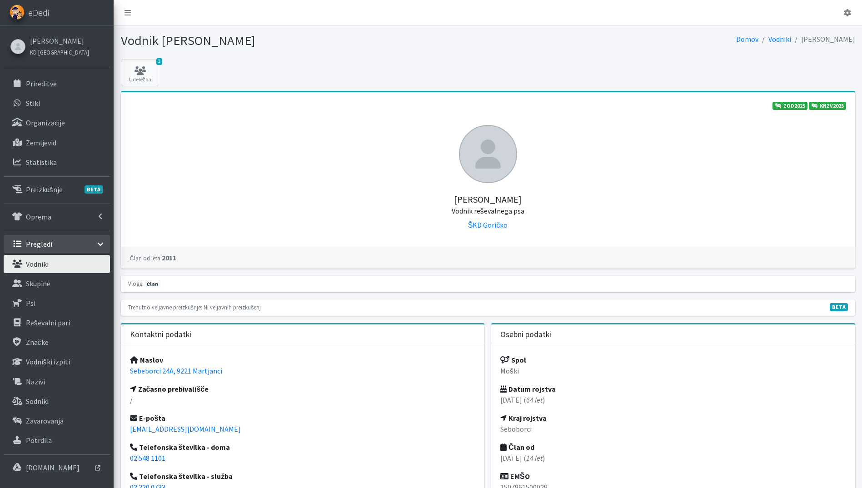
scroll to position [818, 0]
